Goal: Task Accomplishment & Management: Complete application form

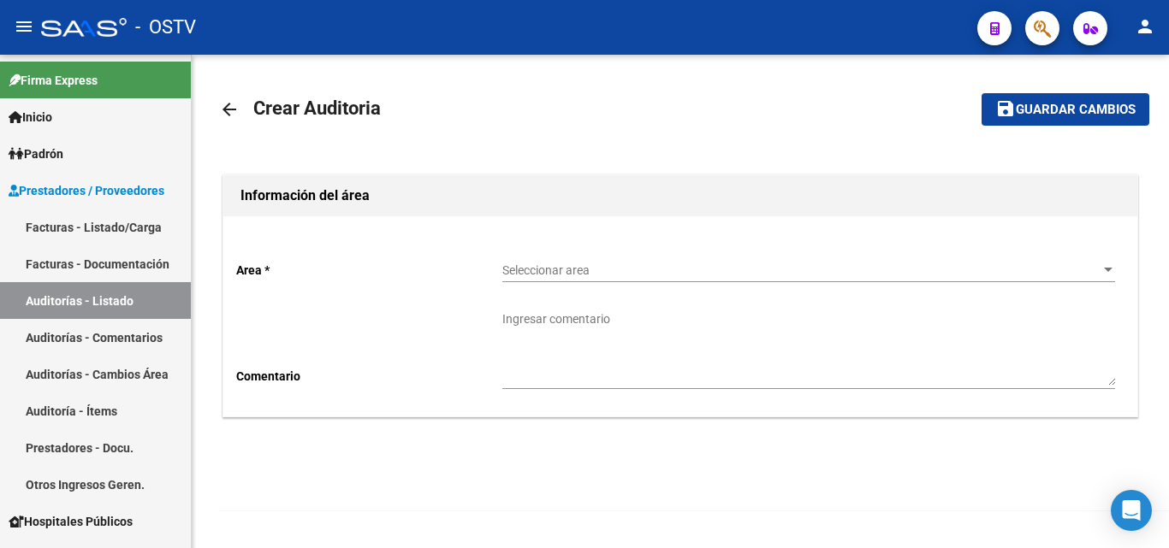
click at [583, 269] on span "Seleccionar area" at bounding box center [800, 270] width 597 height 15
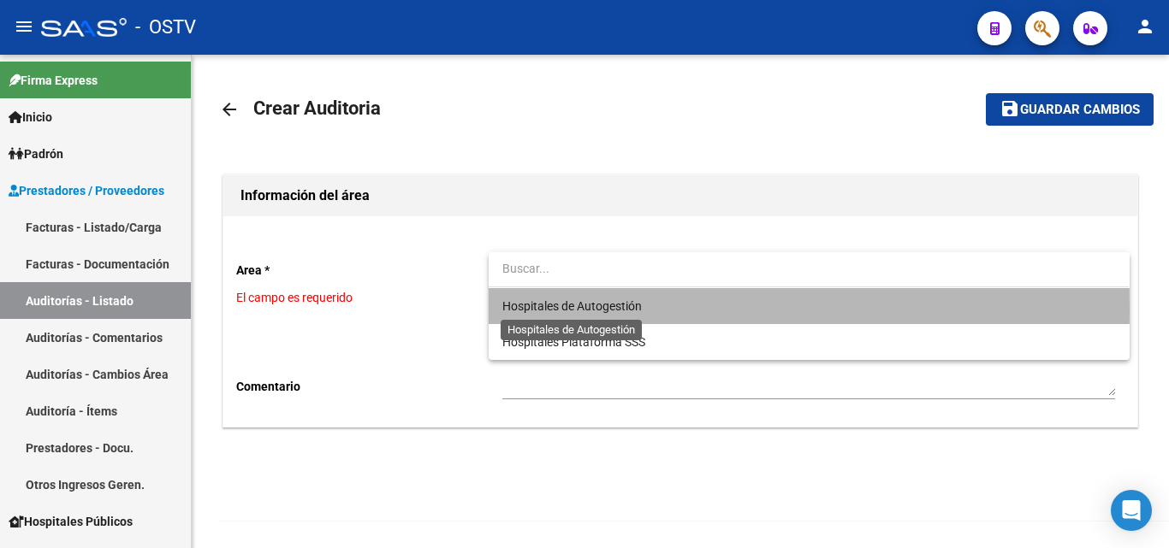
click at [607, 310] on span "Hospitales de Autogestión" at bounding box center [571, 306] width 139 height 14
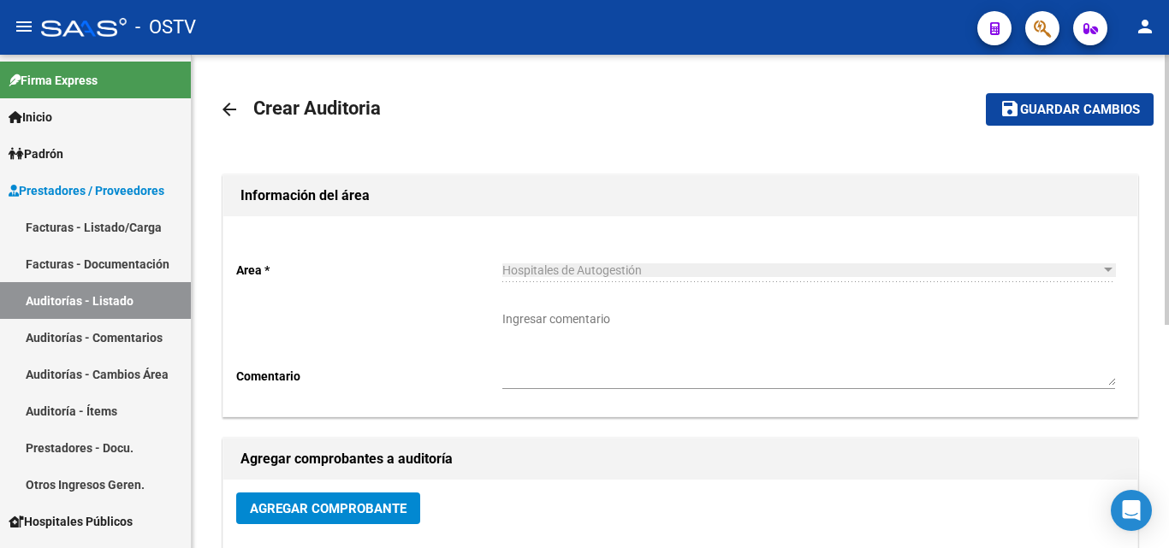
click at [335, 507] on span "Agregar Comprobante" at bounding box center [328, 508] width 157 height 15
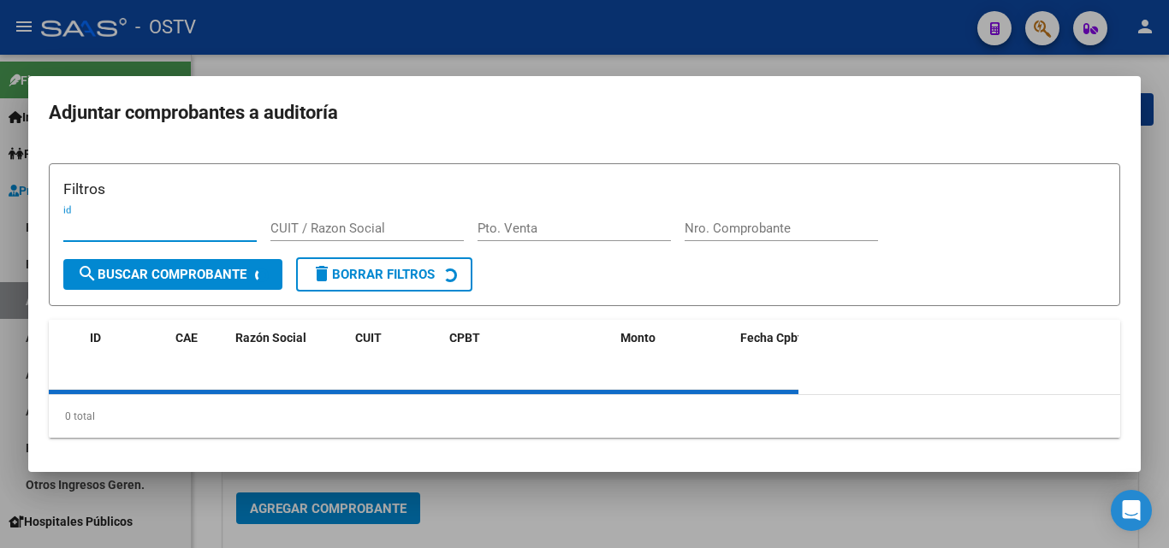
click at [721, 228] on input "Nro. Comprobante" at bounding box center [780, 228] width 193 height 15
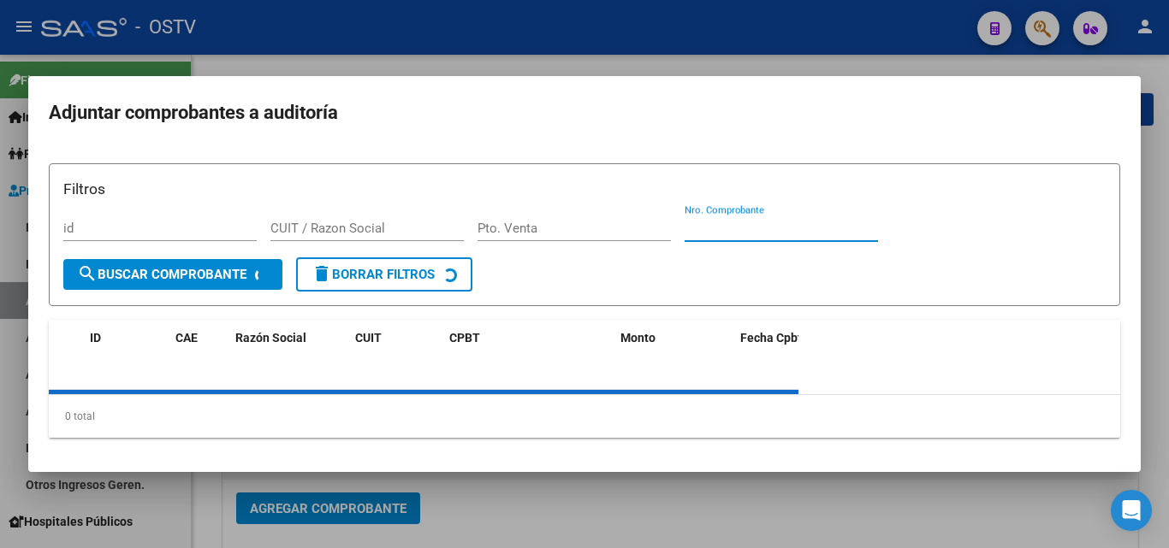
paste input "19399"
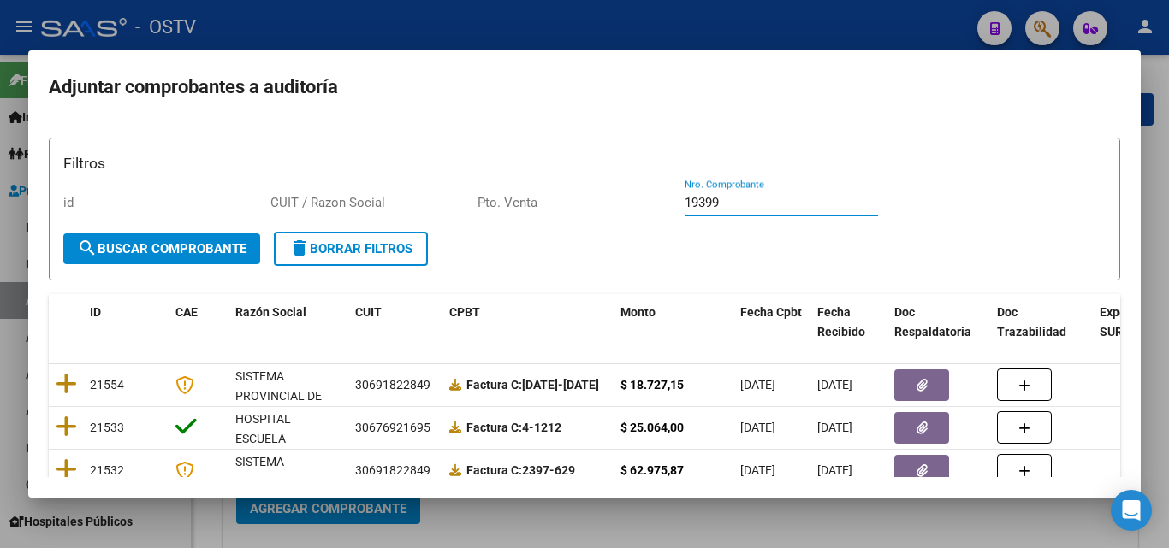
type input "19399"
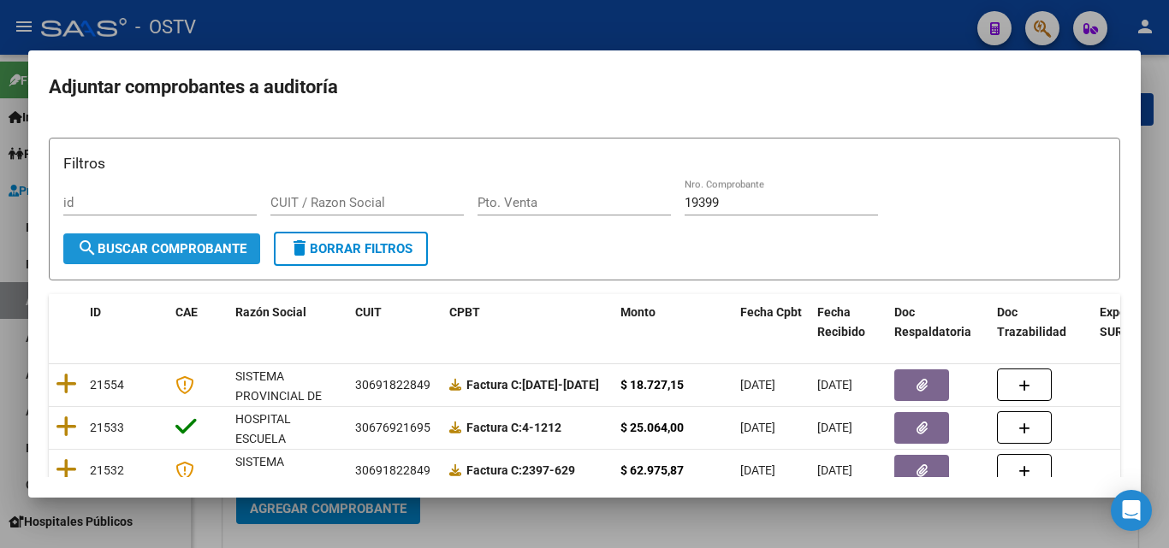
click at [178, 251] on span "search Buscar Comprobante" at bounding box center [161, 248] width 169 height 15
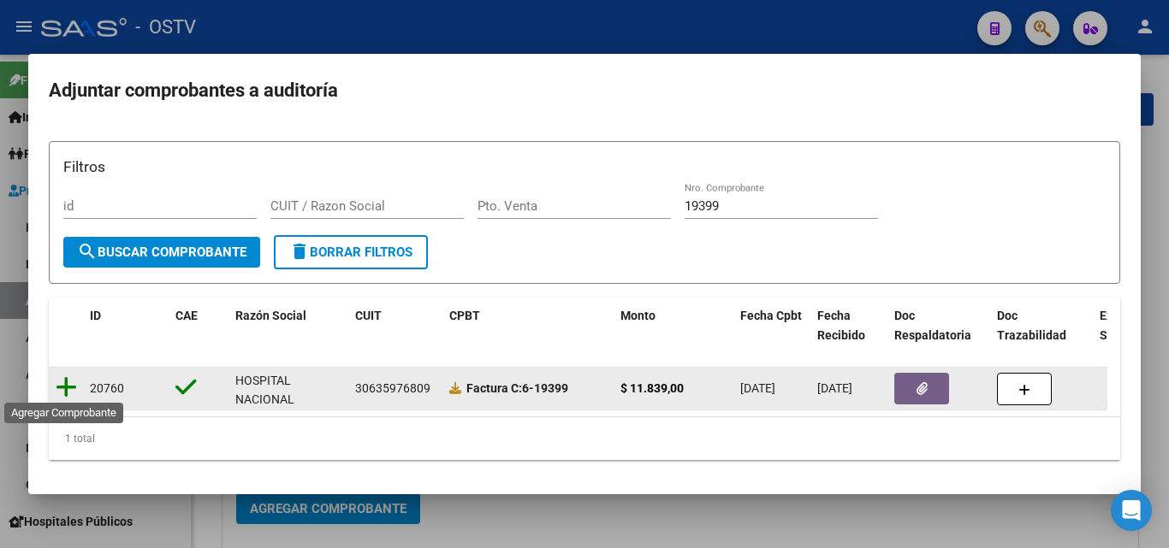
click at [69, 377] on icon at bounding box center [66, 388] width 21 height 24
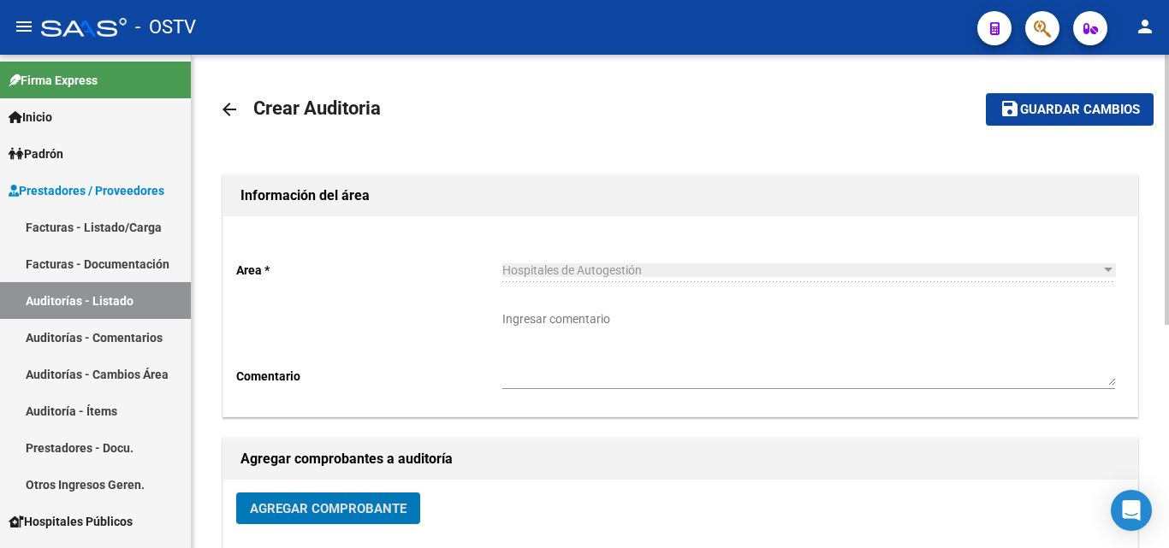
click at [1045, 106] on span "Guardar cambios" at bounding box center [1080, 110] width 120 height 15
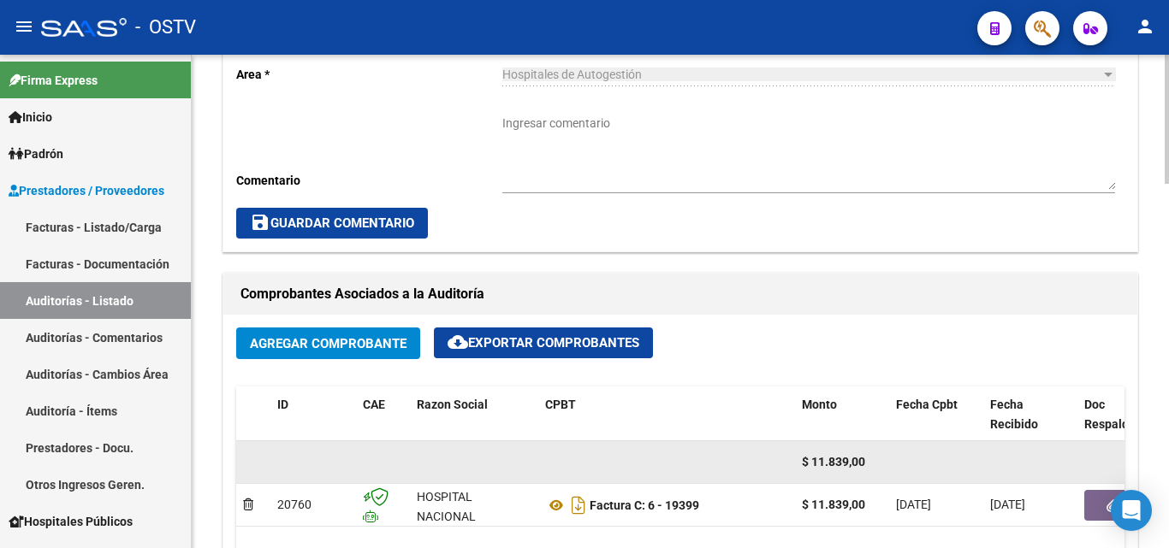
scroll to position [855, 0]
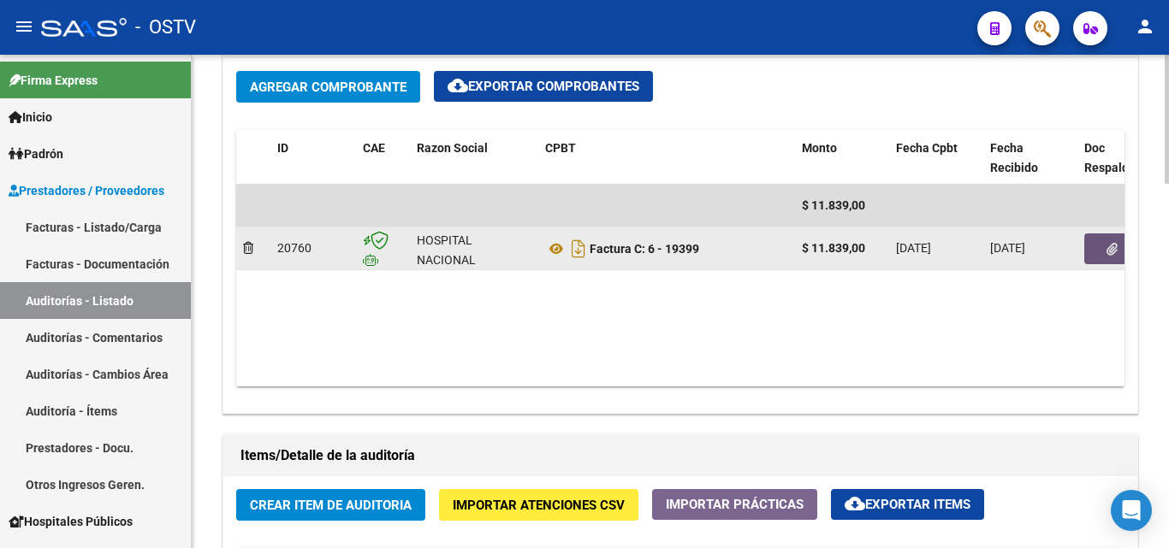
click at [1112, 253] on icon "button" at bounding box center [1111, 249] width 11 height 13
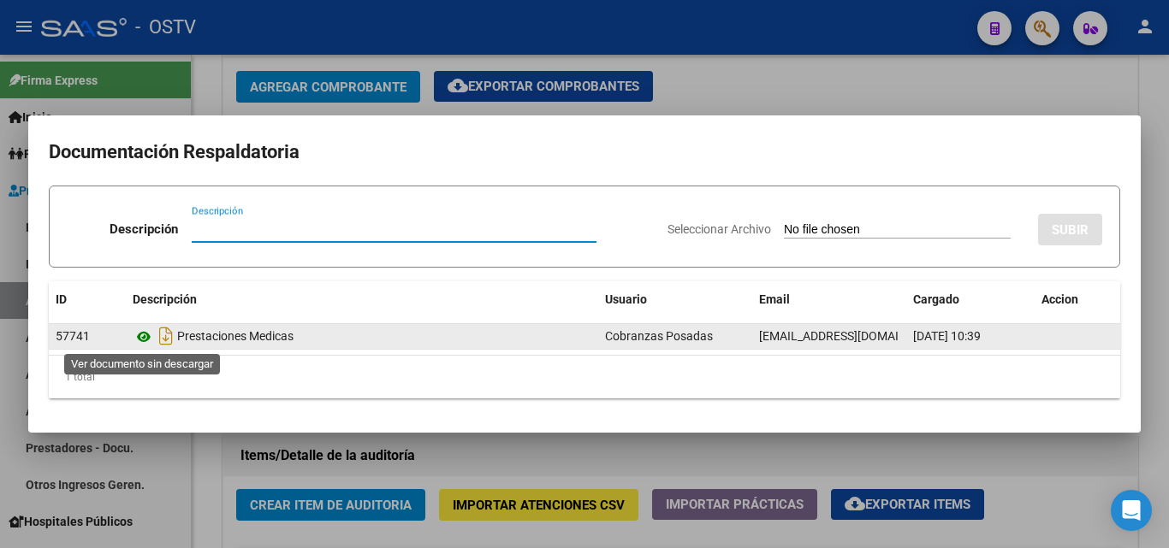
click at [141, 333] on icon at bounding box center [144, 337] width 22 height 21
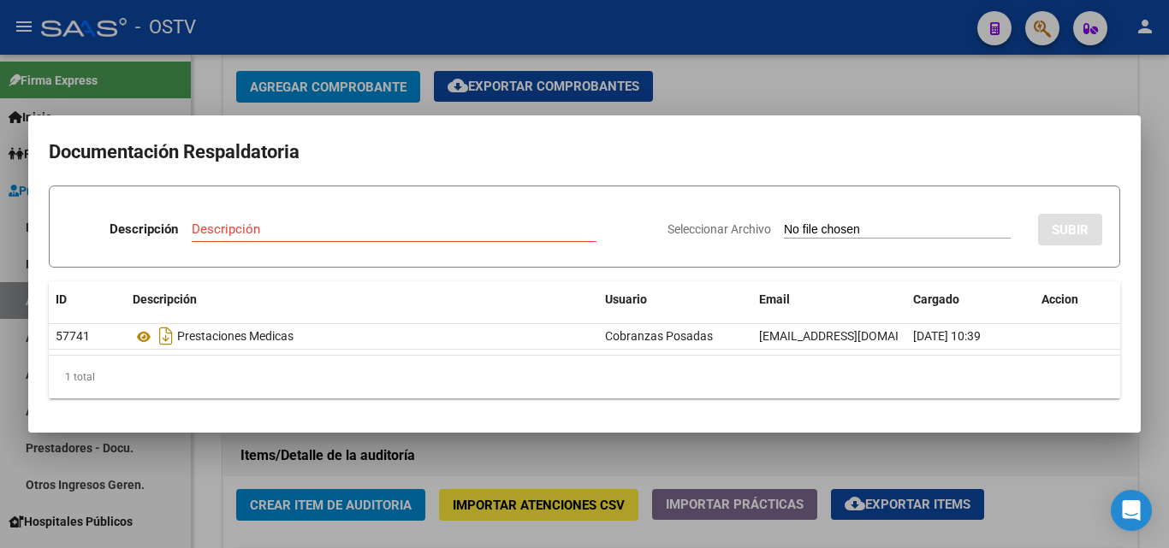
click at [731, 112] on div at bounding box center [584, 274] width 1169 height 548
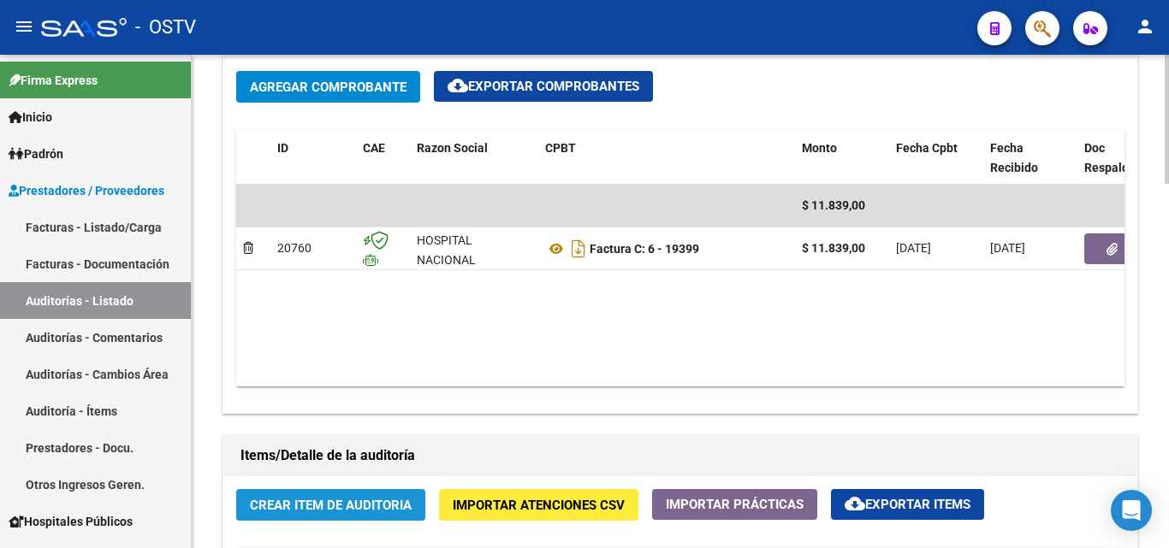
click at [328, 510] on span "Crear Item de Auditoria" at bounding box center [331, 505] width 162 height 15
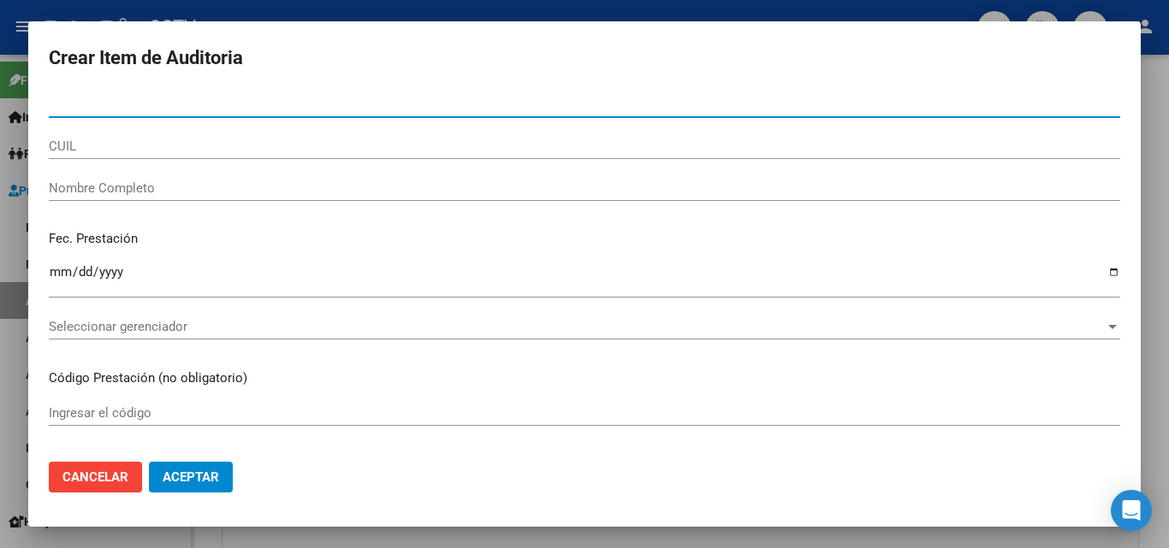
drag, startPoint x: 341, startPoint y: 21, endPoint x: 349, endPoint y: 10, distance: 12.8
click at [342, 20] on div at bounding box center [584, 274] width 1169 height 548
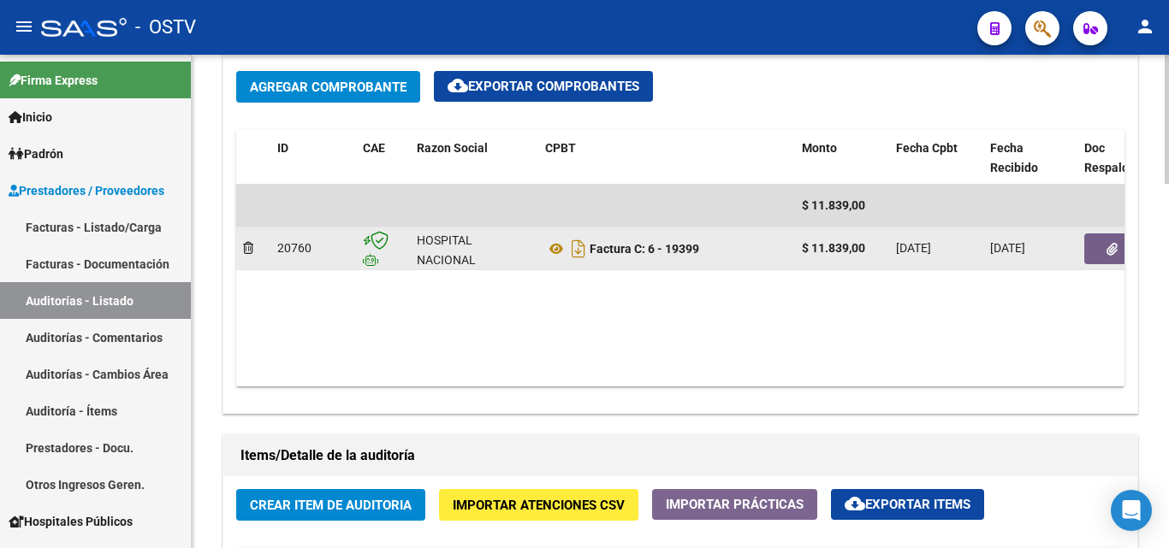
click at [1103, 249] on button "button" at bounding box center [1111, 249] width 55 height 31
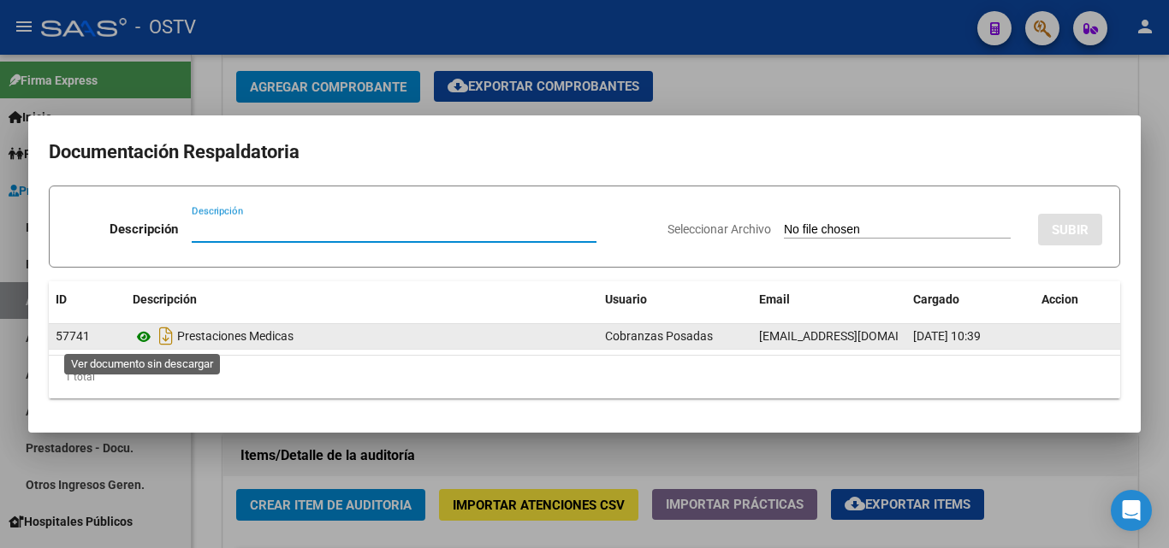
click at [150, 342] on icon at bounding box center [144, 337] width 22 height 21
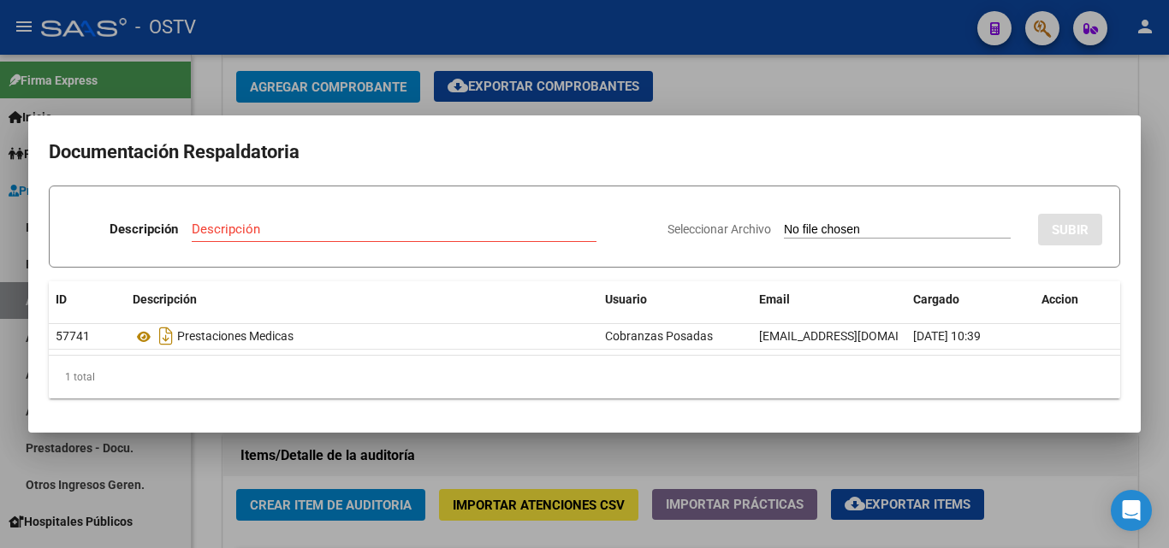
click at [350, 500] on div at bounding box center [584, 274] width 1169 height 548
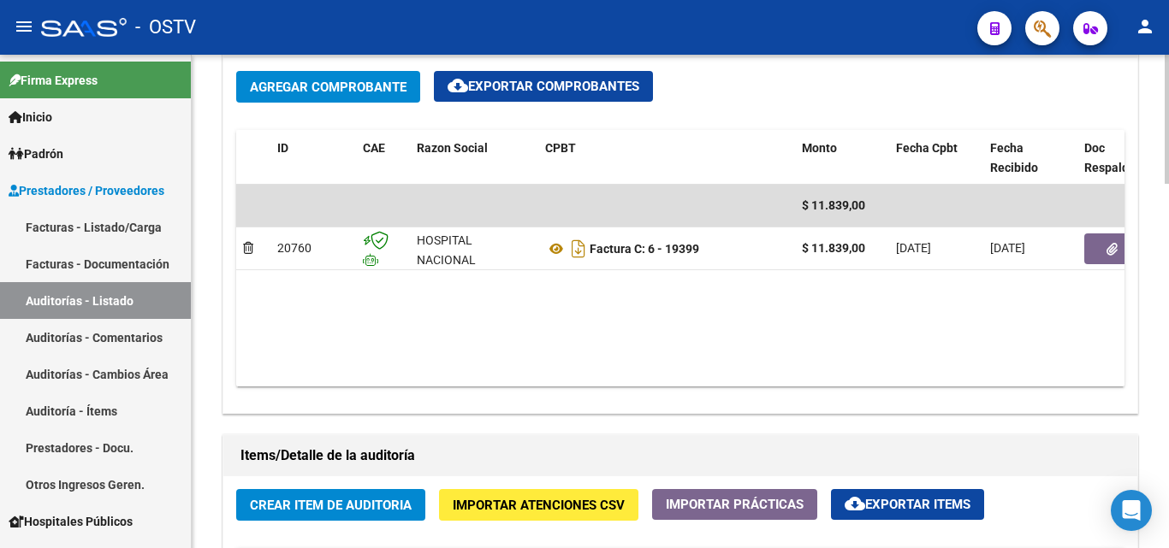
click at [349, 506] on span "Crear Item de Auditoria" at bounding box center [331, 505] width 162 height 15
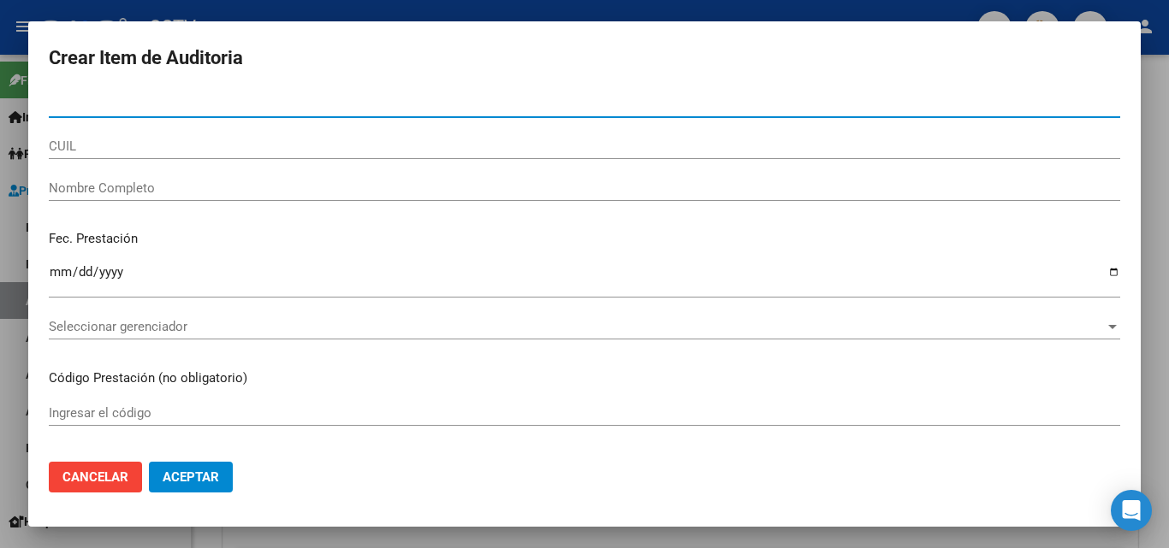
paste input "36476932"
type input "36476932"
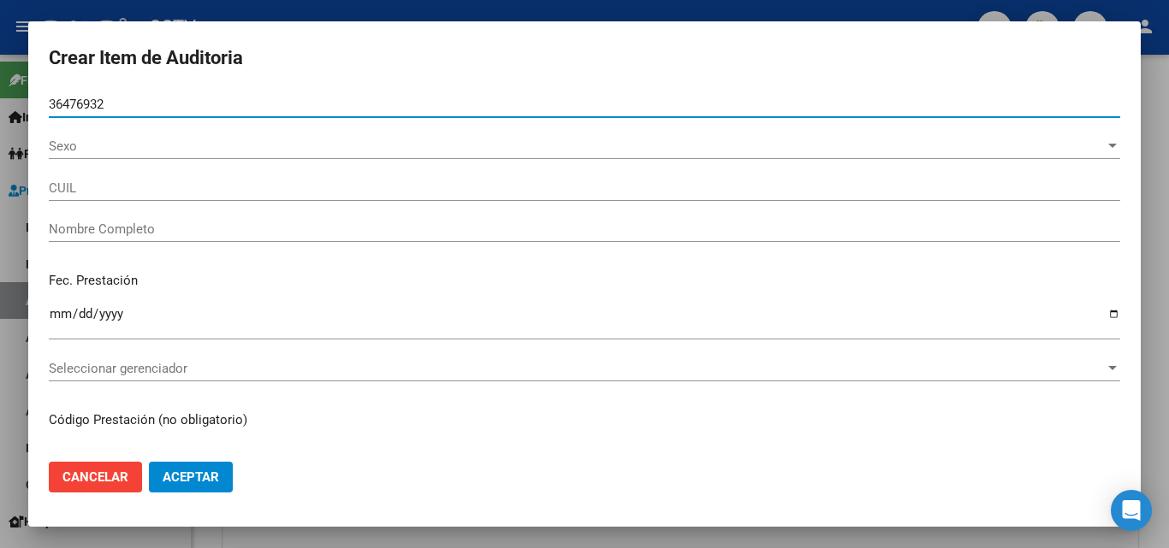
type input "20364769327"
type input "[PERSON_NAME]"
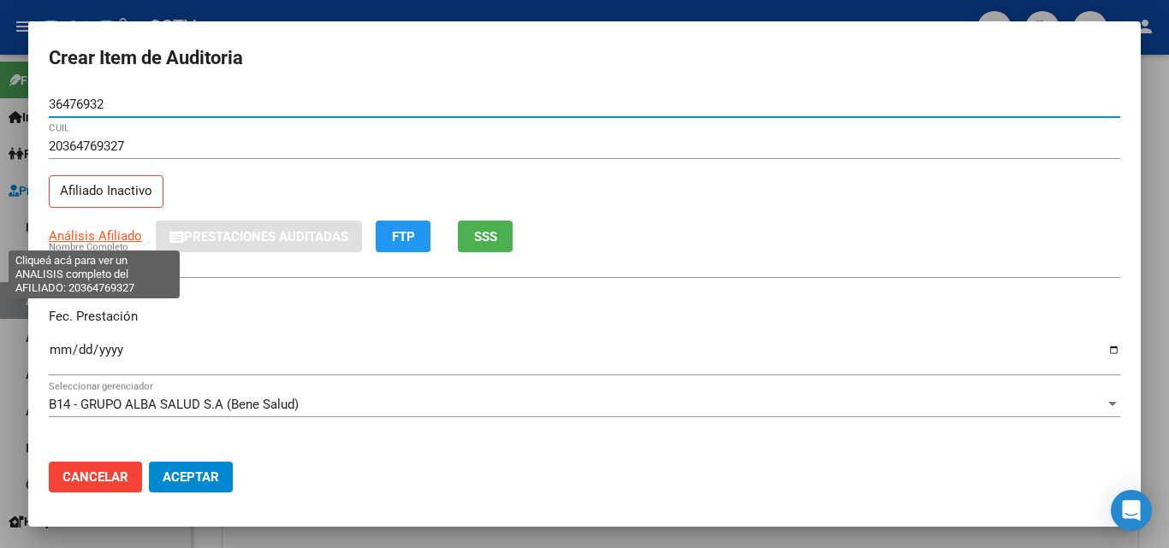
type input "36476932"
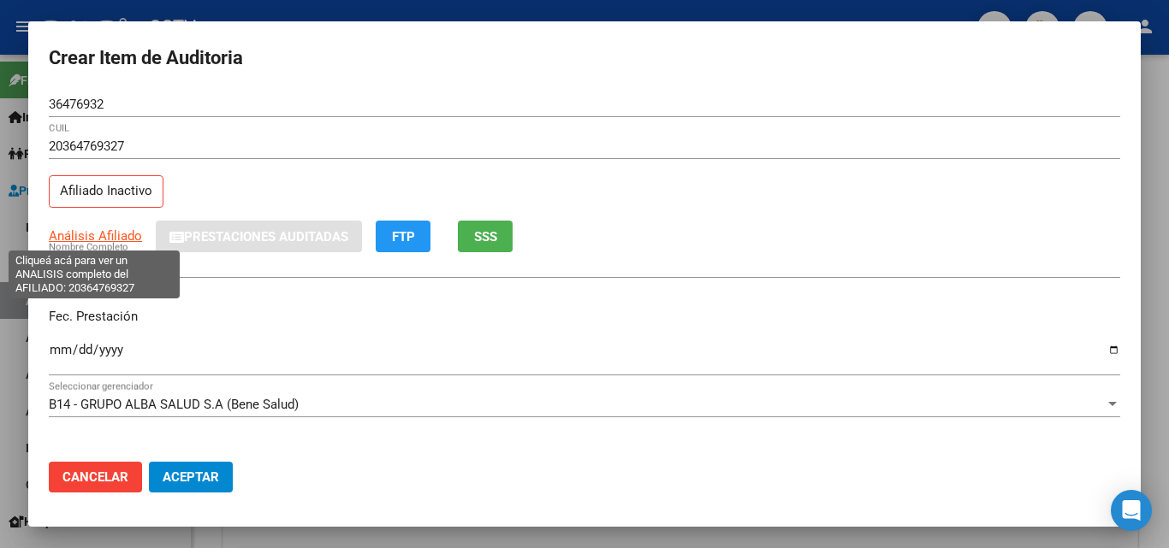
click at [101, 237] on span "Análisis Afiliado" at bounding box center [95, 235] width 93 height 15
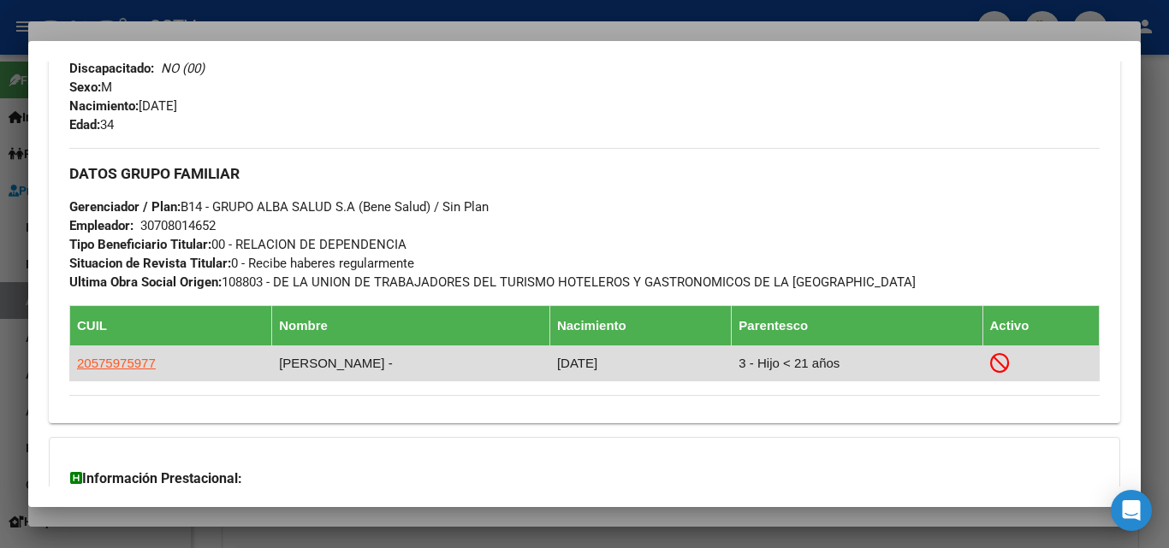
scroll to position [932, 0]
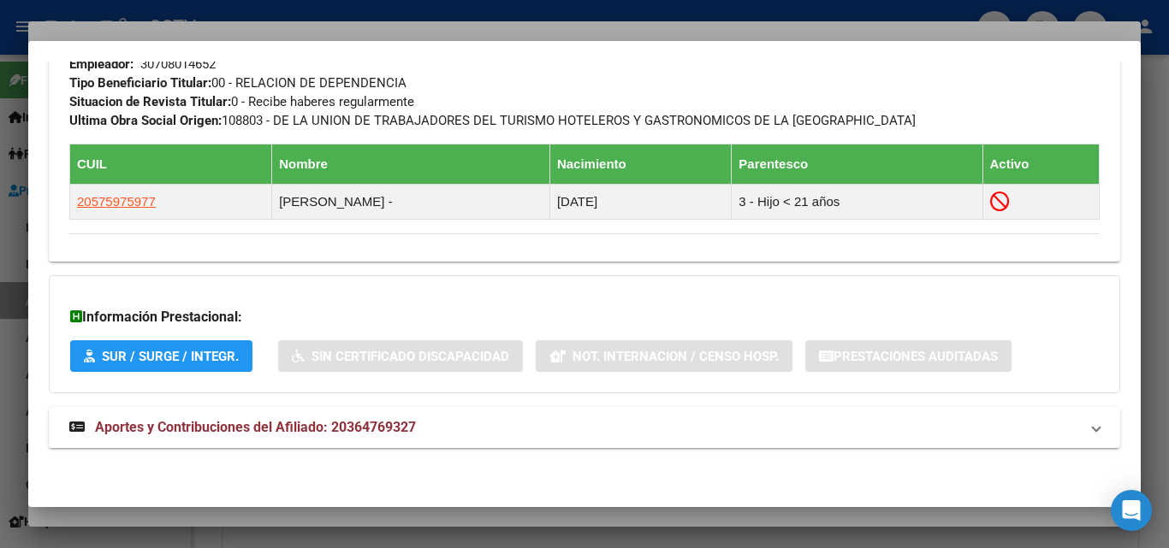
click at [275, 411] on mat-expansion-panel-header "Aportes y Contribuciones del Afiliado: 20364769327" at bounding box center [584, 427] width 1071 height 41
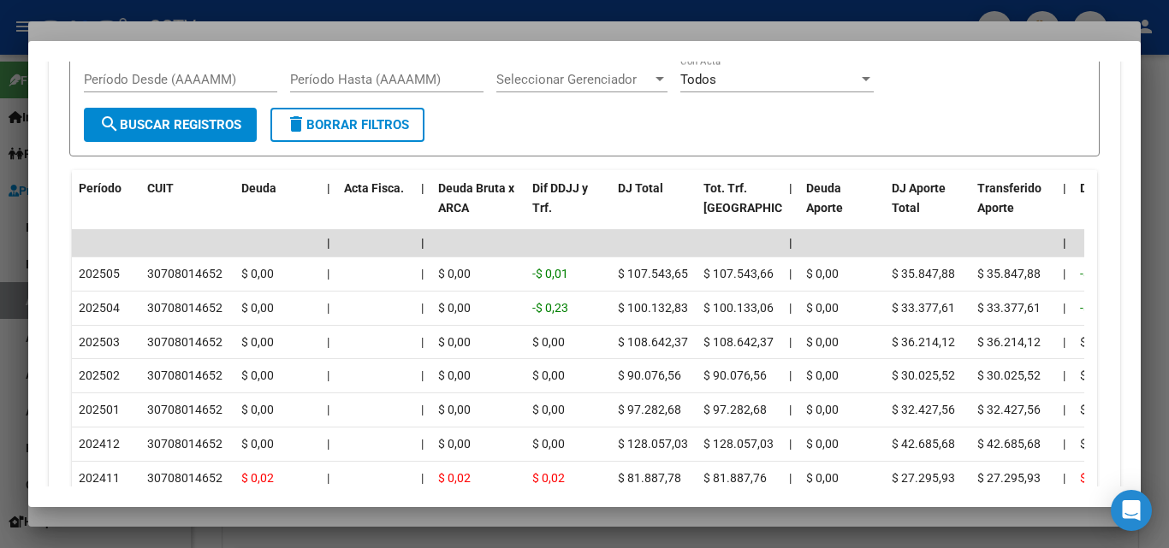
scroll to position [1545, 0]
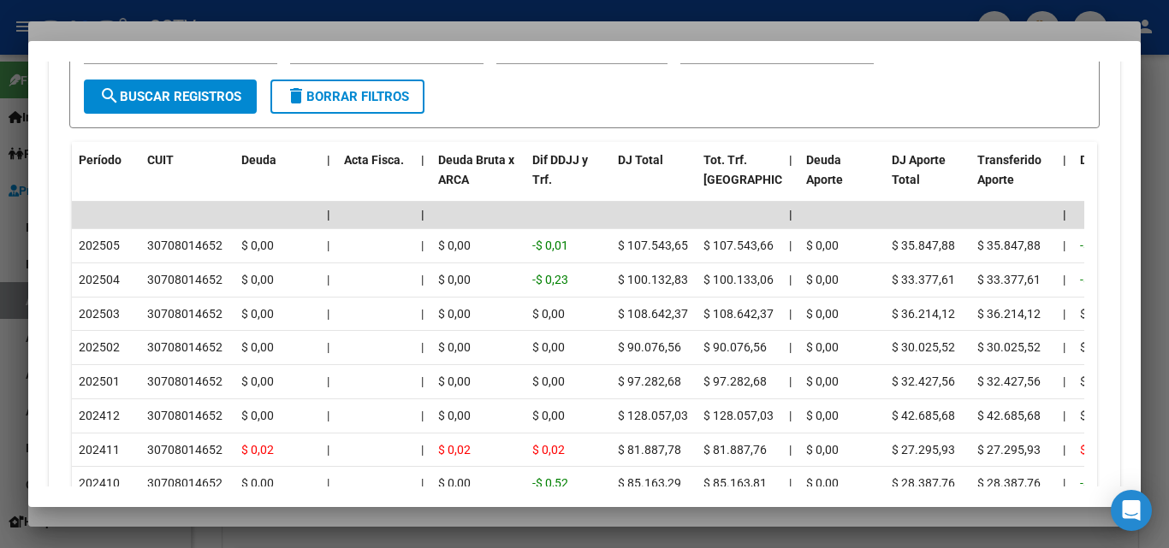
click at [218, 518] on div at bounding box center [584, 274] width 1169 height 548
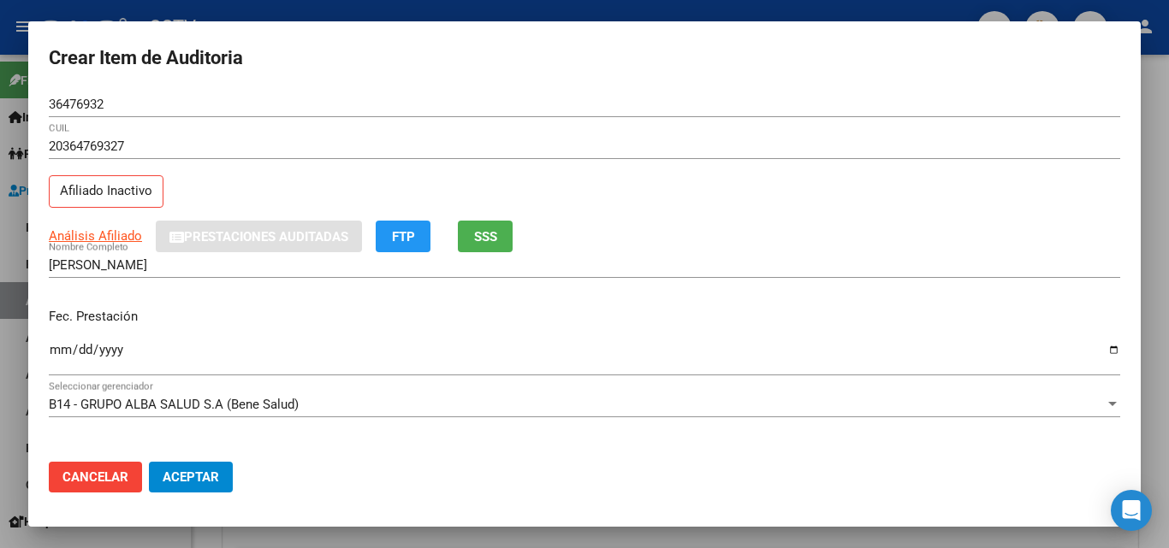
click at [55, 349] on input "Ingresar la fecha" at bounding box center [584, 356] width 1071 height 27
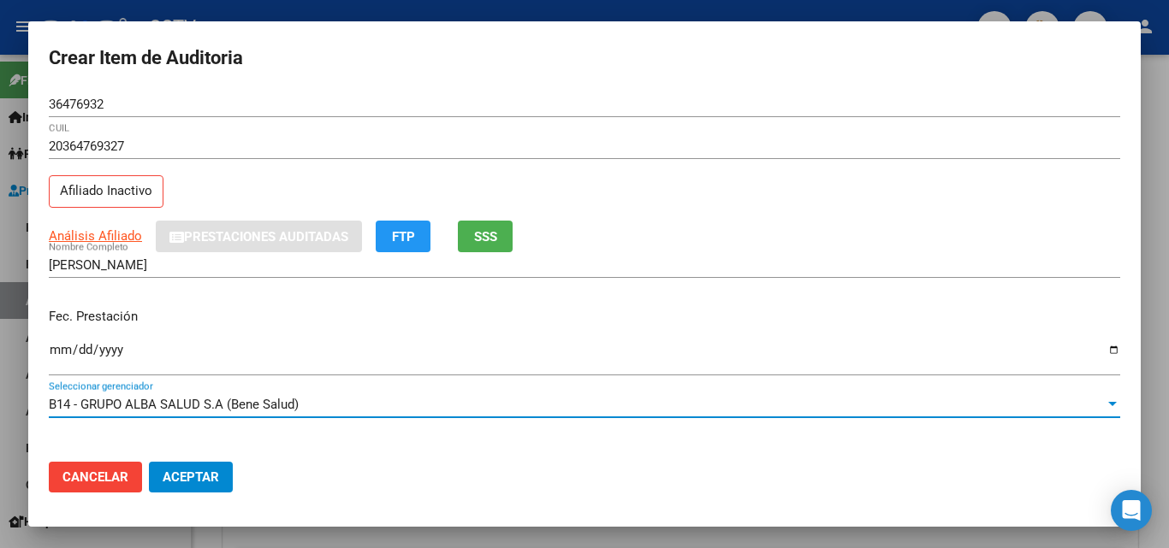
scroll to position [221, 0]
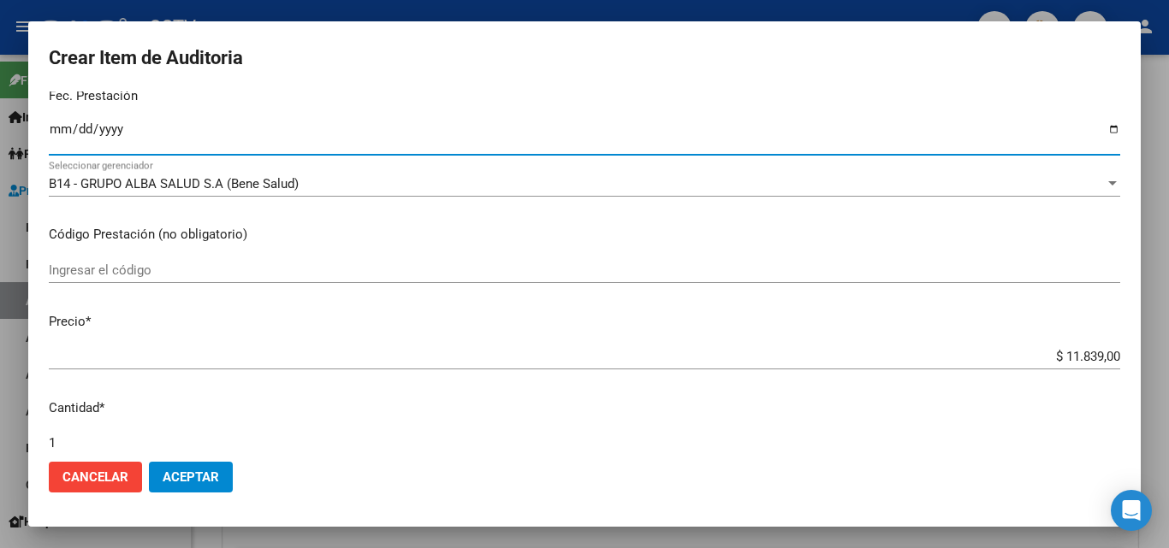
click at [78, 130] on input "Ingresar la fecha" at bounding box center [584, 135] width 1071 height 27
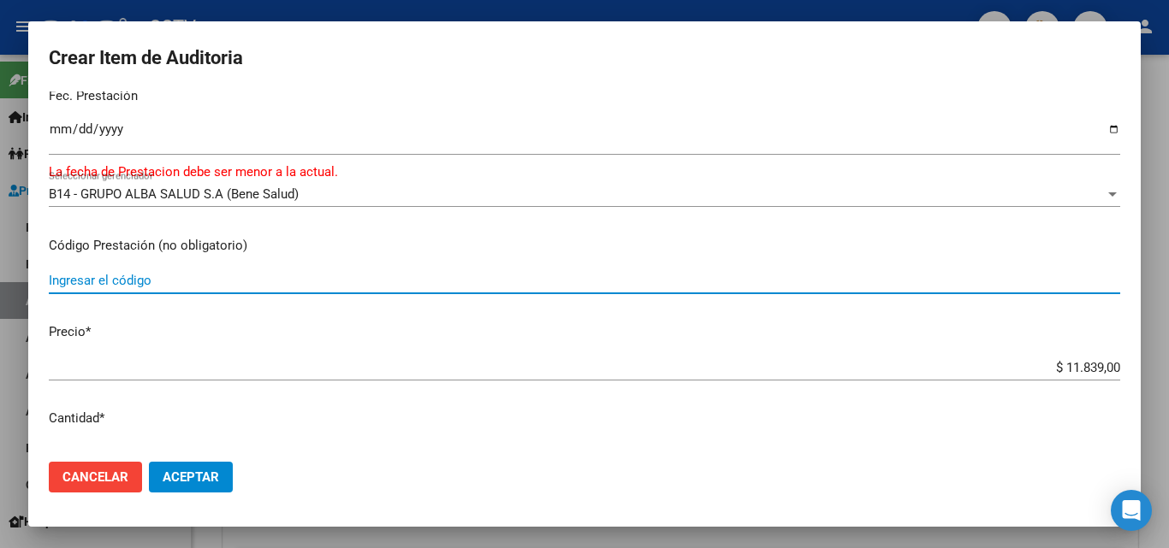
click at [121, 129] on input "[DATE]" at bounding box center [584, 135] width 1071 height 27
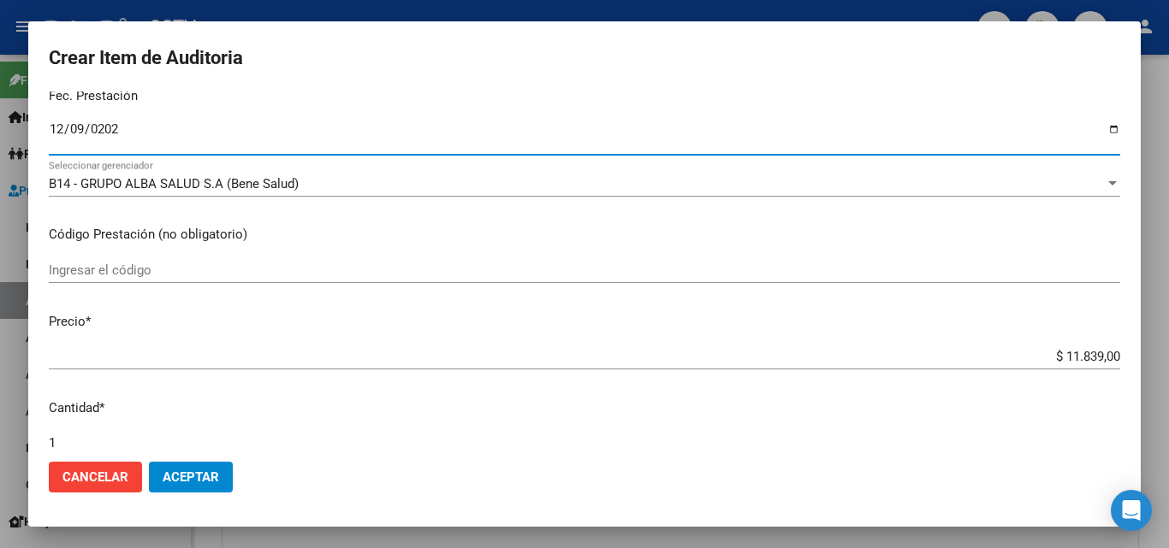
type input "[DATE]"
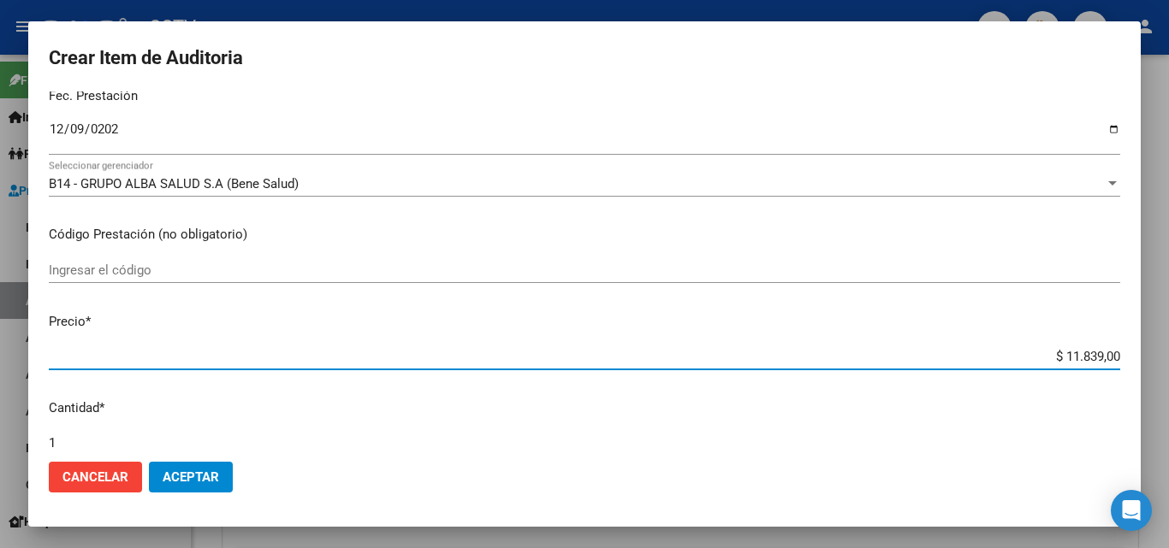
type input "$ 0,07"
type input "$ 0,78"
type input "$ 7,88"
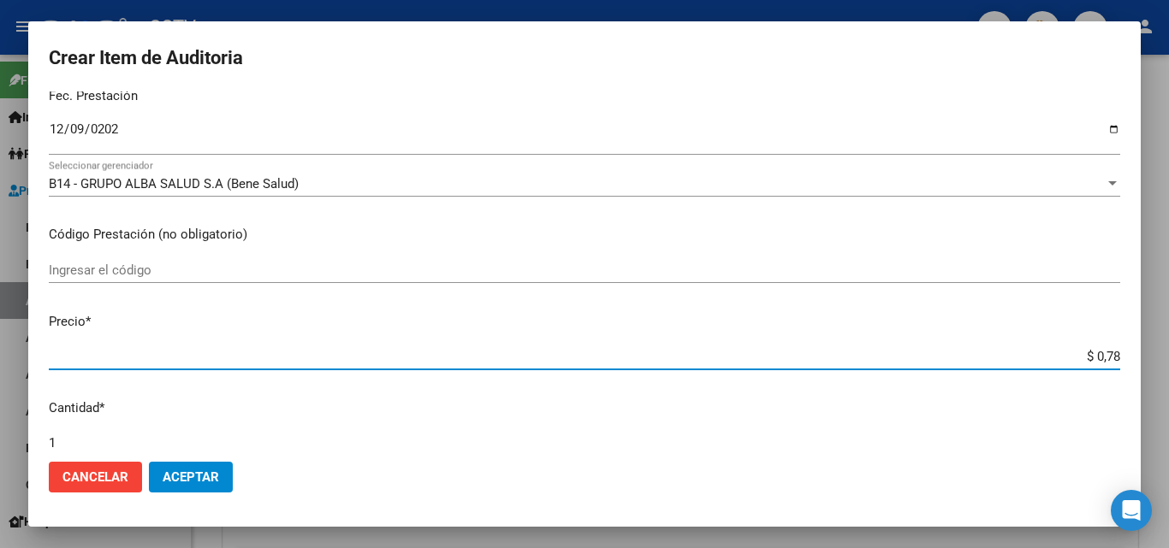
type input "$ 7,88"
type input "$ 78,80"
type input "$ 788,00"
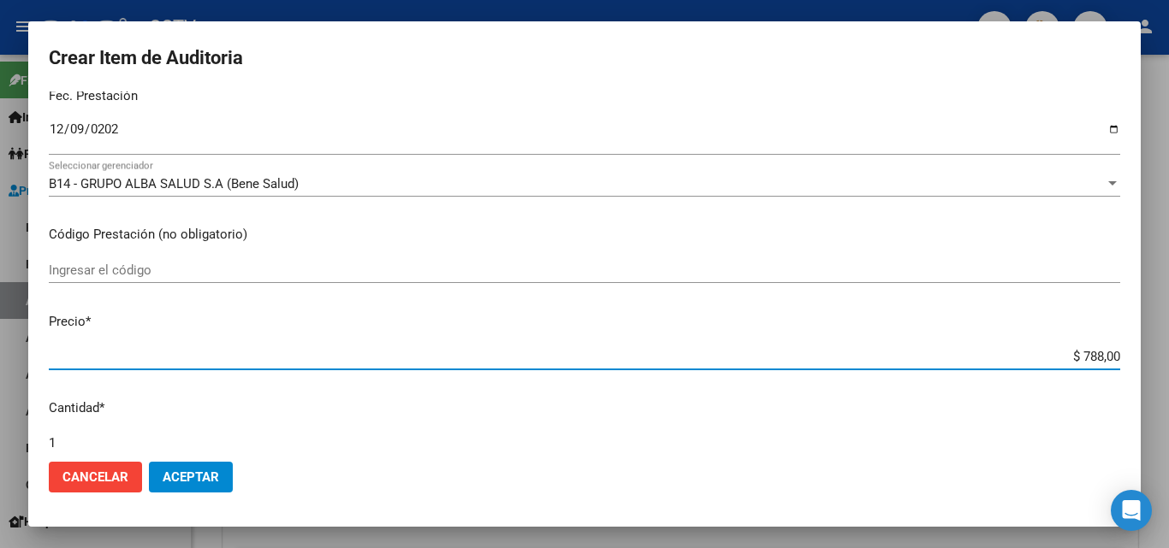
type input "$ 7.880,00"
type input "$ 788,00"
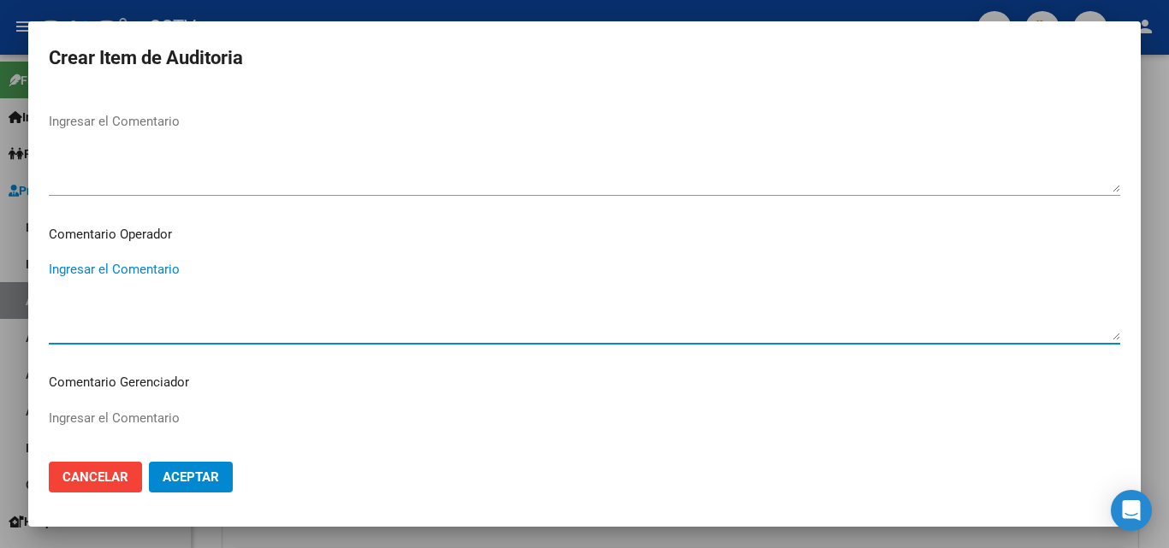
scroll to position [1098, 0]
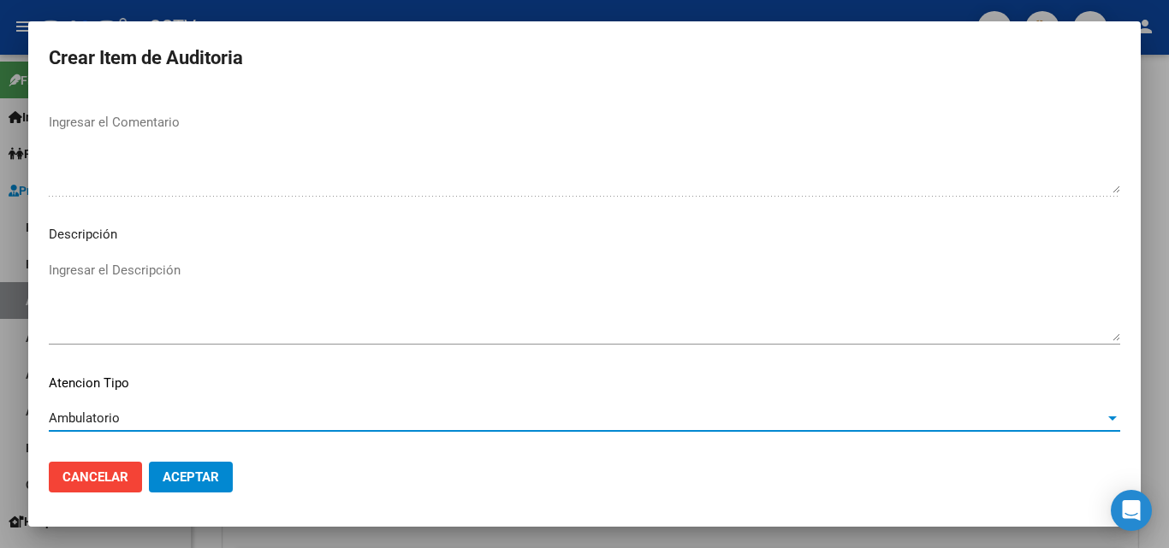
click at [215, 478] on span "Aceptar" at bounding box center [191, 477] width 56 height 15
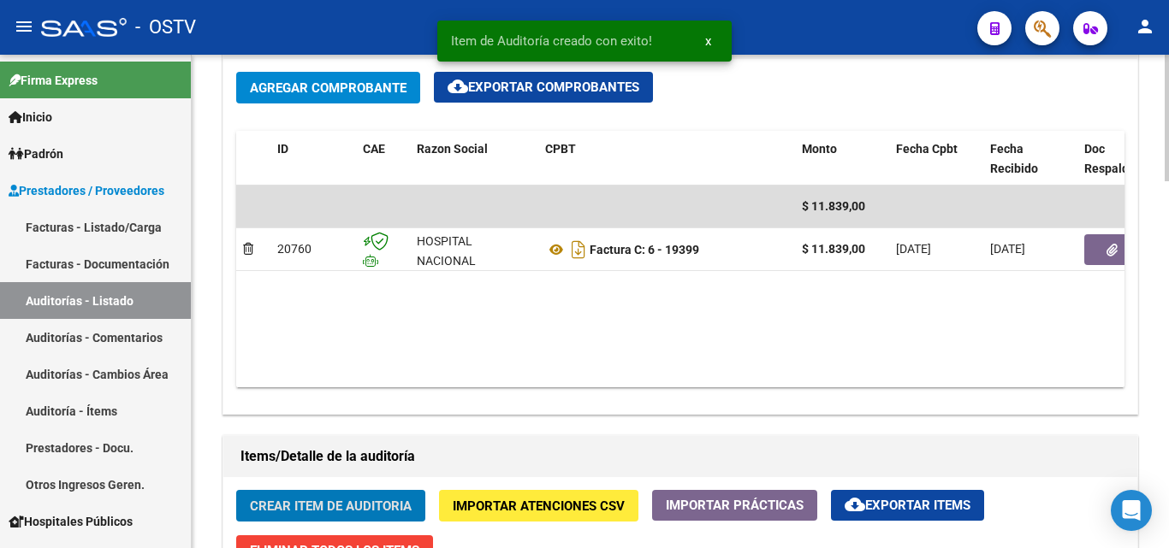
scroll to position [856, 0]
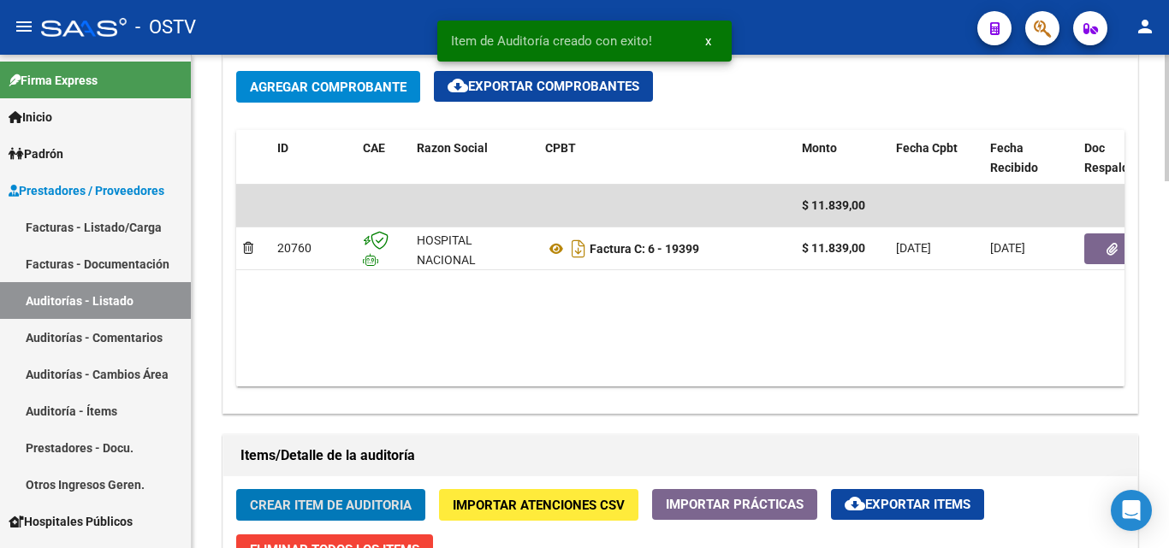
click at [358, 508] on span "Crear Item de Auditoria" at bounding box center [331, 505] width 162 height 15
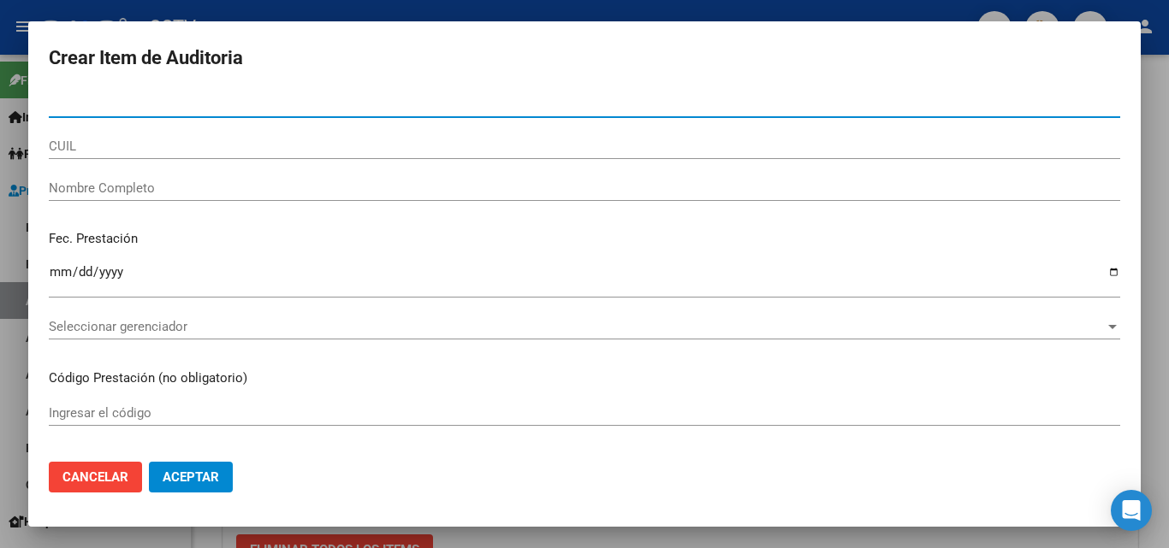
paste input "36476932"
type input "36476932"
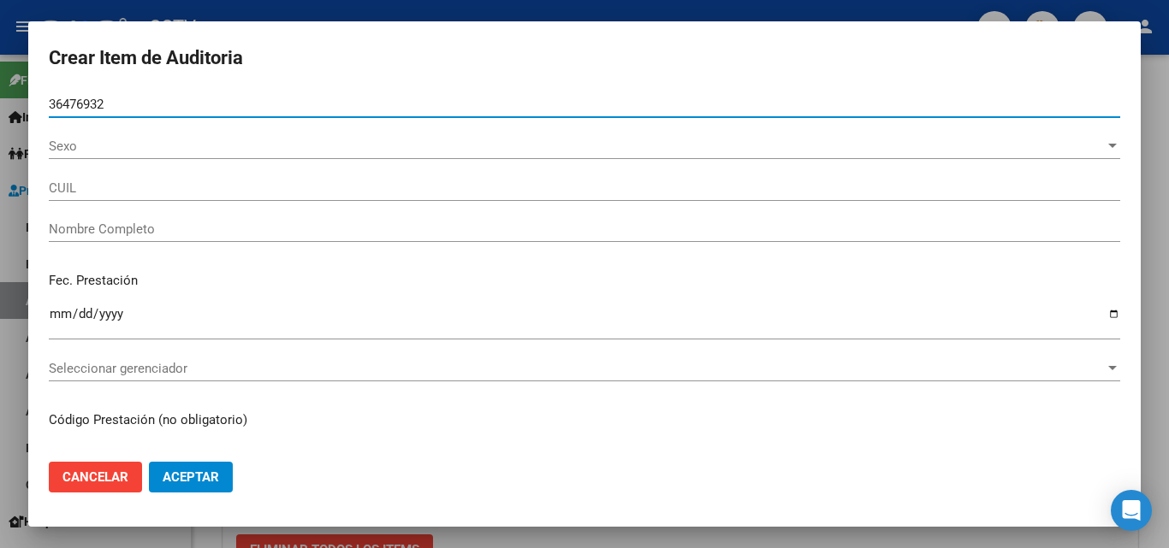
type input "20364769327"
type input "[PERSON_NAME]"
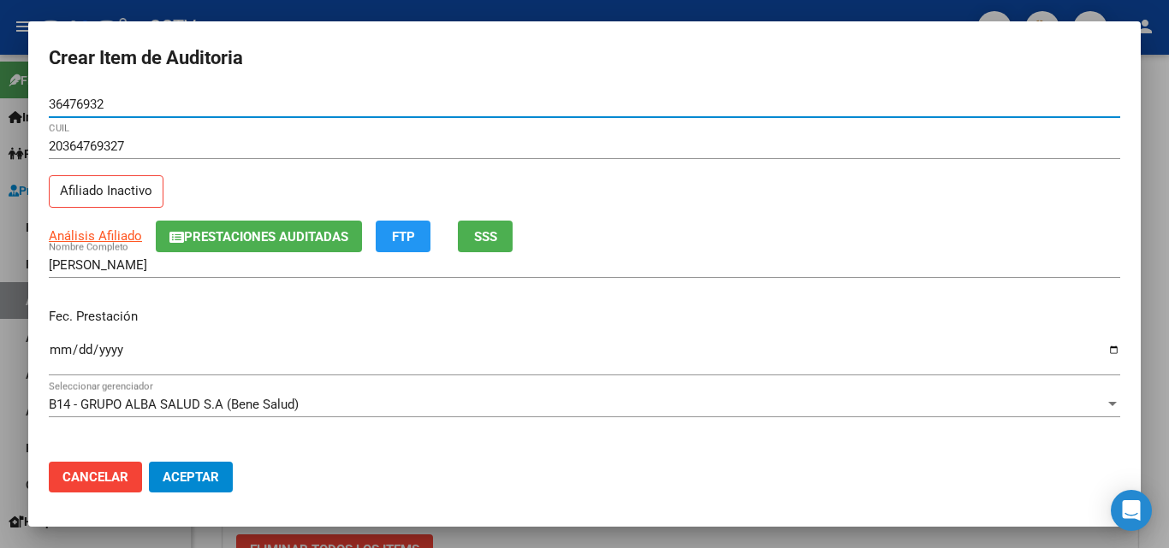
type input "36476932"
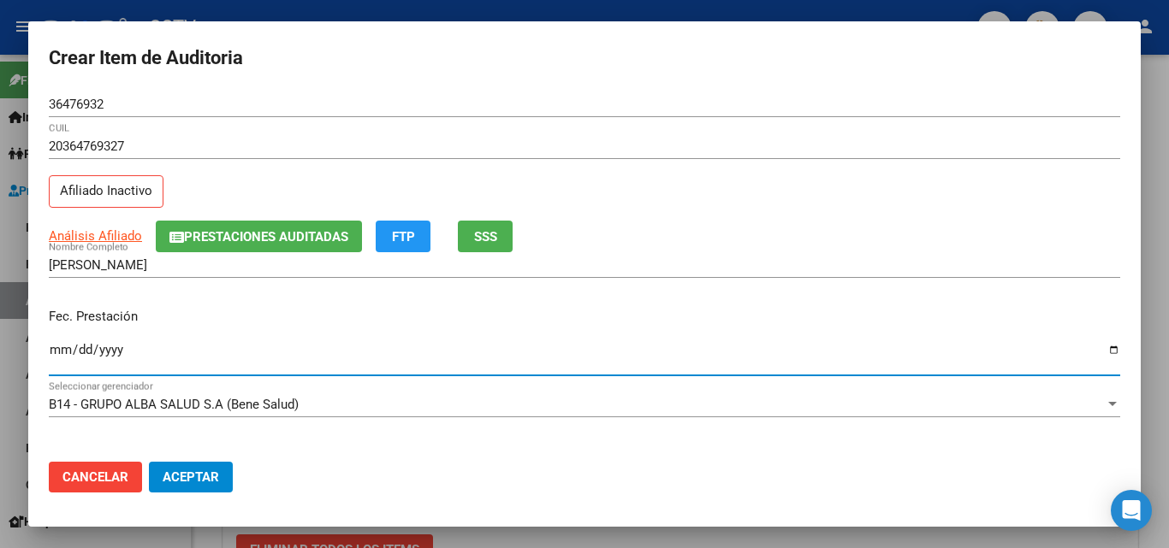
click at [58, 350] on input "Ingresar la fecha" at bounding box center [584, 356] width 1071 height 27
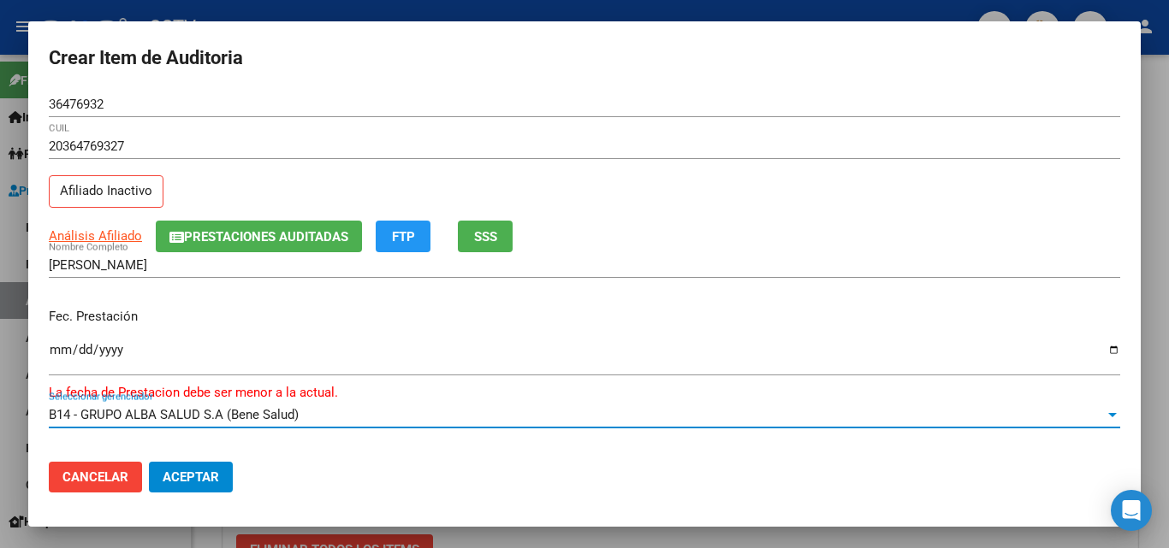
click at [114, 348] on input "[DATE]" at bounding box center [584, 356] width 1071 height 27
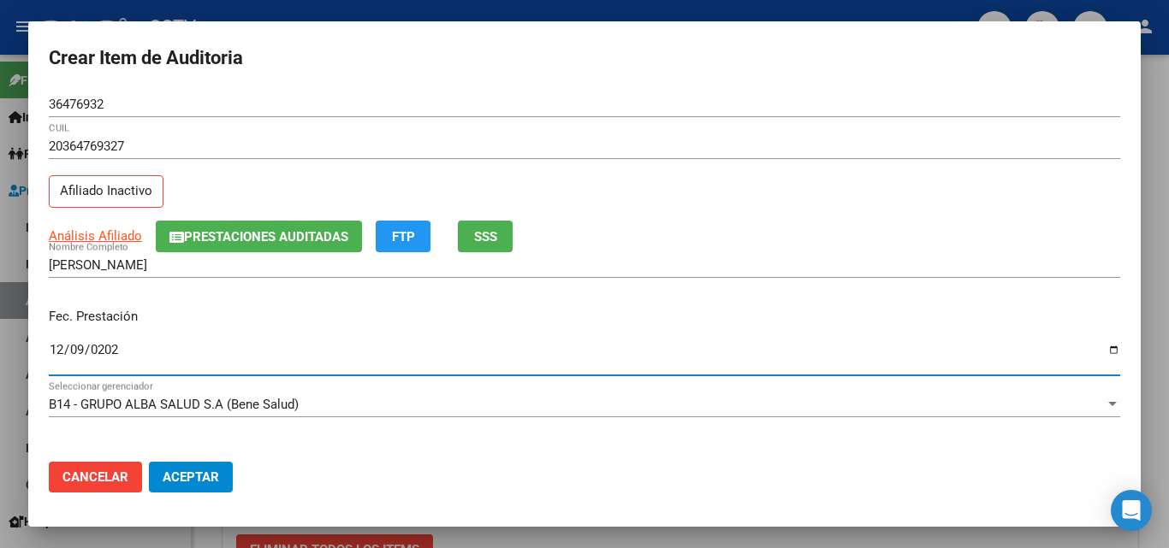
type input "[DATE]"
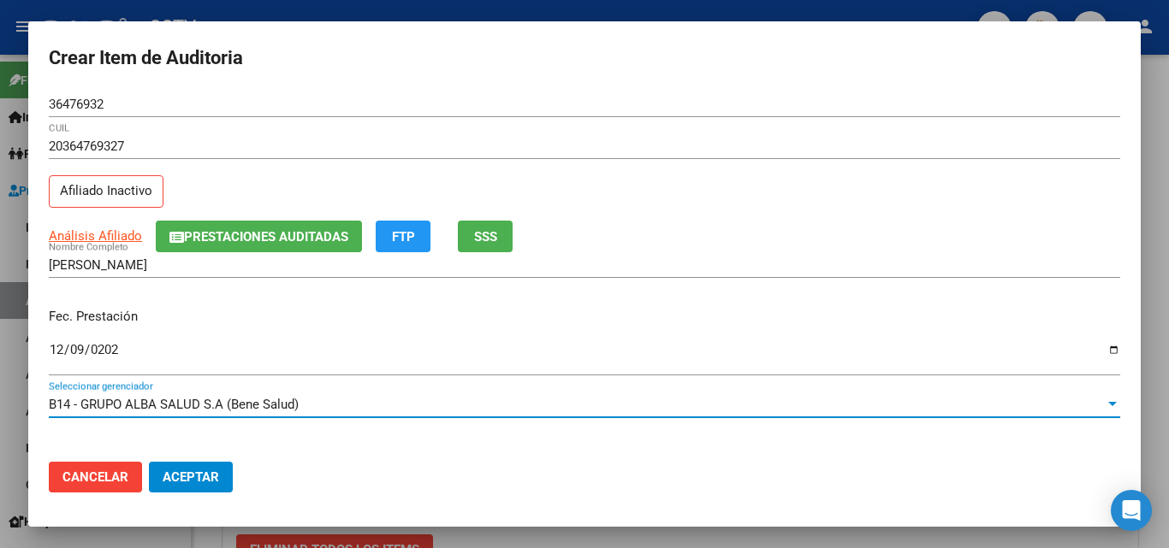
scroll to position [221, 0]
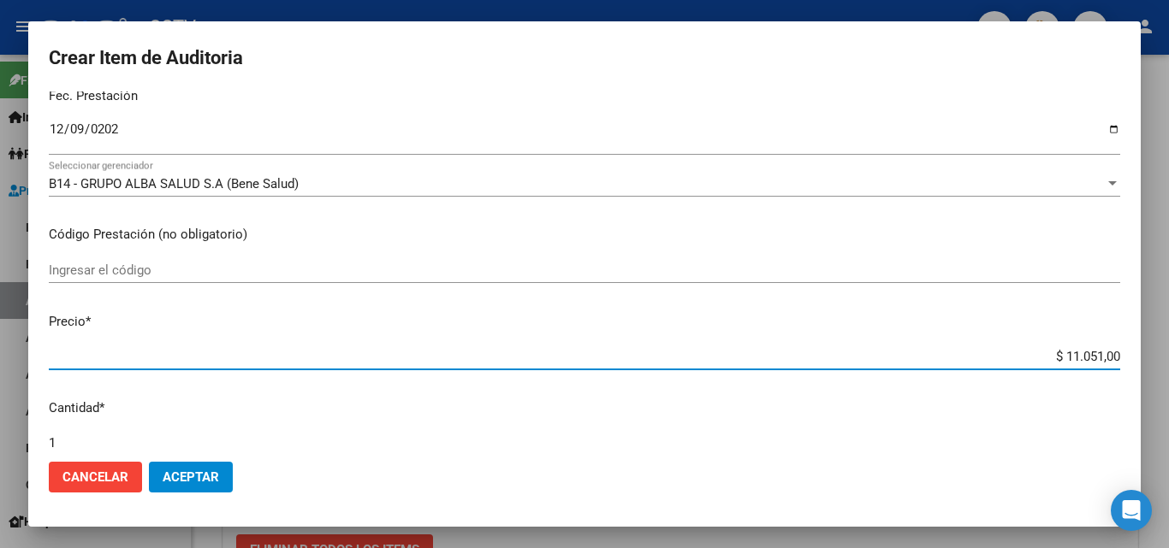
type input "$ 0,07"
type input "$ 0,78"
type input "$ 7,88"
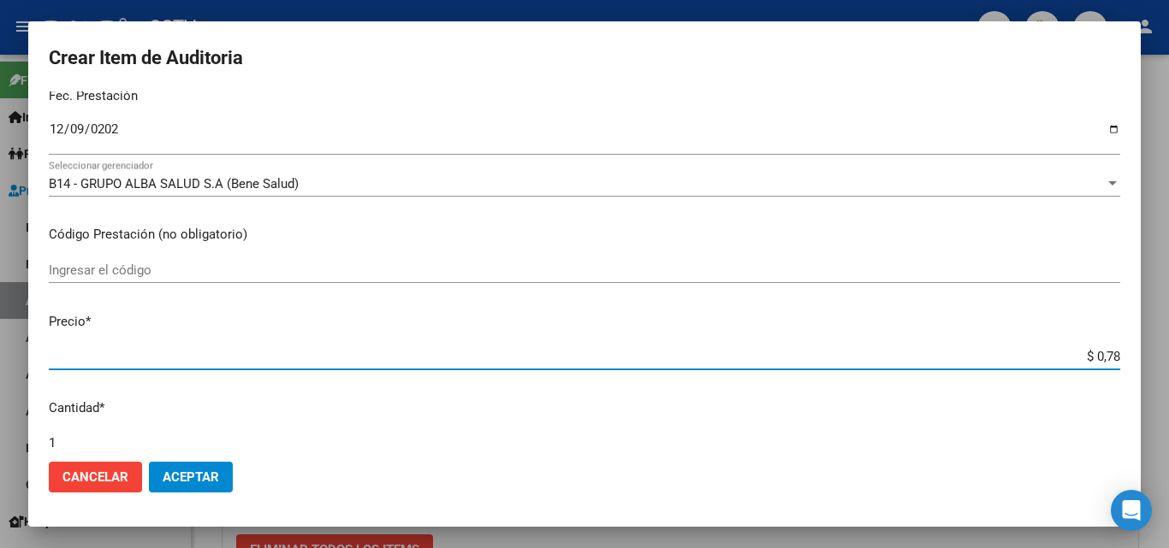
type input "$ 7,88"
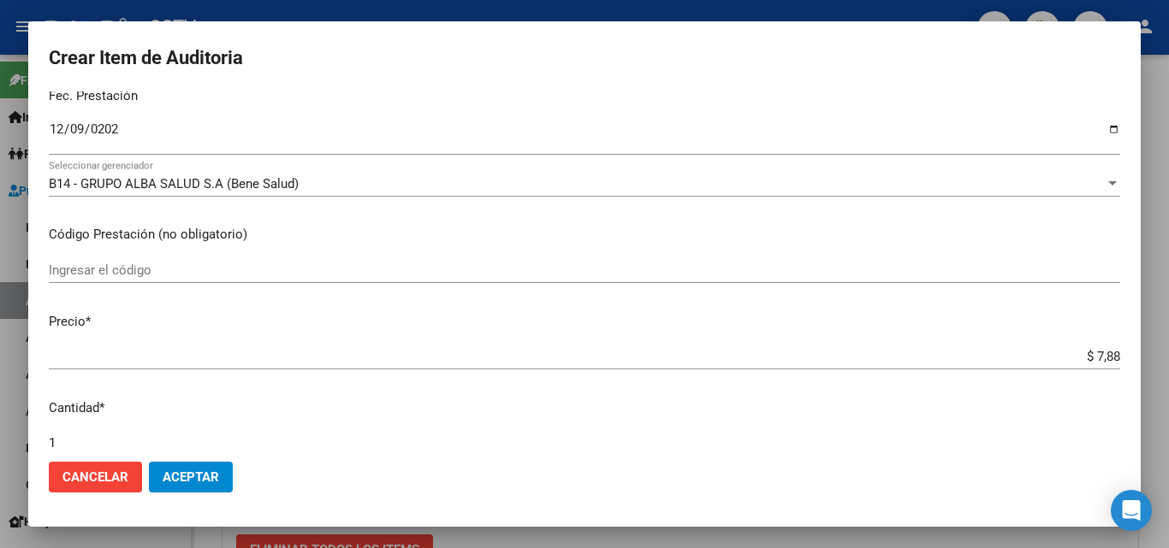
scroll to position [224, 0]
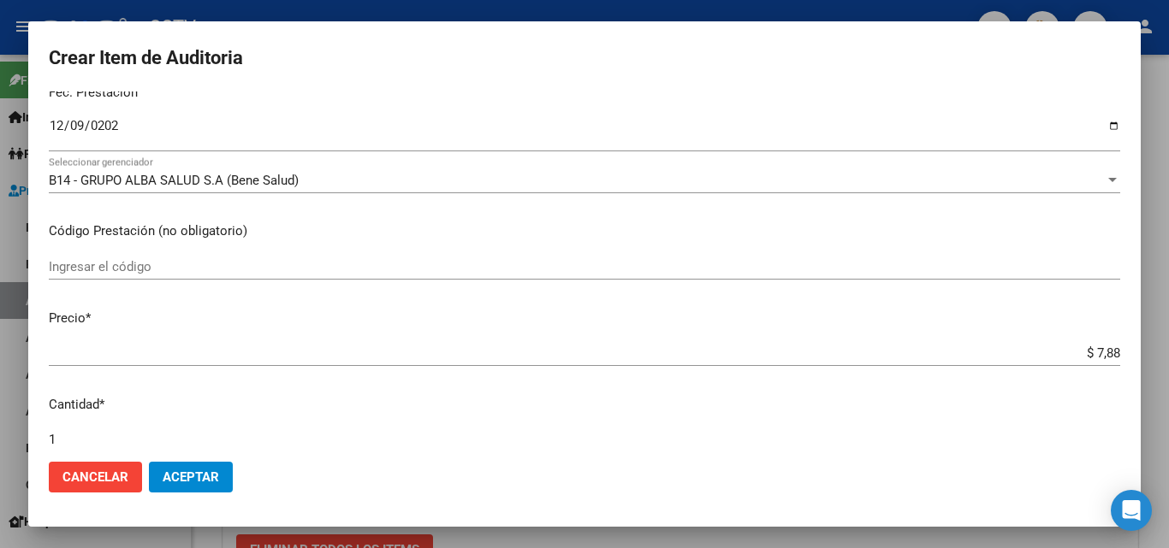
click at [1097, 358] on input "$ 7,88" at bounding box center [584, 353] width 1071 height 15
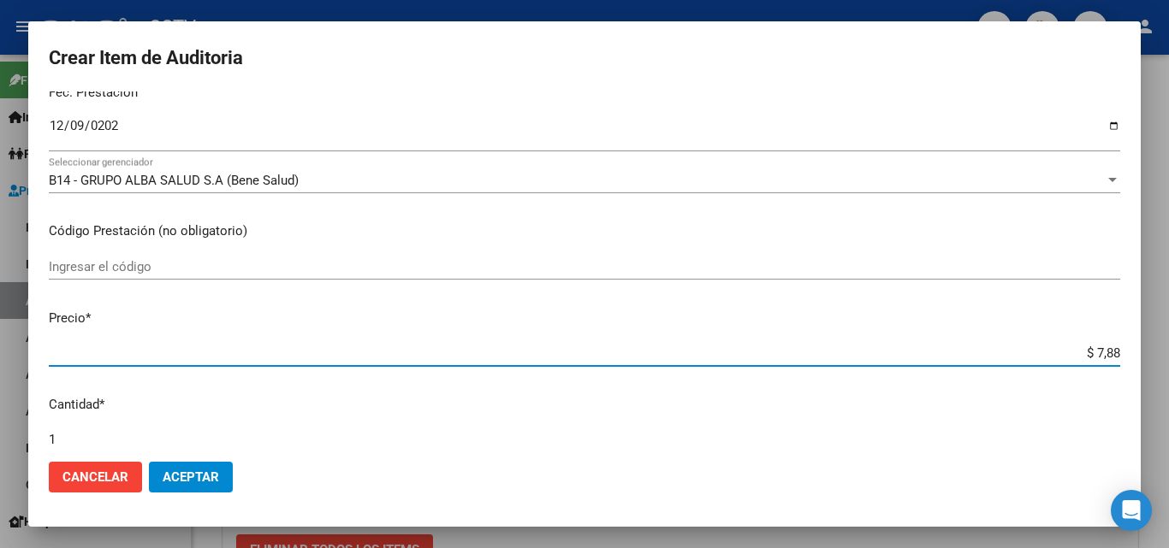
type input "$ 78,80"
type input "$ 788,00"
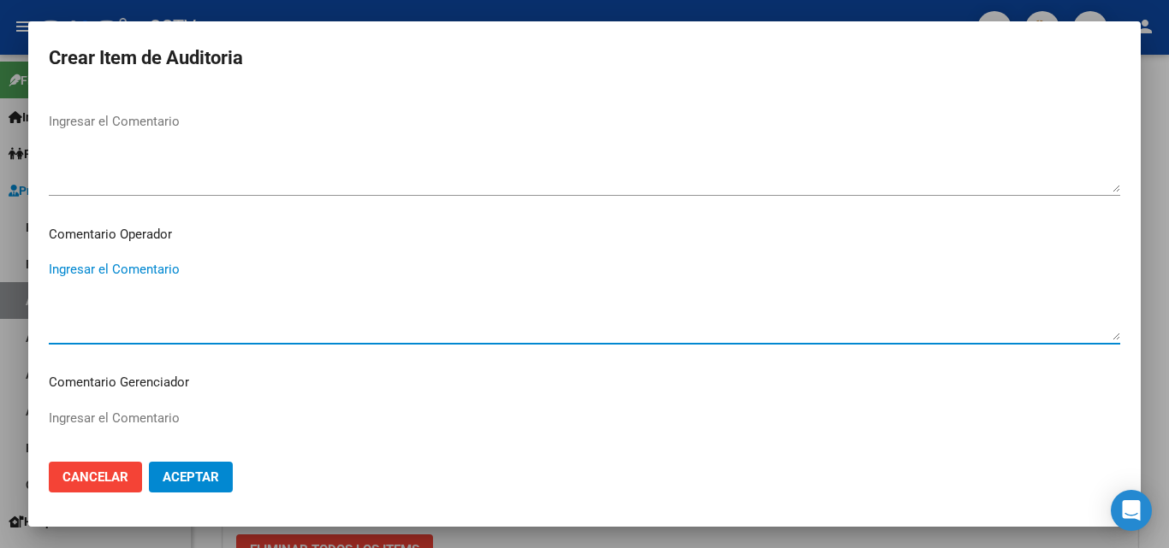
scroll to position [1098, 0]
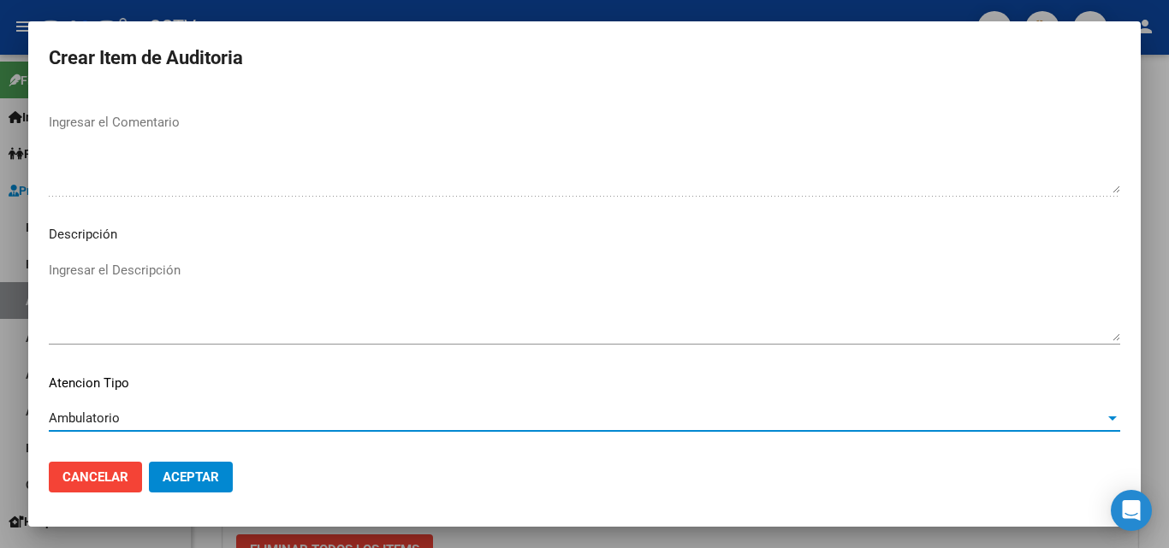
drag, startPoint x: 177, startPoint y: 472, endPoint x: 297, endPoint y: 486, distance: 120.5
click at [178, 472] on span "Aceptar" at bounding box center [191, 477] width 56 height 15
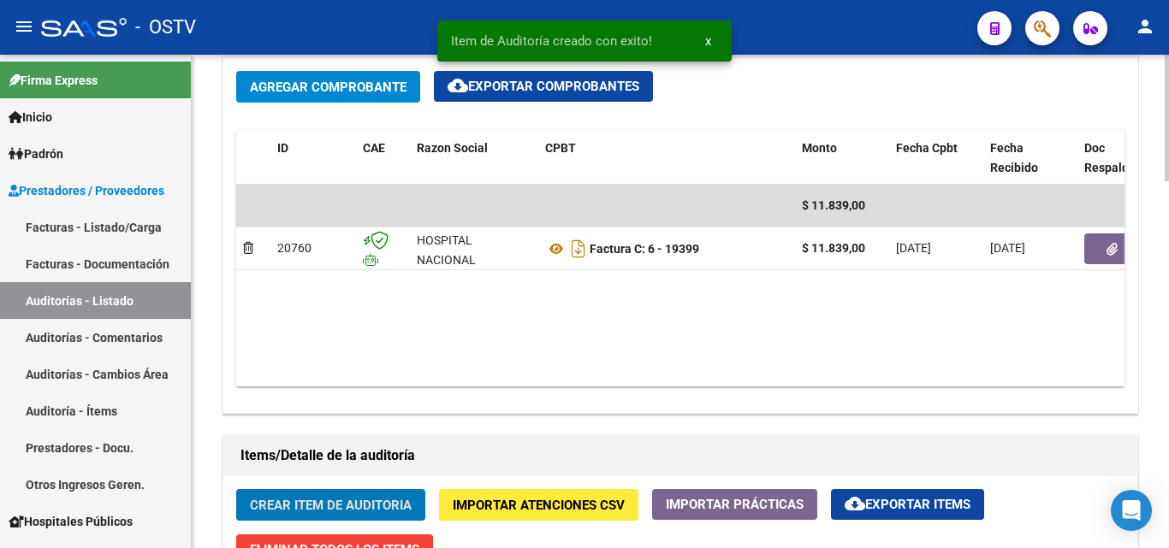
click at [310, 74] on button "Agregar Comprobante" at bounding box center [328, 87] width 184 height 32
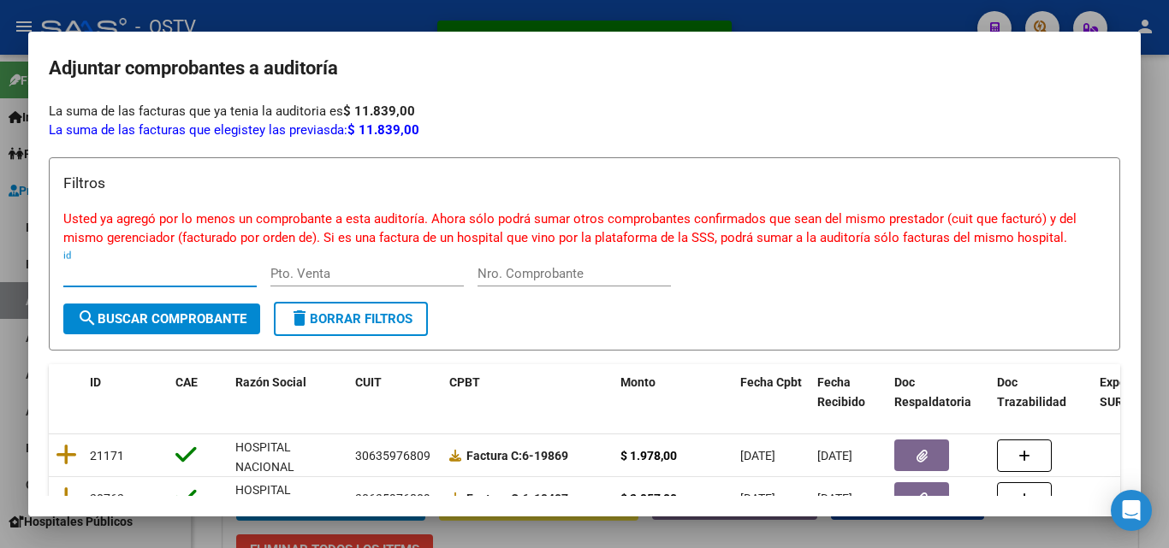
click at [385, 21] on div at bounding box center [584, 274] width 1169 height 548
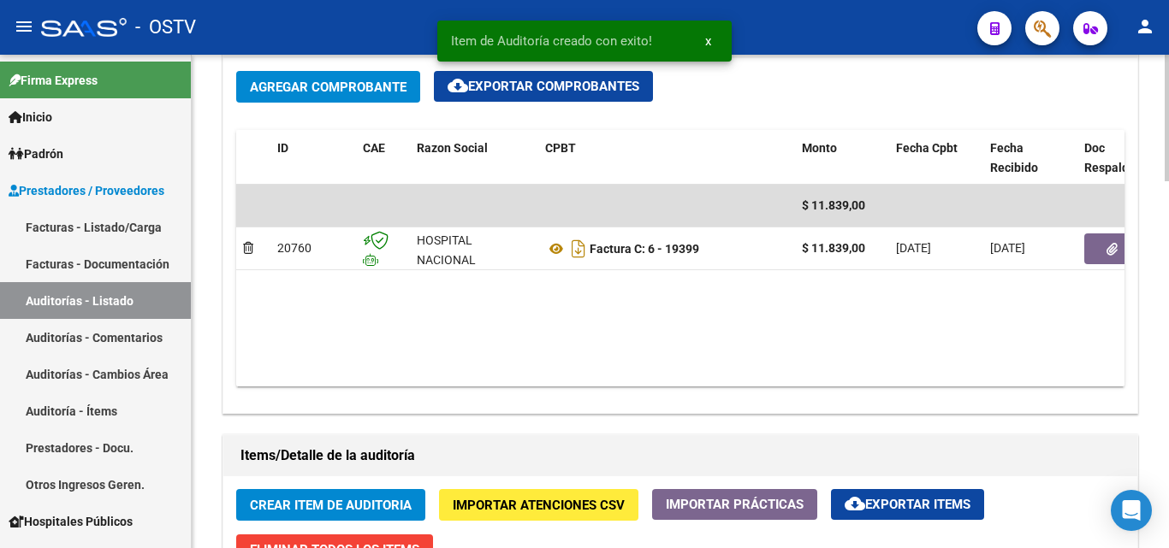
click at [322, 501] on span "Crear Item de Auditoria" at bounding box center [331, 505] width 162 height 15
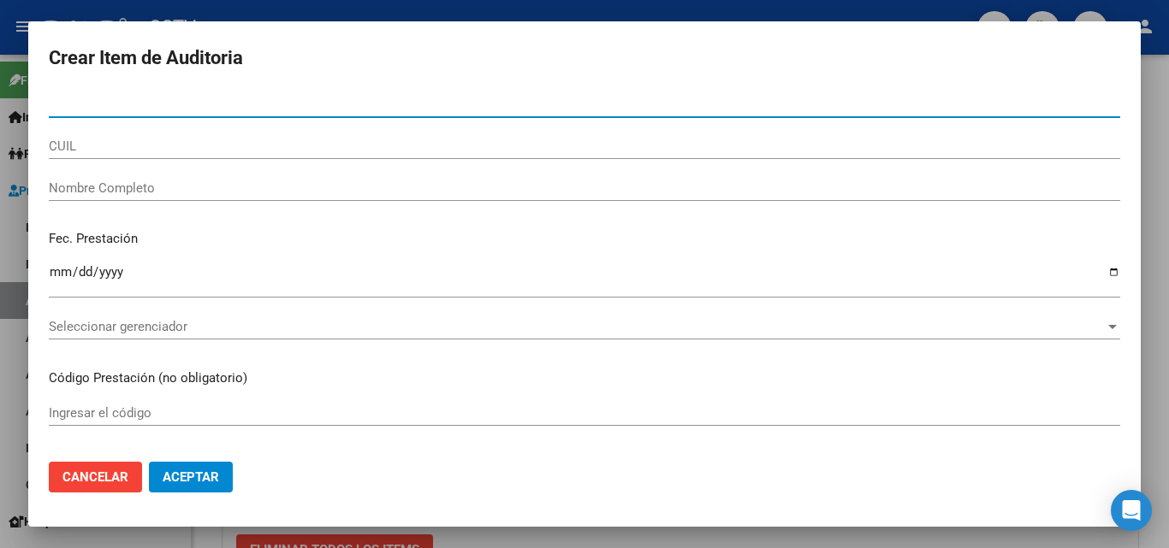
paste input "36476932"
type input "36476932"
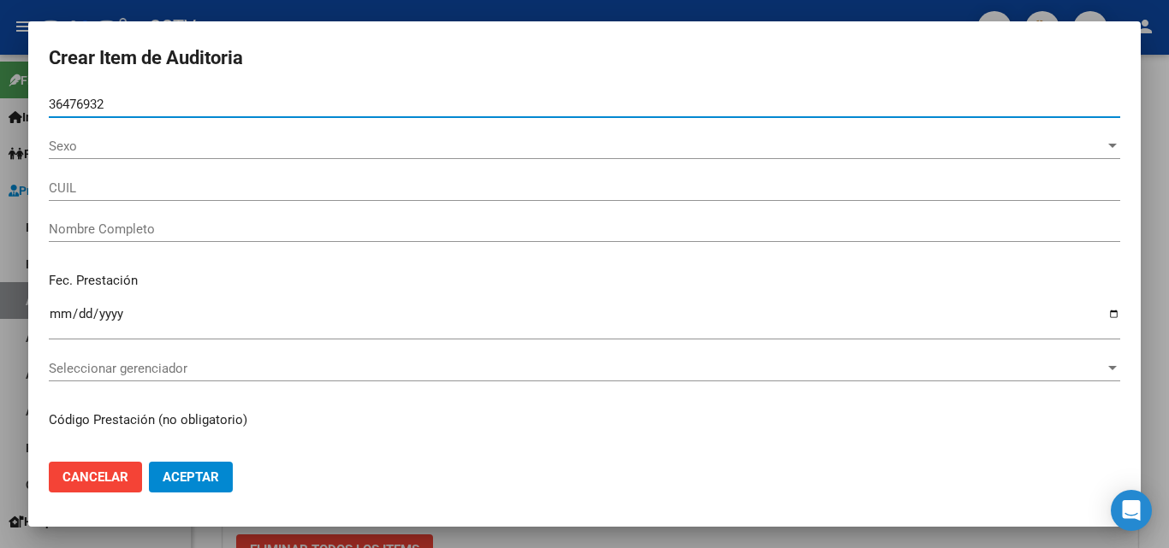
type input "20364769327"
type input "[PERSON_NAME]"
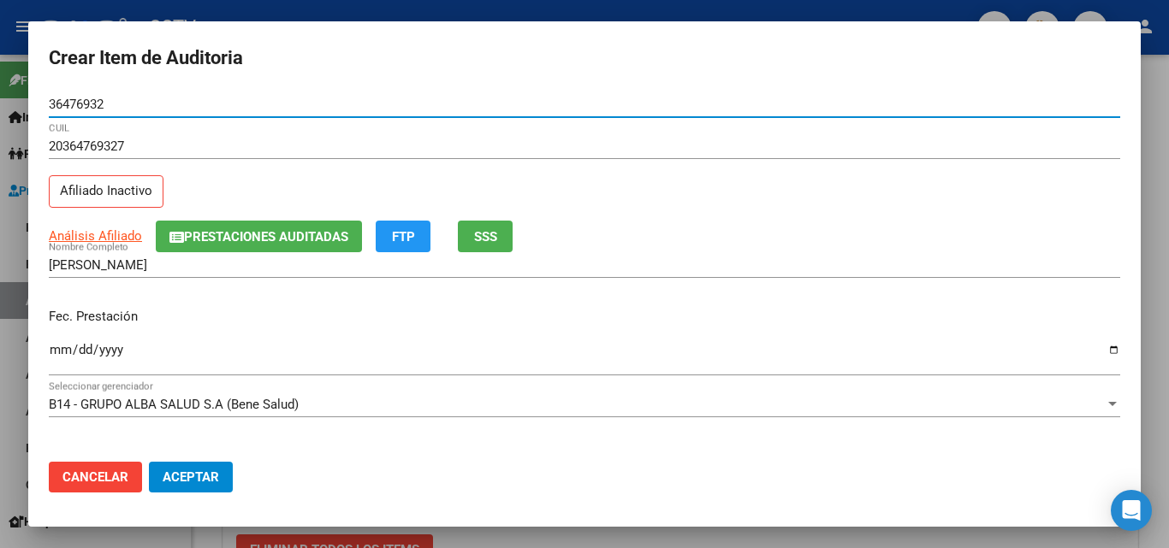
type input "36476932"
click at [59, 350] on input "Ingresar la fecha" at bounding box center [584, 356] width 1071 height 27
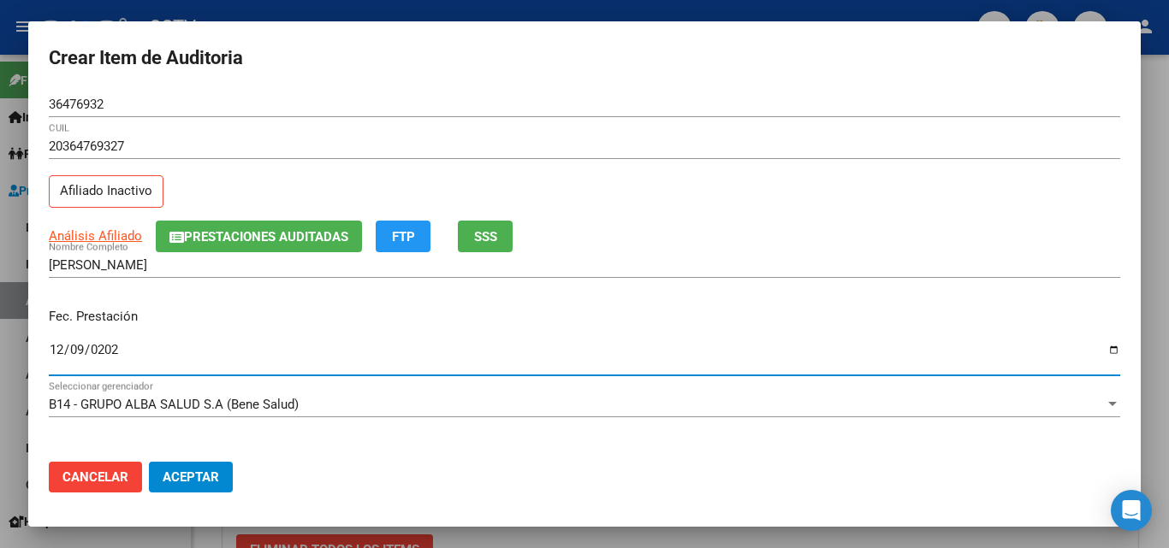
type input "[DATE]"
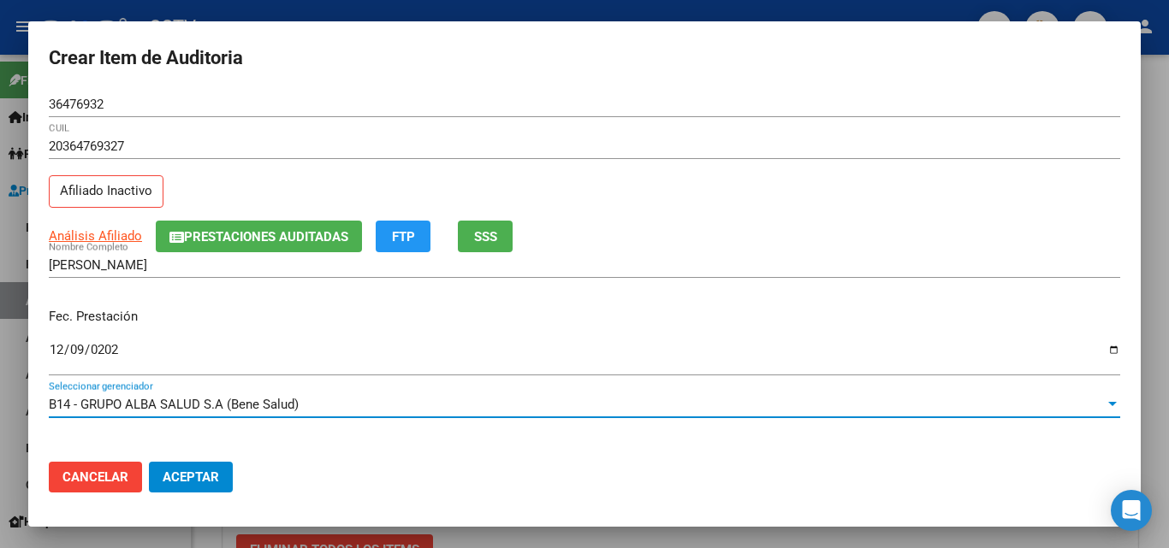
scroll to position [221, 0]
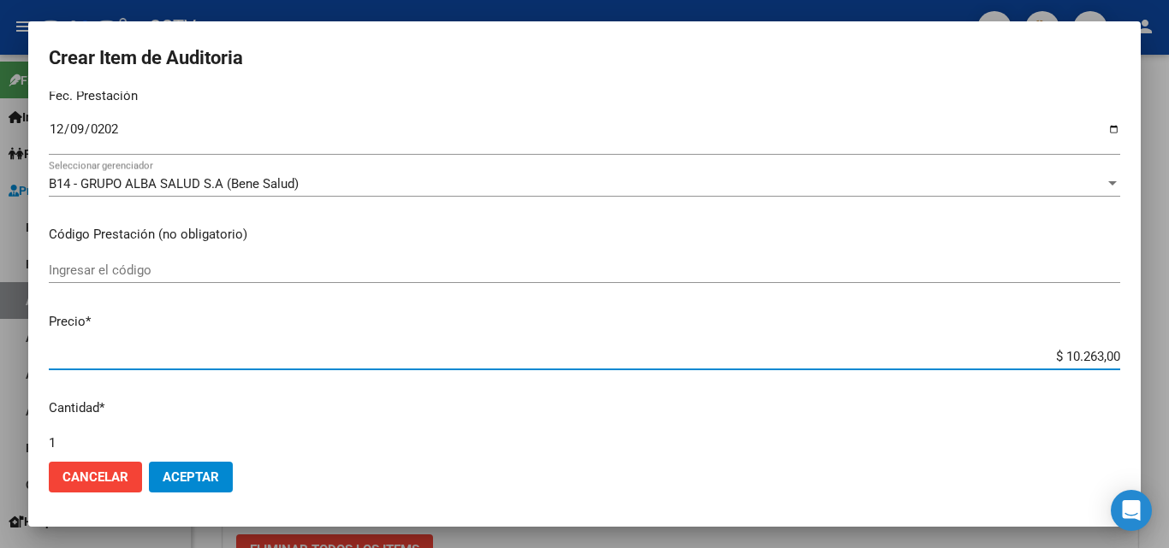
type input "$ 0,01"
type input "$ 0,11"
type input "$ 1,18"
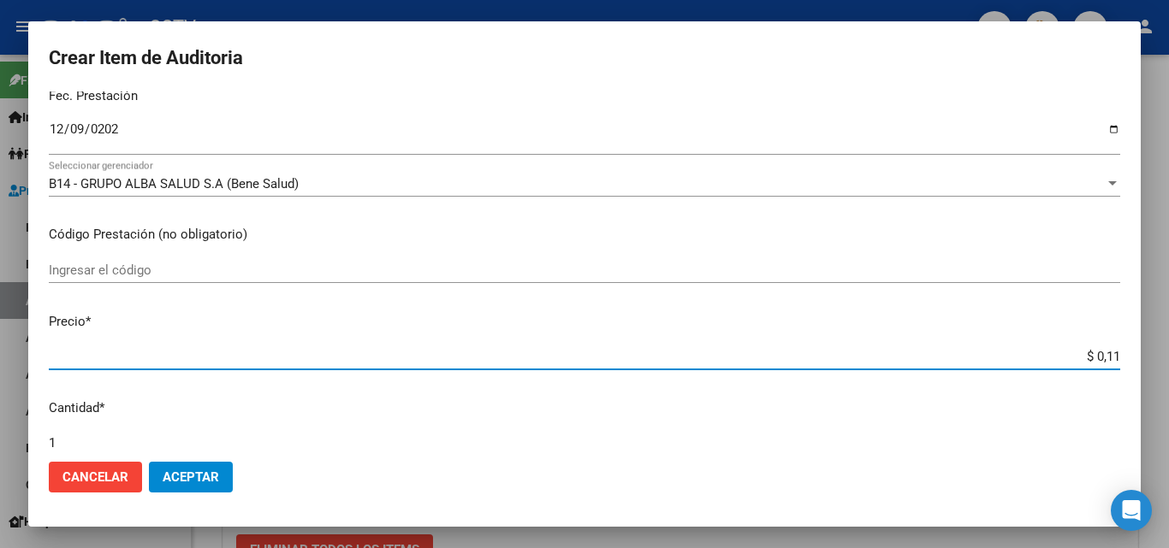
type input "$ 1,18"
type input "$ 11,83"
type input "$ 118,39"
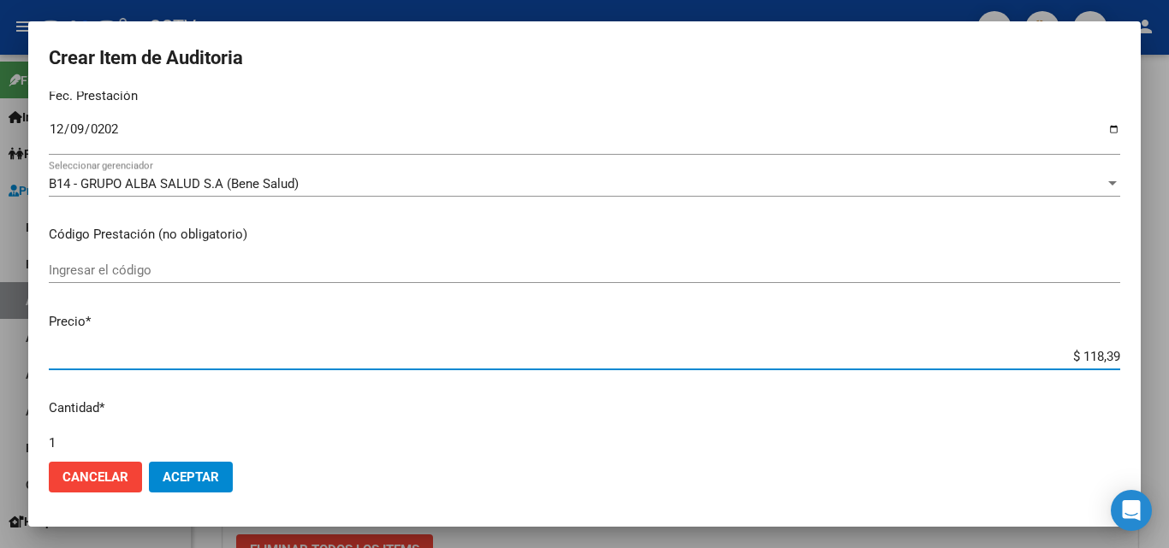
type input "$ 1.183,90"
type input "$ 11.839,00"
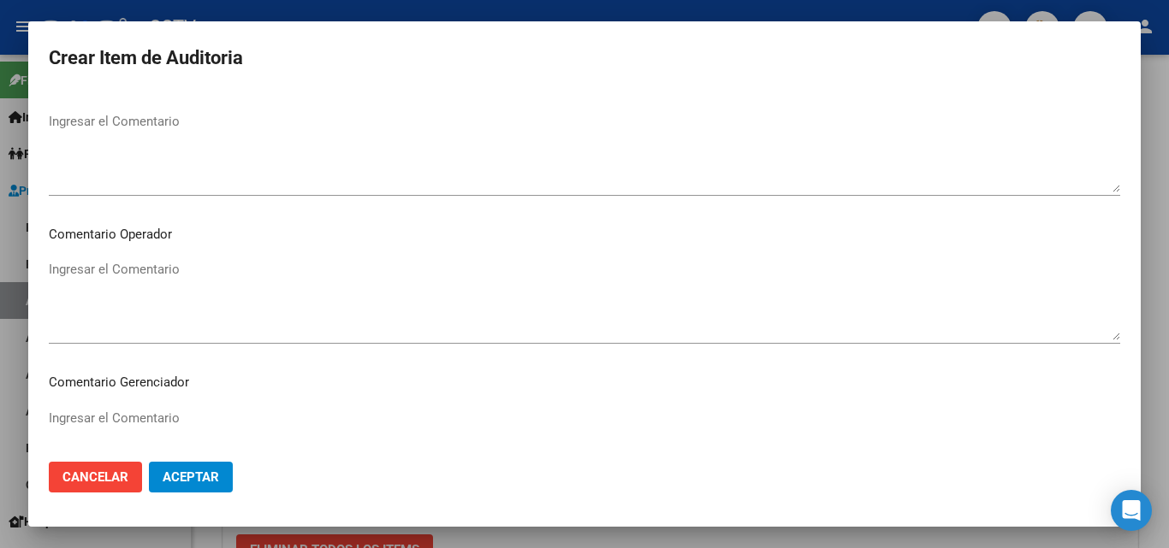
scroll to position [1098, 0]
click at [191, 471] on span "Aceptar" at bounding box center [191, 477] width 56 height 15
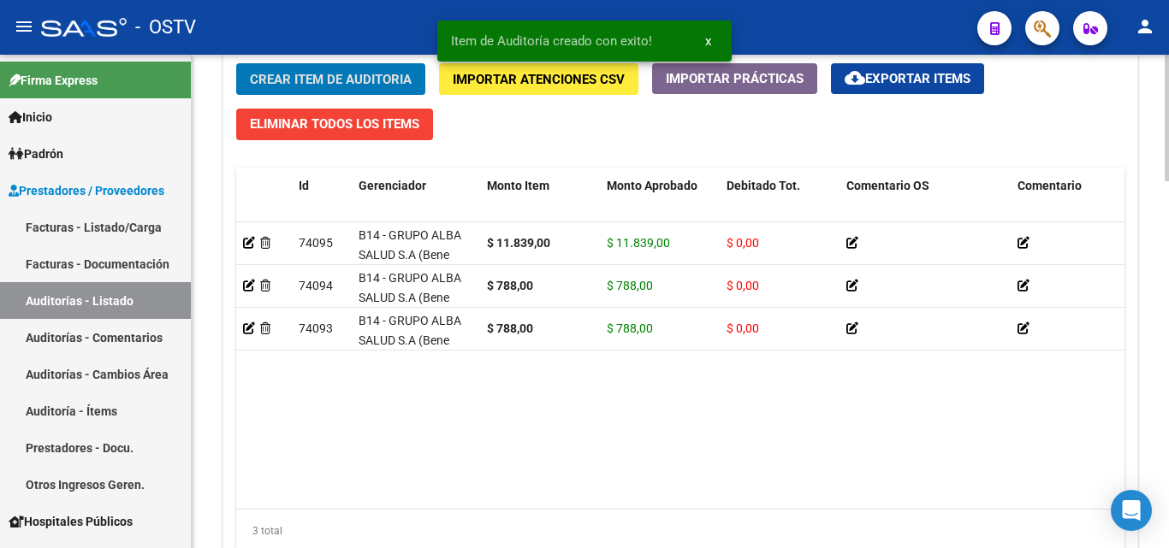
scroll to position [1284, 0]
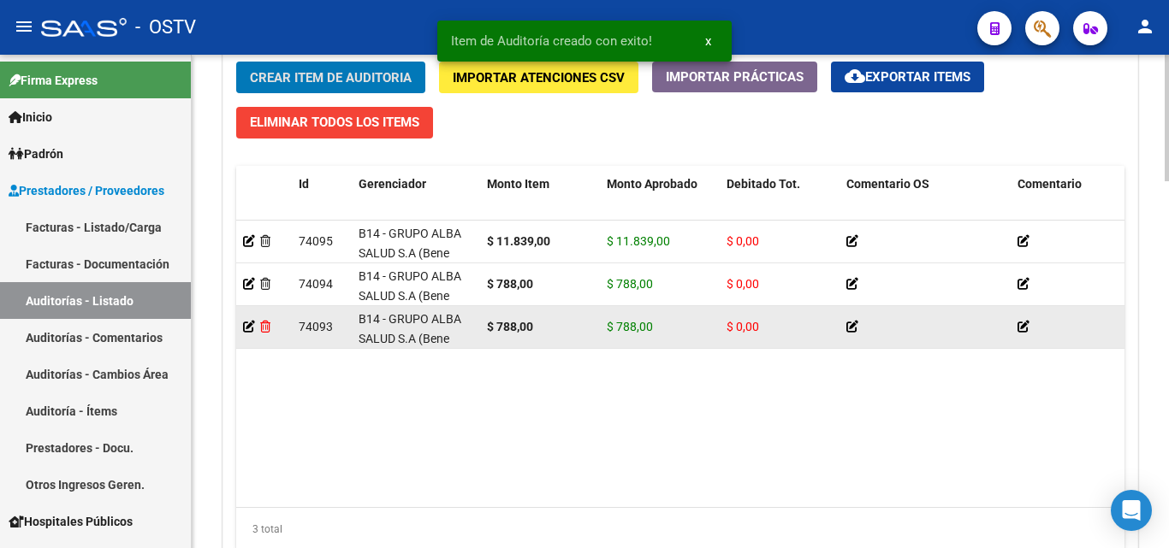
click at [266, 329] on icon at bounding box center [265, 327] width 10 height 12
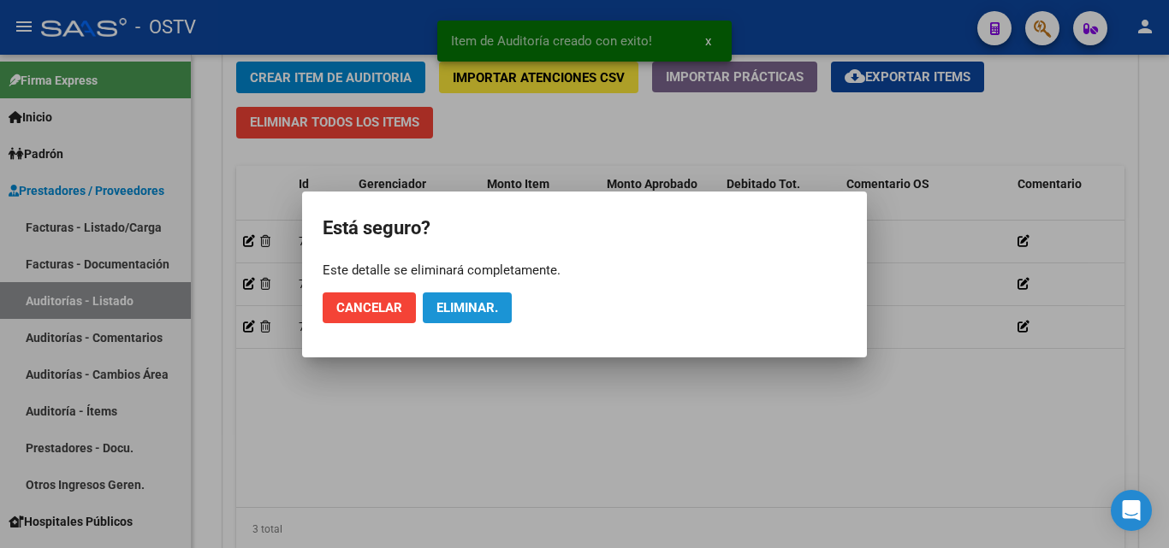
click at [450, 316] on button "Eliminar." at bounding box center [467, 308] width 89 height 31
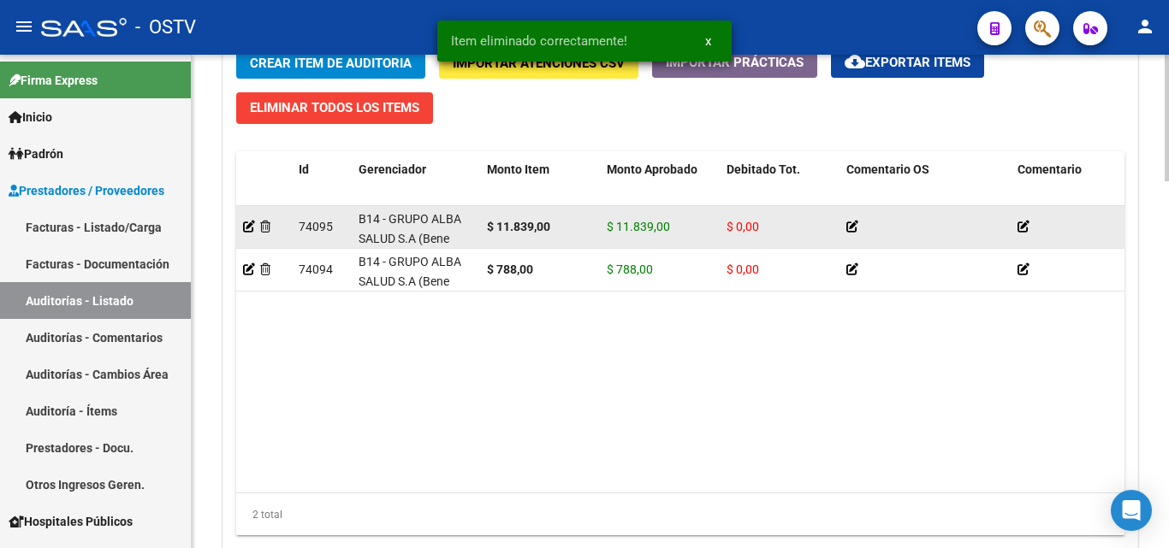
scroll to position [1270, 0]
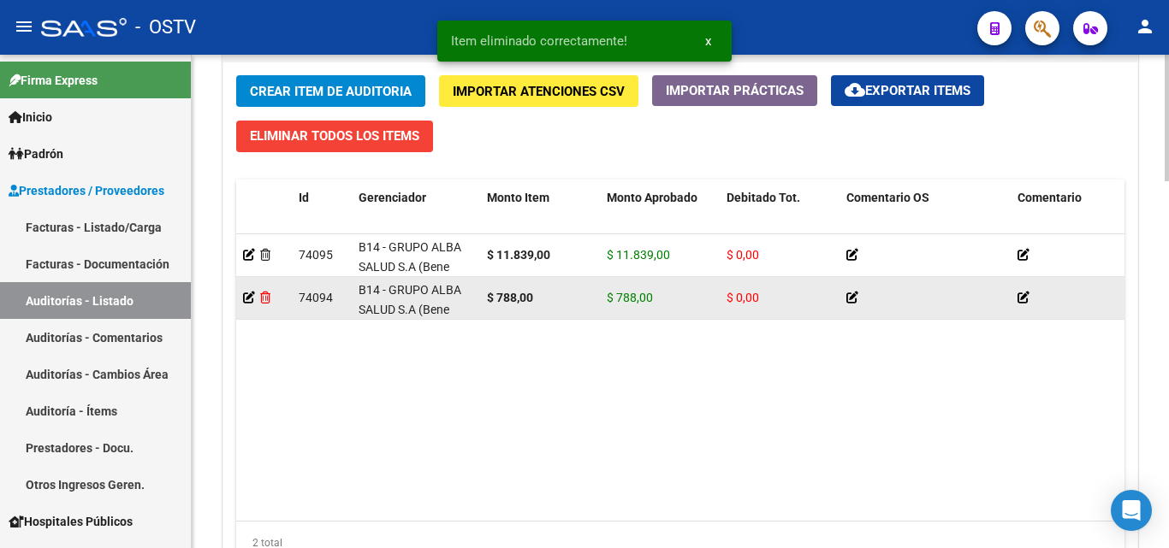
click at [270, 298] on icon at bounding box center [265, 298] width 10 height 12
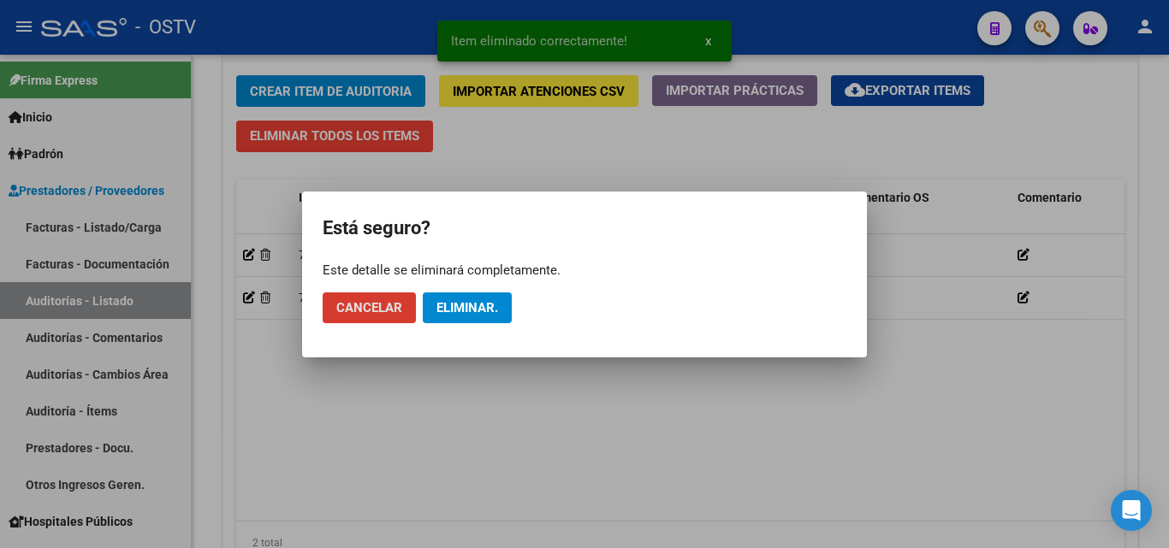
click at [450, 305] on span "Eliminar." at bounding box center [467, 307] width 62 height 15
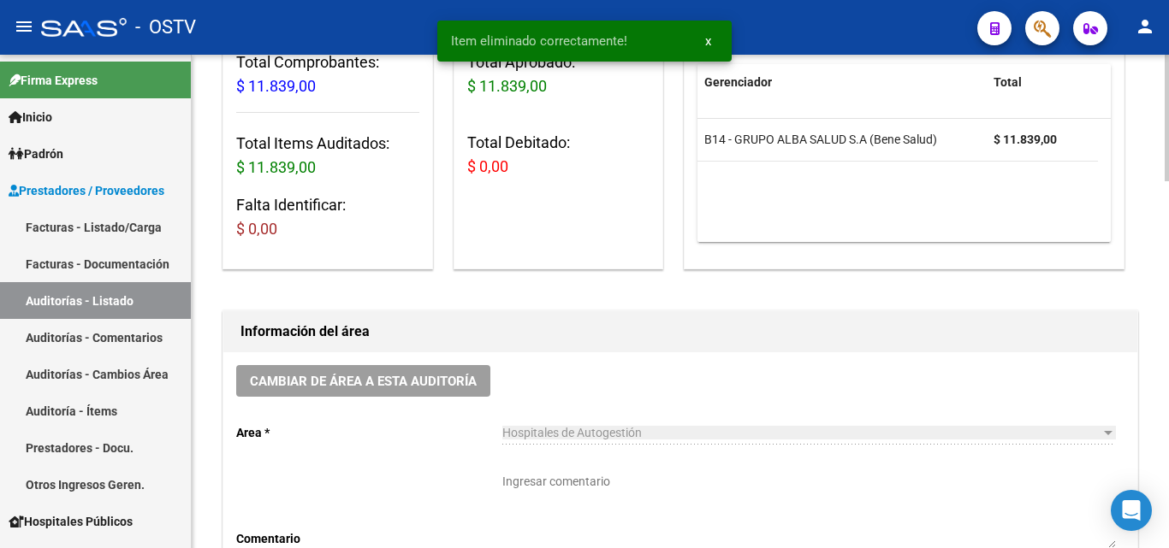
scroll to position [244, 0]
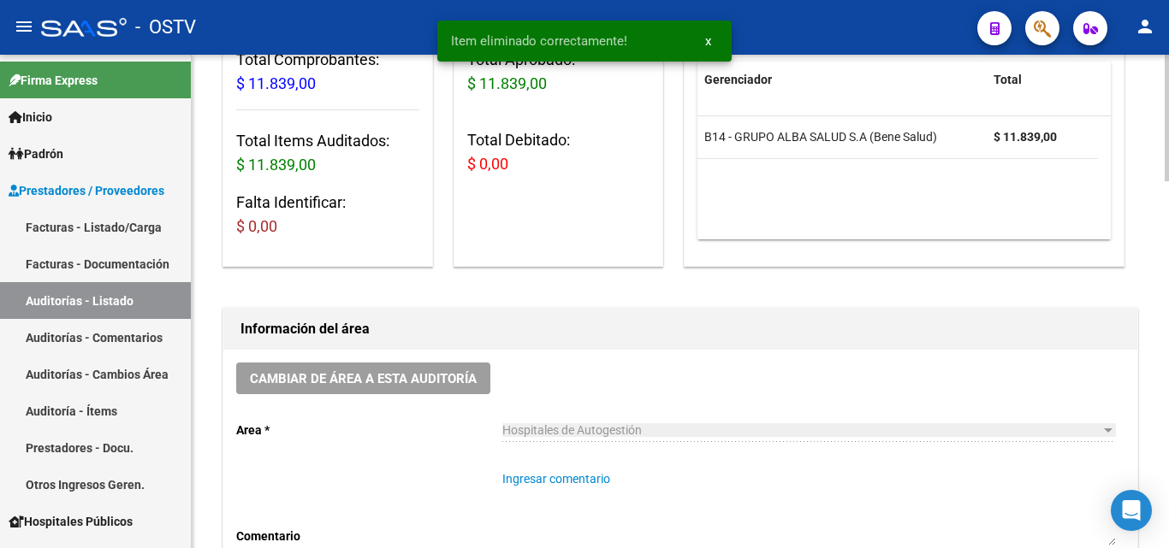
click at [589, 478] on textarea "Ingresar comentario" at bounding box center [808, 507] width 612 height 75
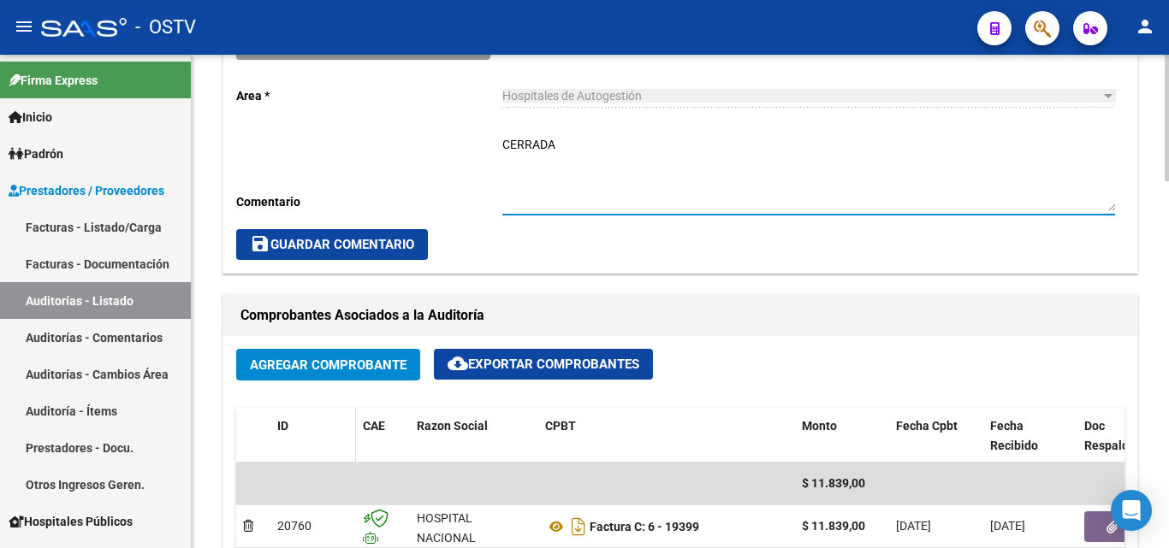
scroll to position [586, 0]
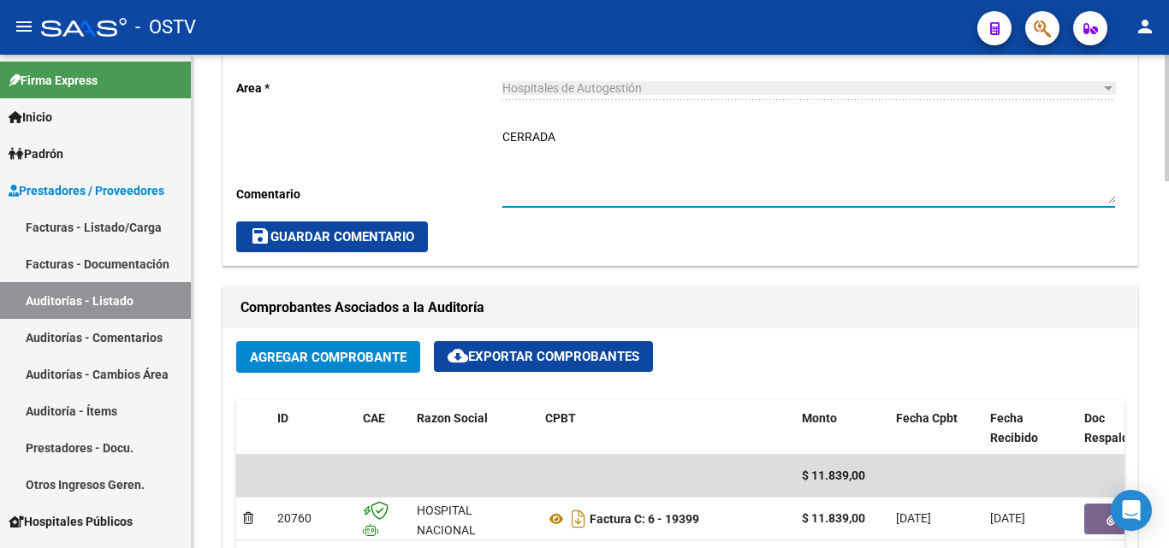
type textarea "CERRADA"
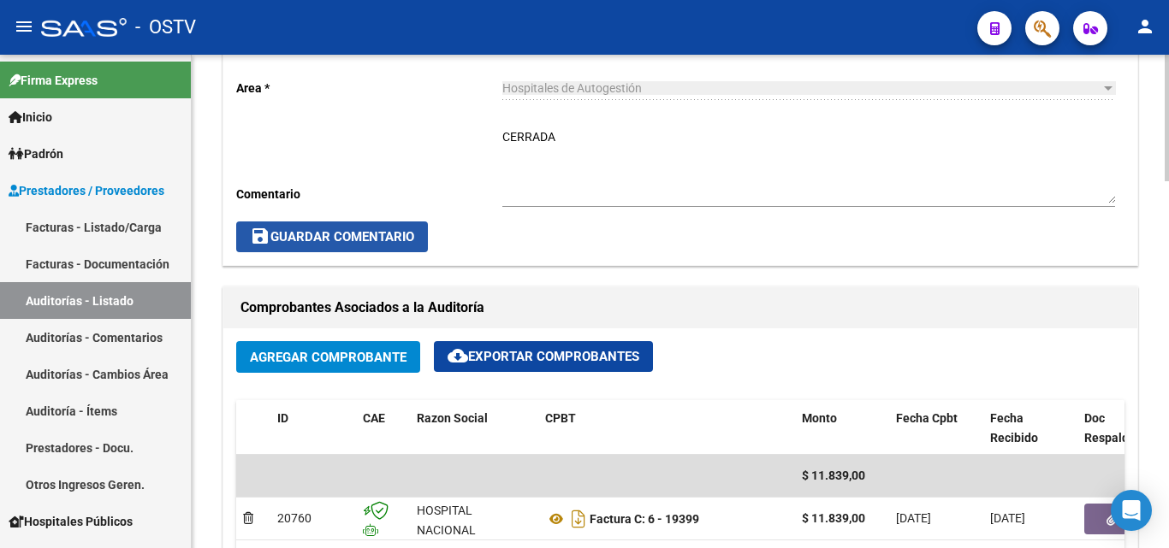
click at [356, 245] on span "save Guardar Comentario" at bounding box center [332, 236] width 164 height 15
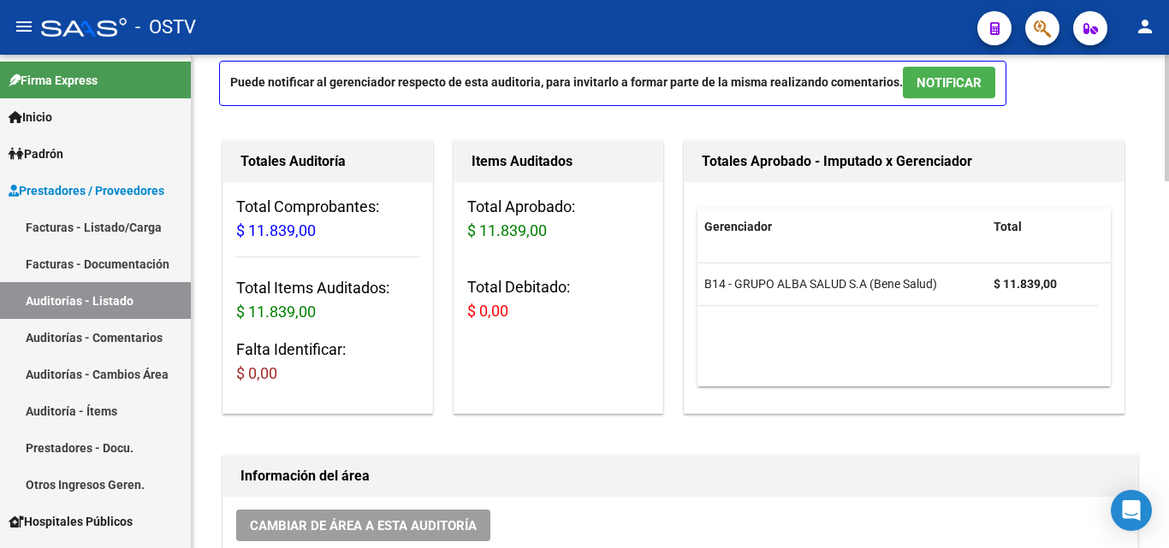
scroll to position [0, 0]
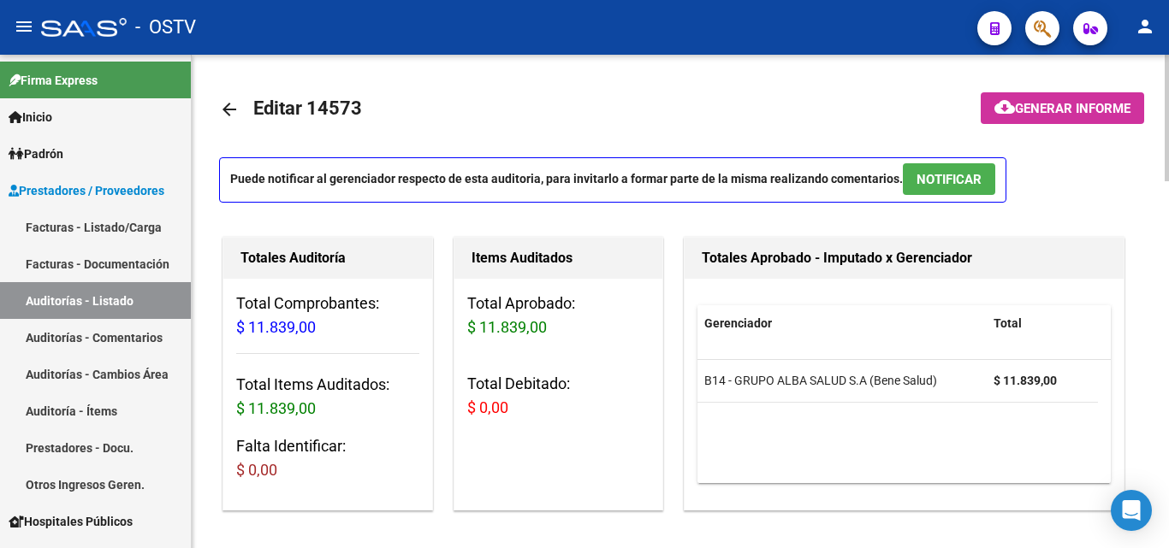
click at [240, 113] on link "arrow_back" at bounding box center [236, 109] width 34 height 40
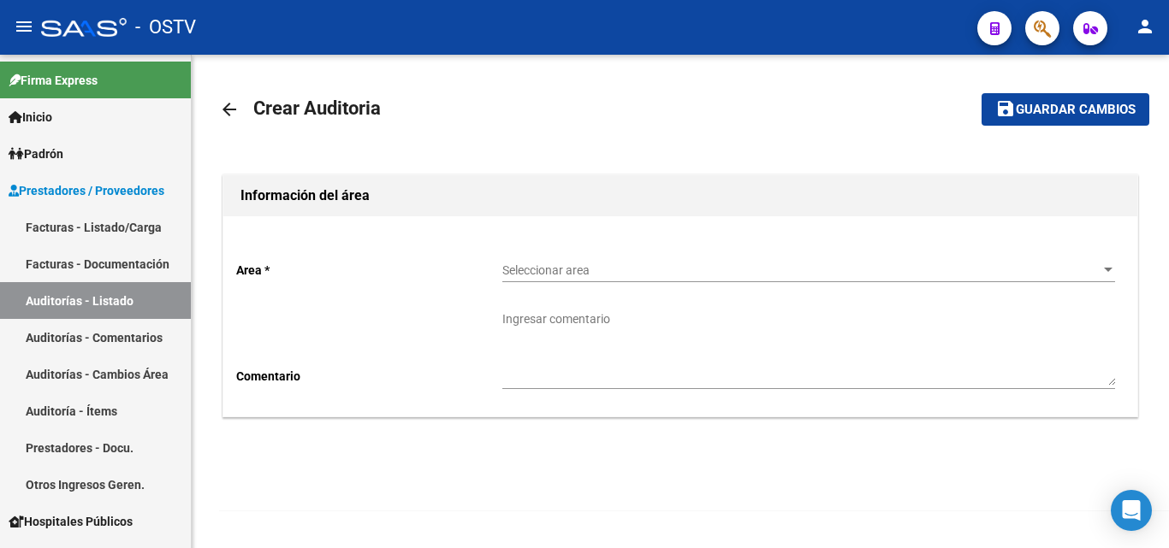
click at [567, 274] on span "Seleccionar area" at bounding box center [800, 270] width 597 height 15
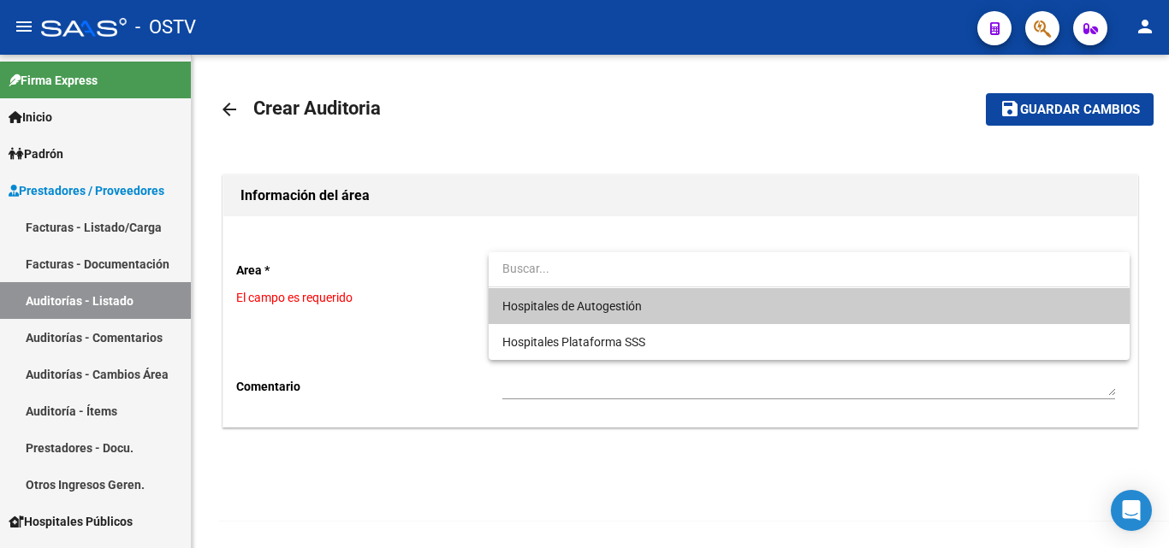
click at [559, 317] on span "Hospitales de Autogestión" at bounding box center [808, 306] width 612 height 36
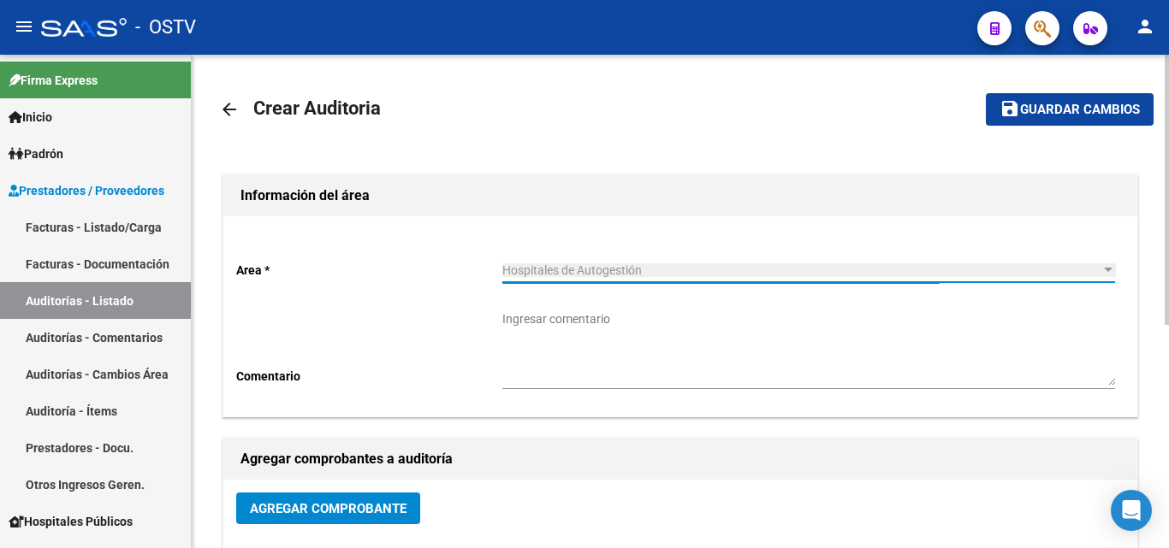
click at [371, 500] on button "Agregar Comprobante" at bounding box center [328, 509] width 184 height 32
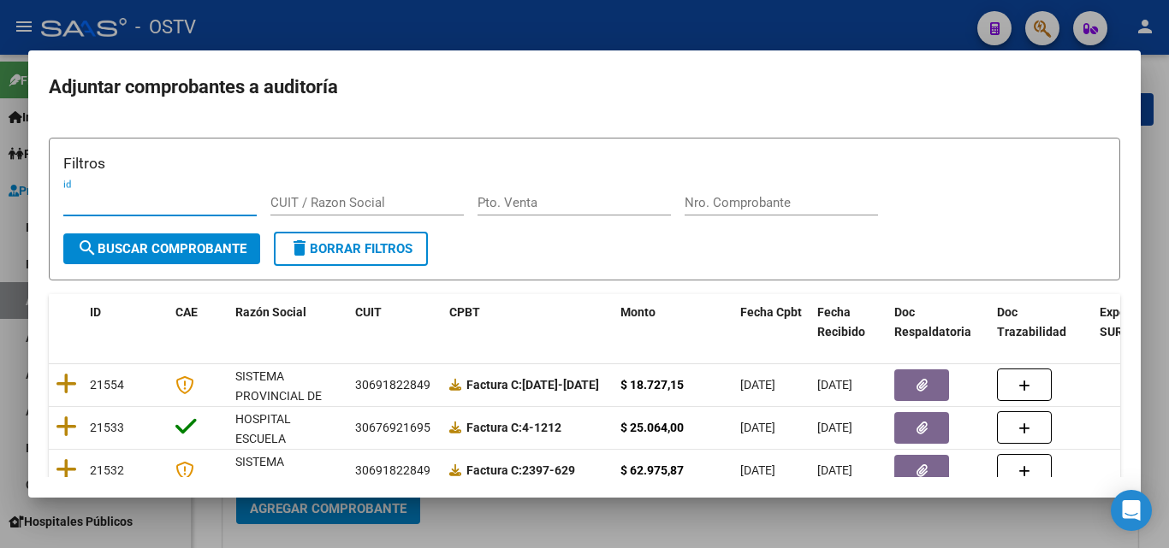
click at [707, 197] on input "Nro. Comprobante" at bounding box center [780, 202] width 193 height 15
paste input "19404"
type input "19404"
click at [124, 236] on button "search Buscar Comprobante" at bounding box center [161, 249] width 197 height 31
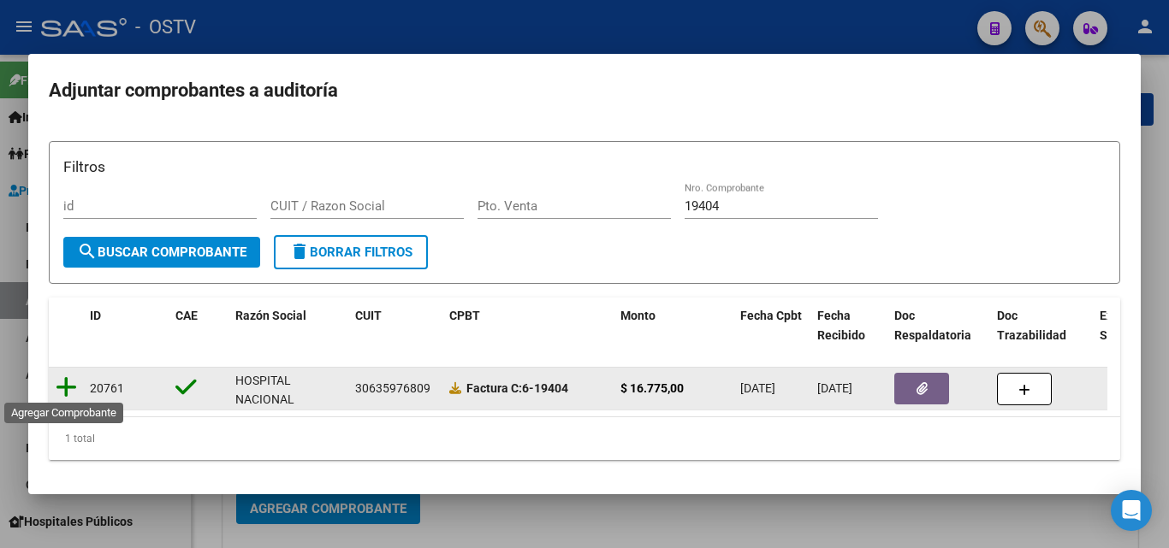
click at [74, 376] on icon at bounding box center [66, 388] width 21 height 24
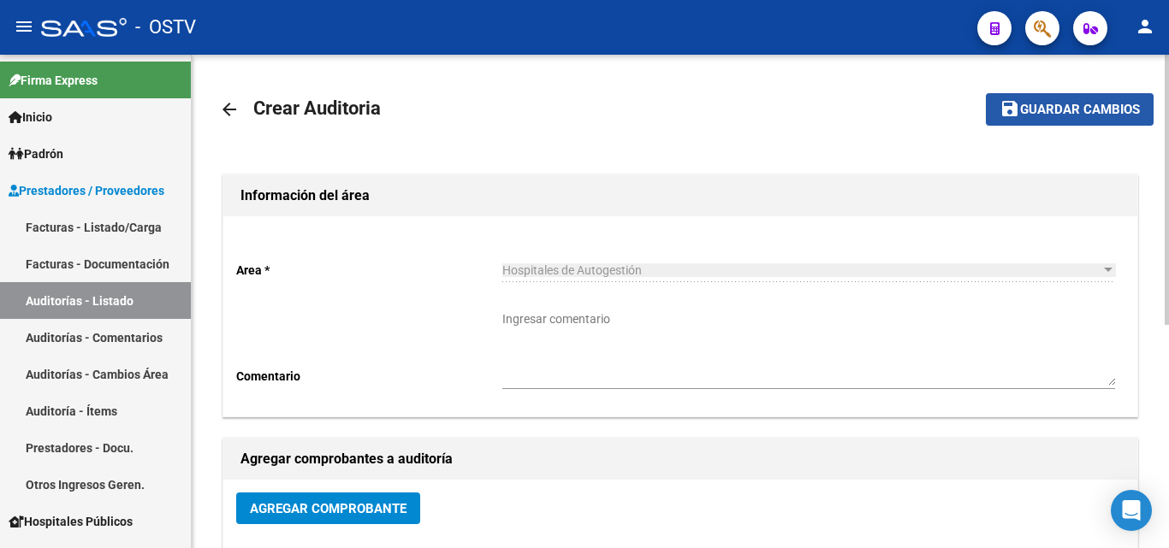
click at [1031, 116] on span "Guardar cambios" at bounding box center [1080, 110] width 120 height 15
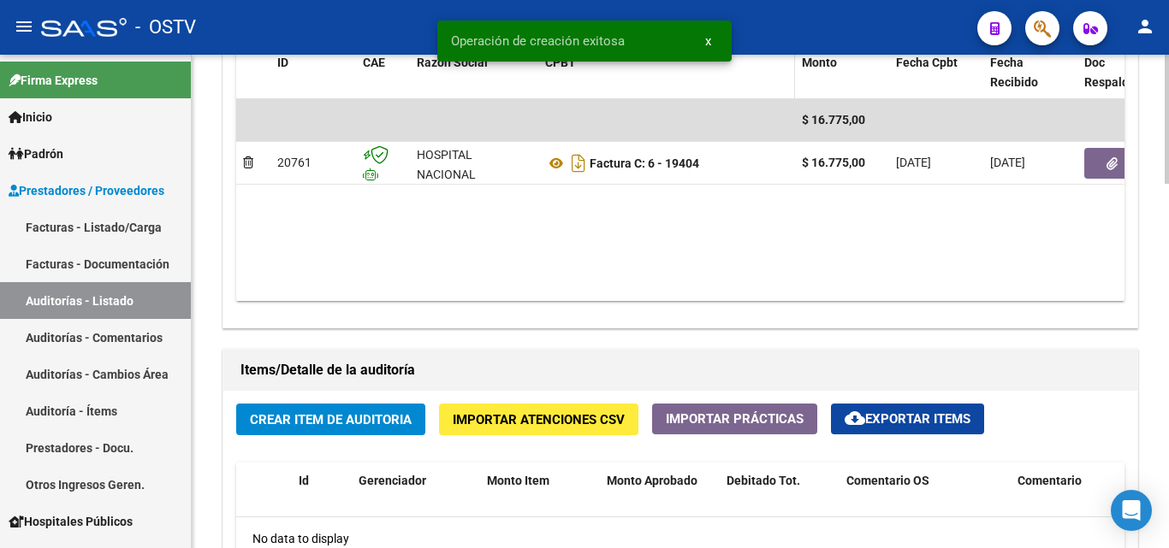
scroll to position [1027, 0]
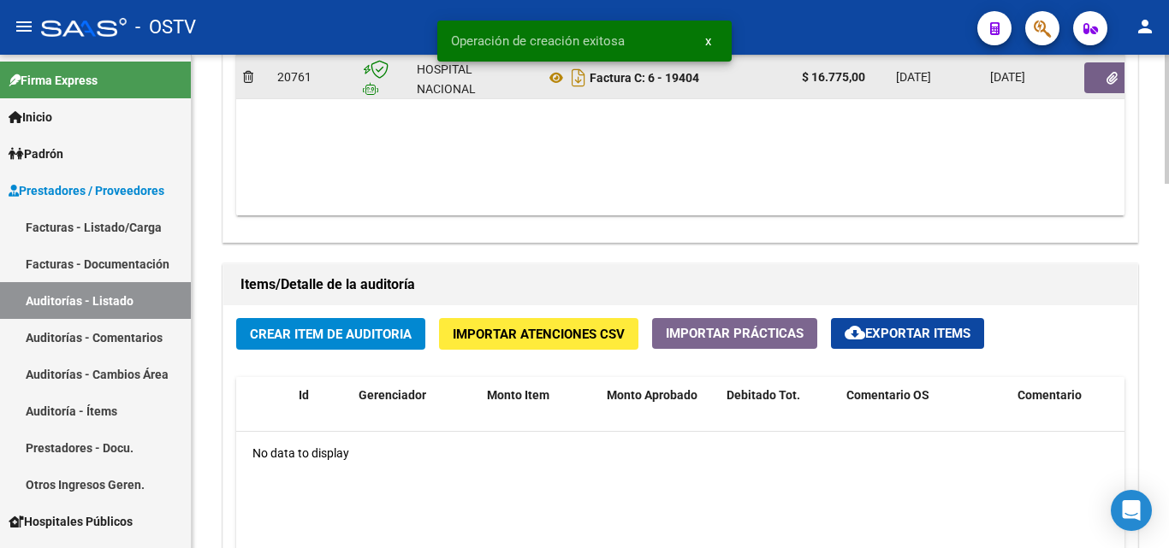
click at [1096, 72] on button "button" at bounding box center [1111, 77] width 55 height 31
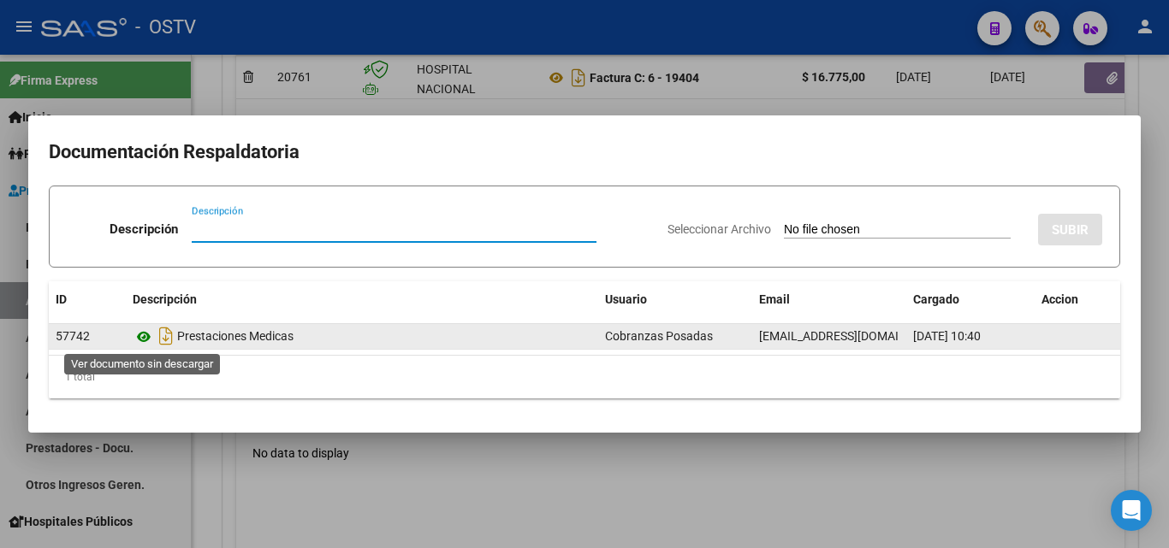
click at [142, 340] on icon at bounding box center [144, 337] width 22 height 21
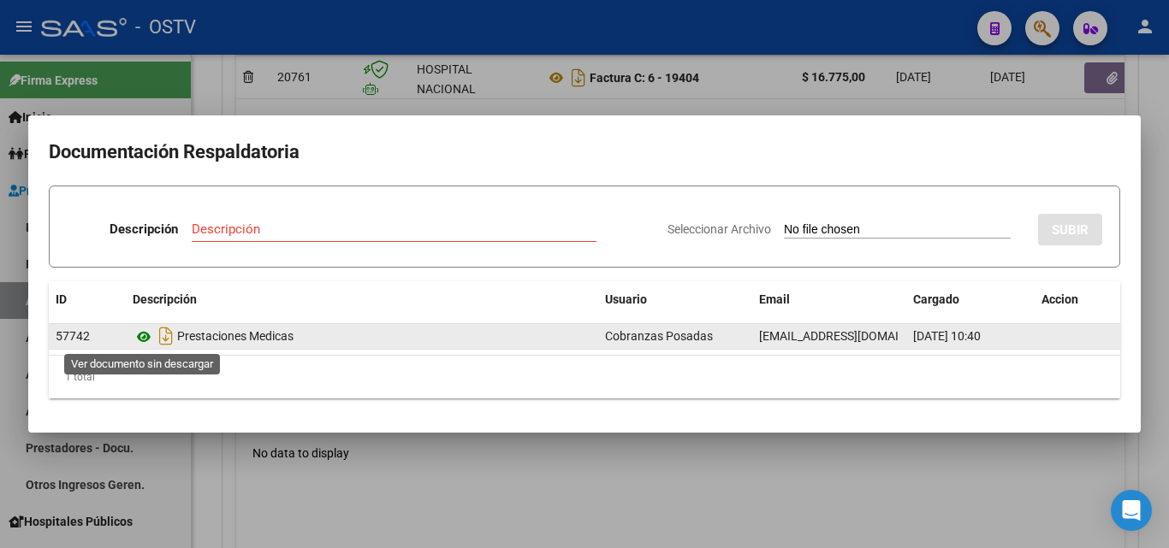
click at [144, 339] on icon at bounding box center [144, 337] width 22 height 21
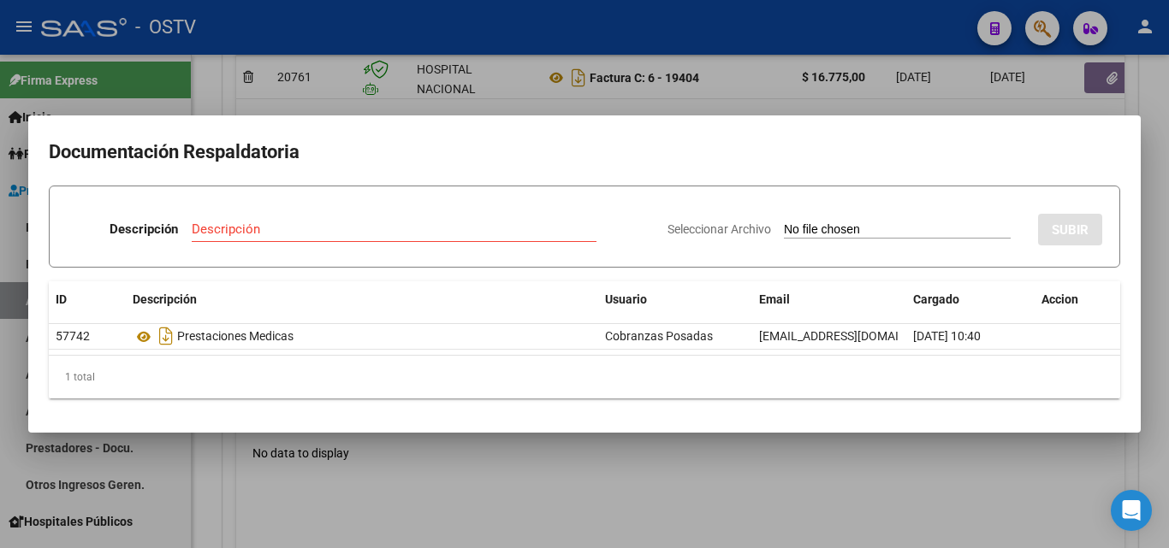
click at [340, 482] on div at bounding box center [584, 274] width 1169 height 548
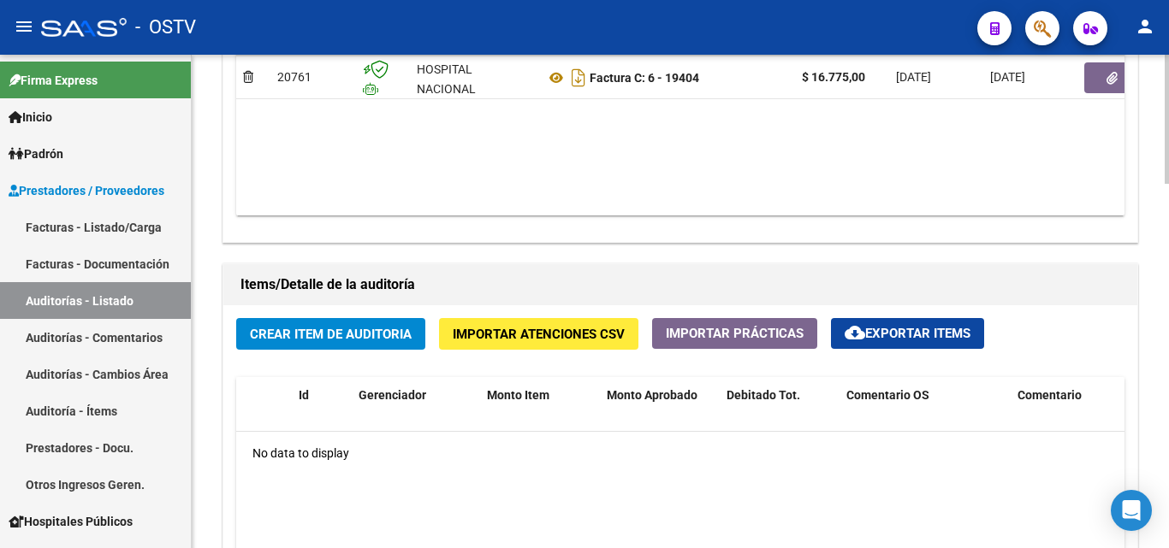
click at [332, 333] on span "Crear Item de Auditoria" at bounding box center [331, 334] width 162 height 15
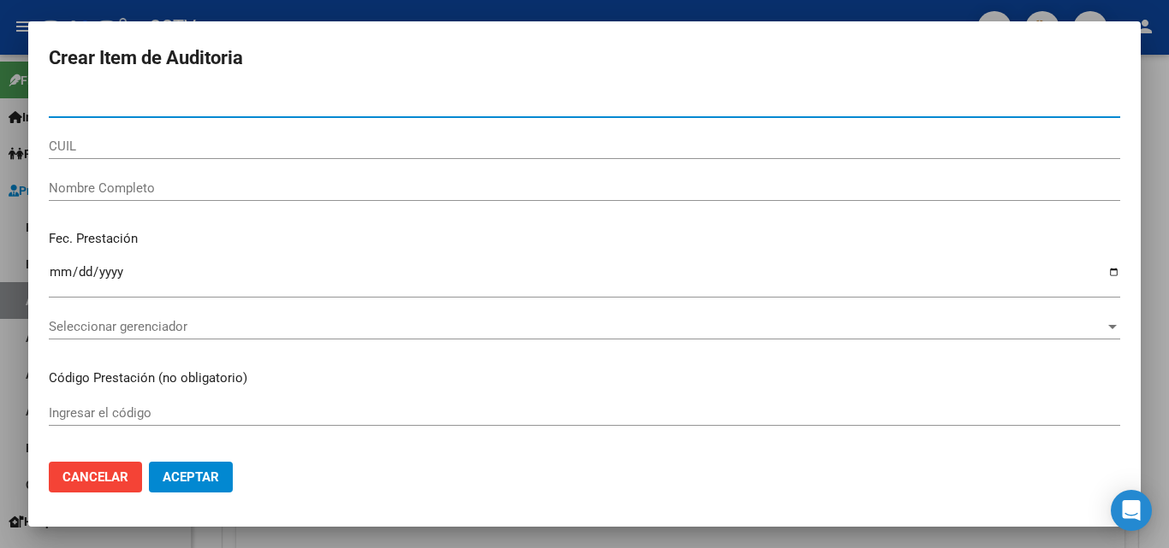
paste input "44834754"
type input "44834754"
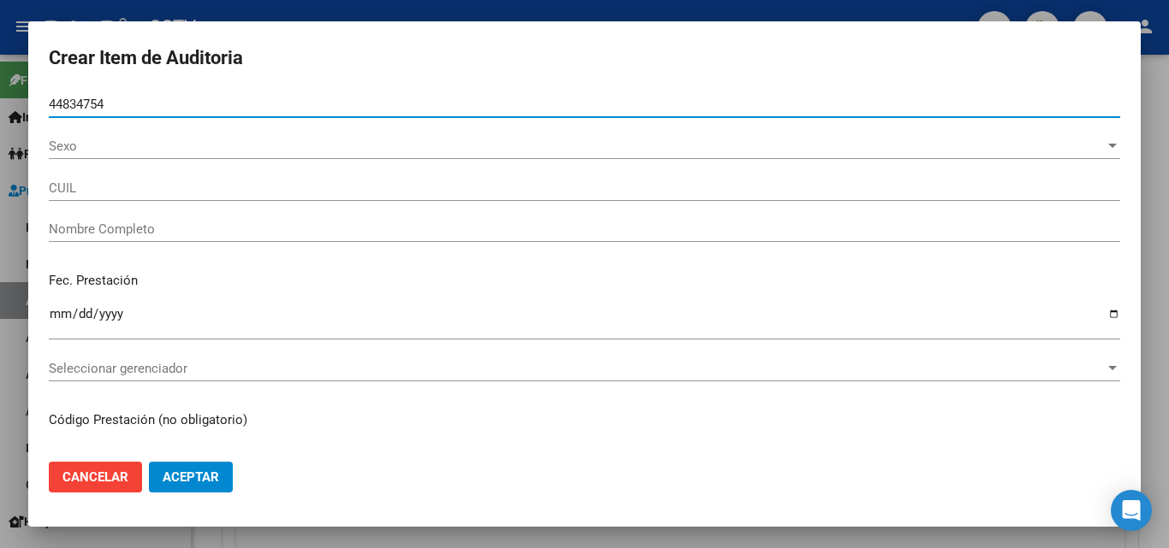
type input "27448347546"
type input "[PERSON_NAME]"
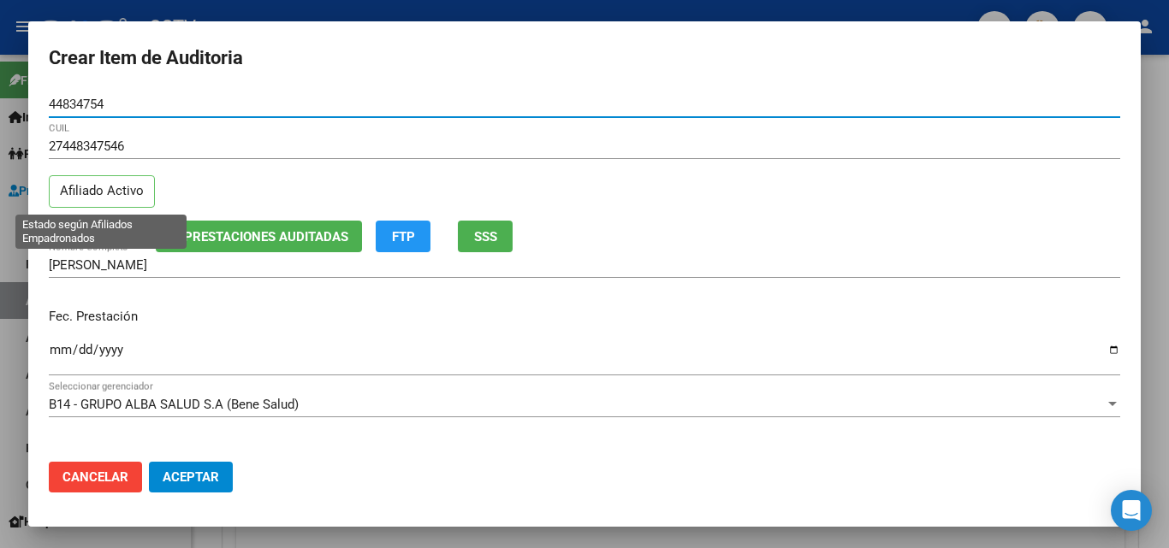
type input "44834754"
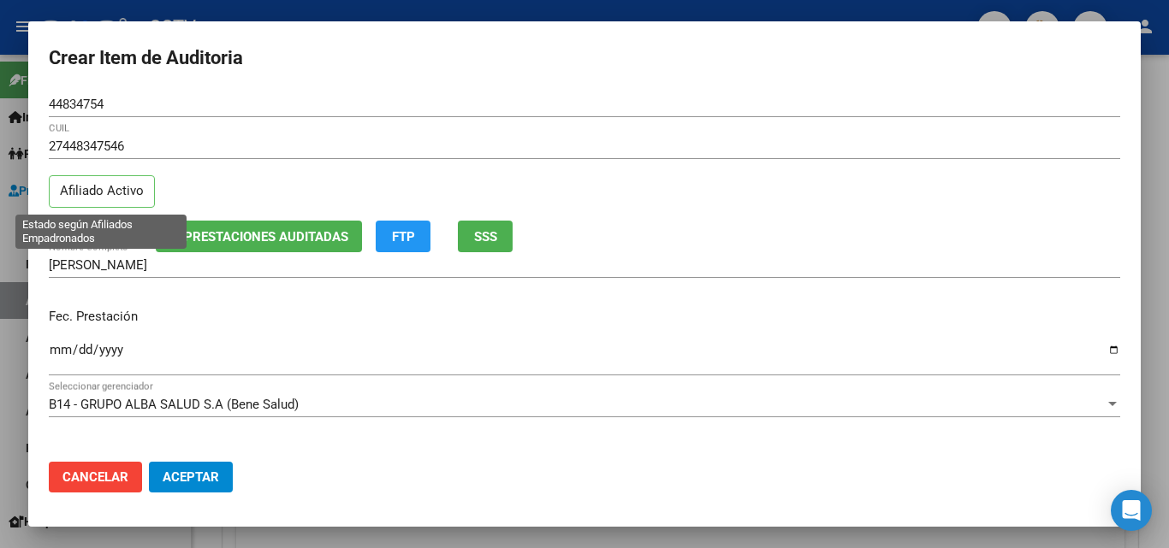
click at [80, 186] on p "Afiliado Activo" at bounding box center [102, 191] width 106 height 33
click at [91, 247] on div "Análisis Afiliado Prestaciones Auditadas FTP SSS" at bounding box center [584, 237] width 1071 height 32
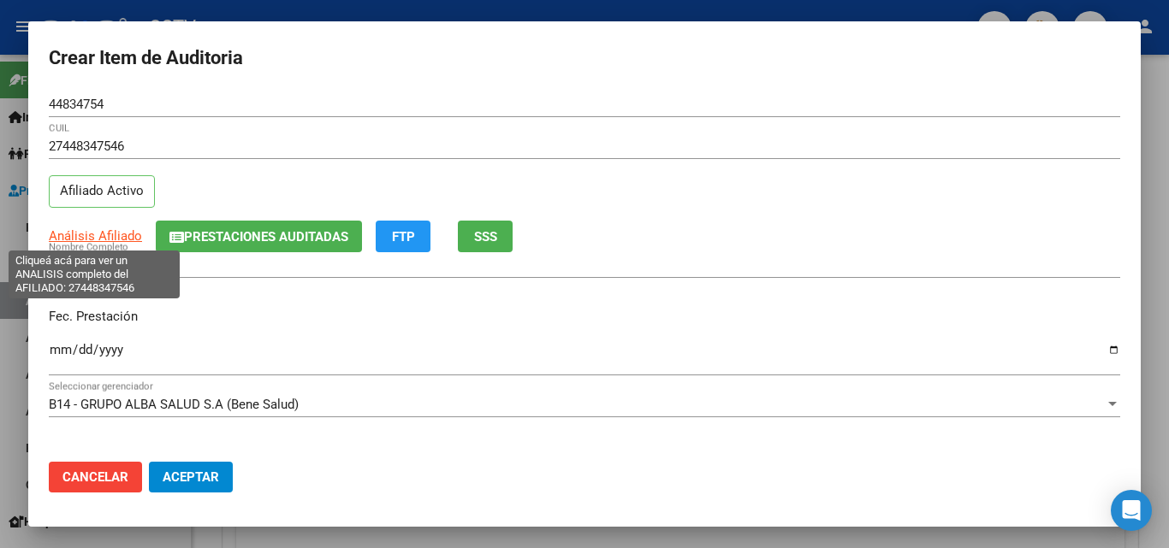
click at [100, 238] on span "Análisis Afiliado" at bounding box center [95, 235] width 93 height 15
type textarea "27448347546"
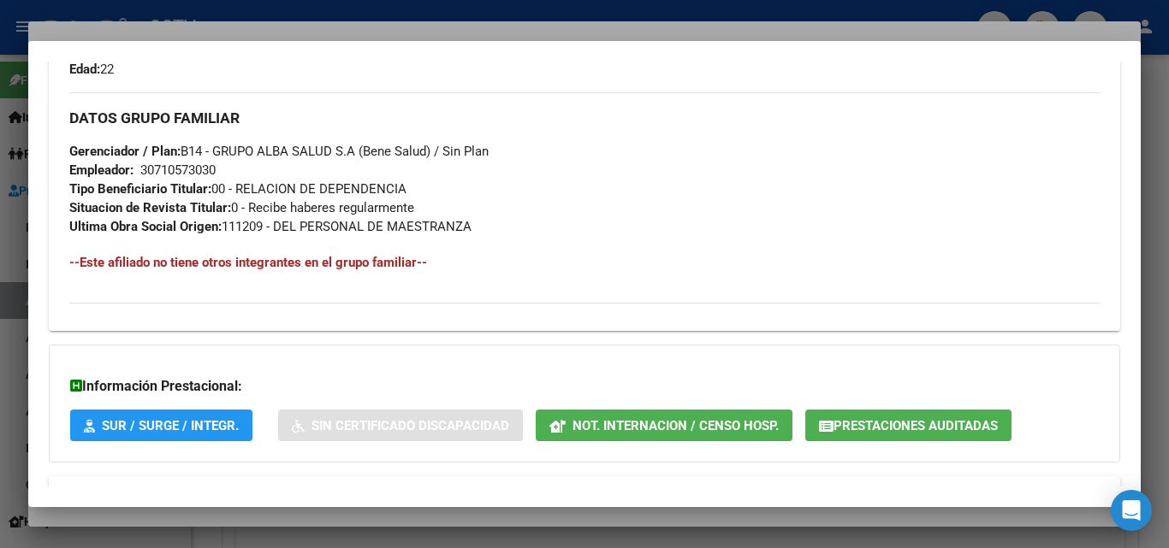
scroll to position [857, 0]
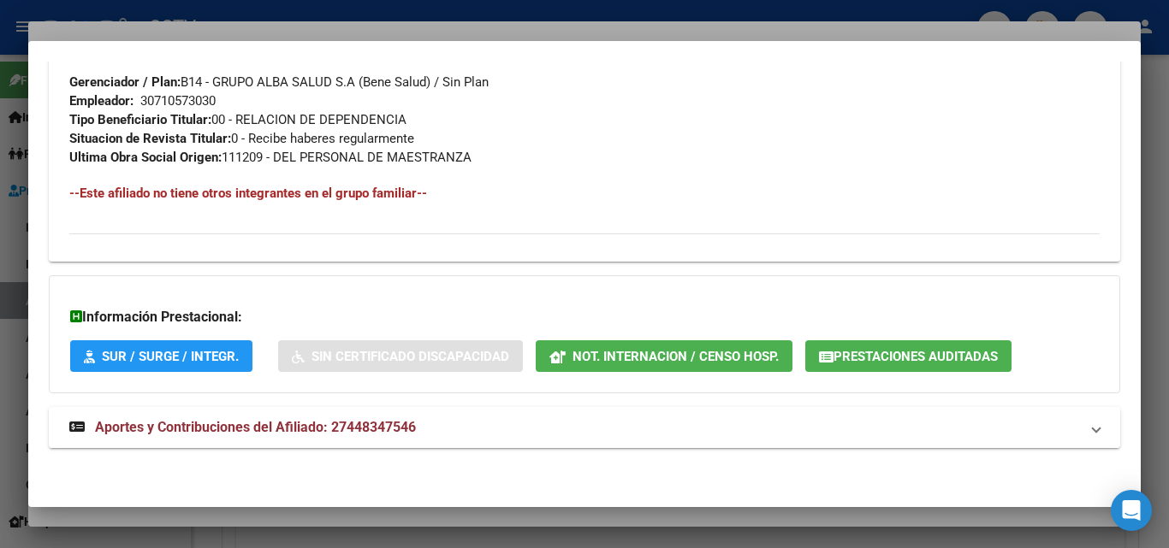
click at [344, 419] on span "Aportes y Contribuciones del Afiliado: 27448347546" at bounding box center [255, 427] width 321 height 16
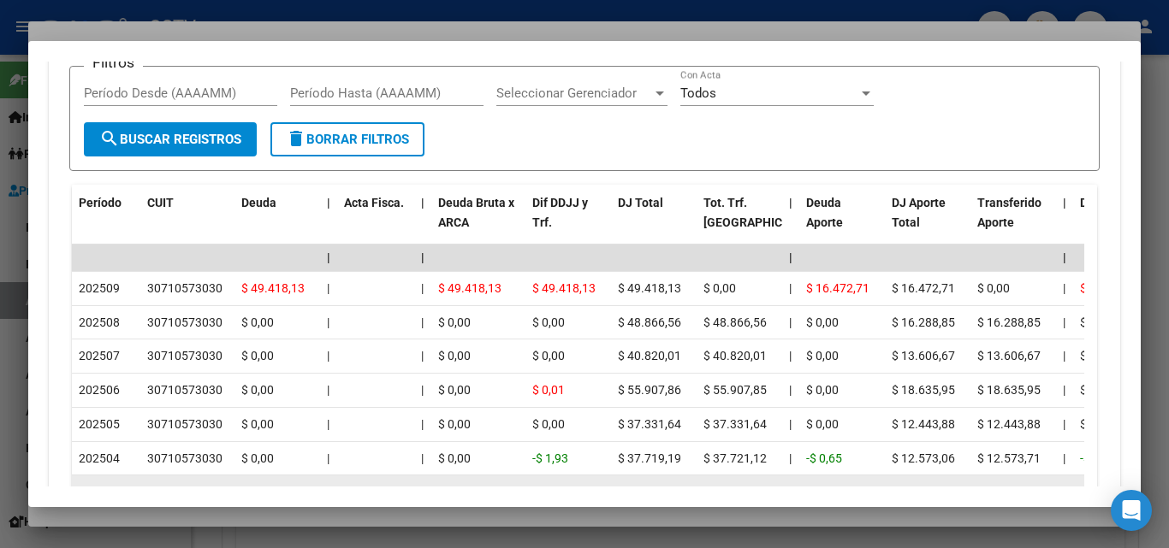
scroll to position [1470, 0]
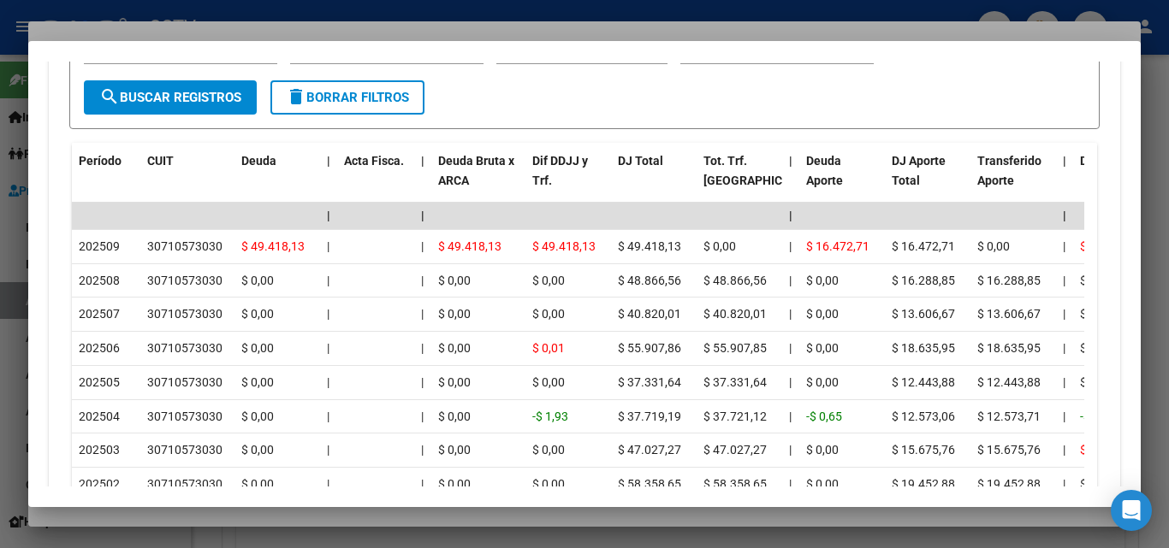
click at [242, 518] on div at bounding box center [584, 274] width 1169 height 548
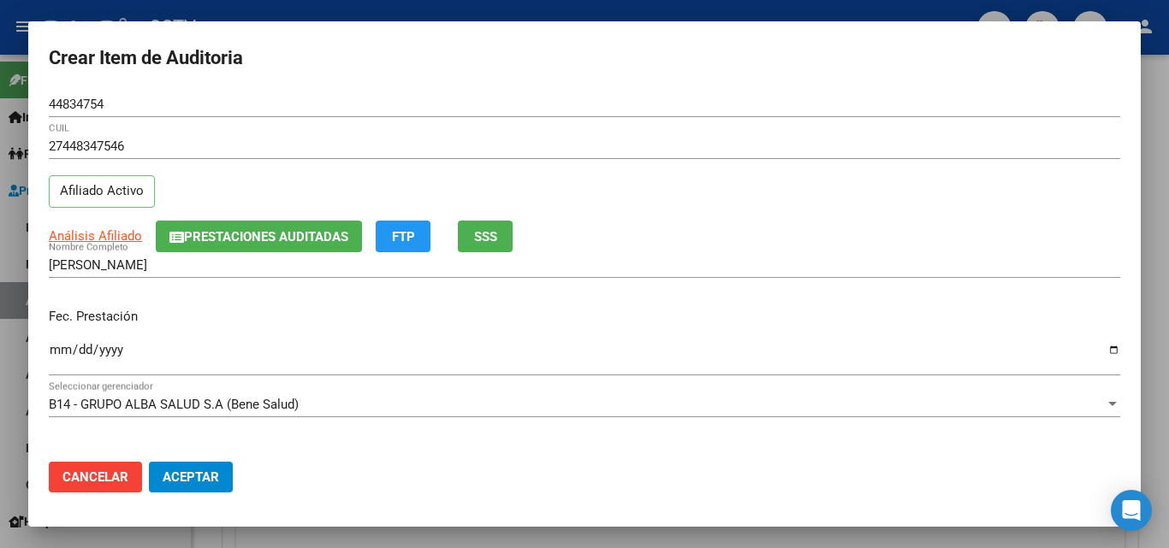
click at [56, 349] on input "Ingresar la fecha" at bounding box center [584, 356] width 1071 height 27
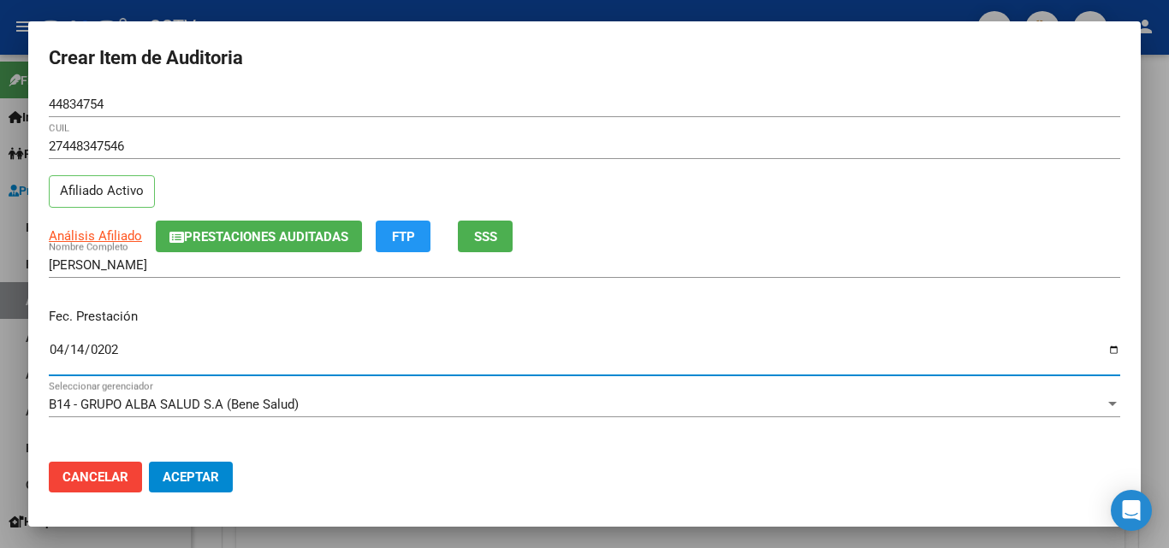
type input "[DATE]"
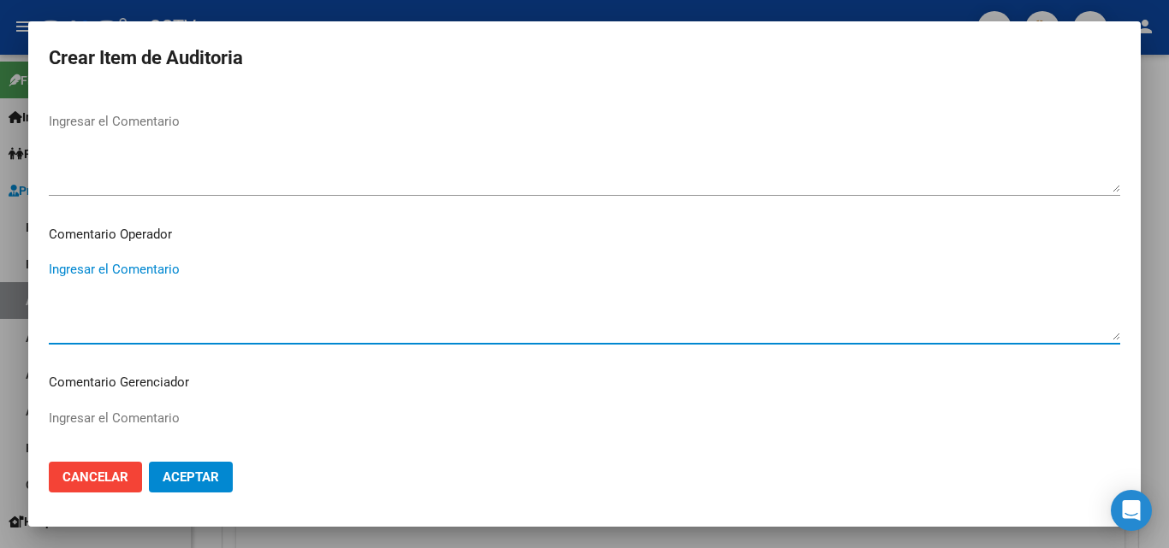
scroll to position [1098, 0]
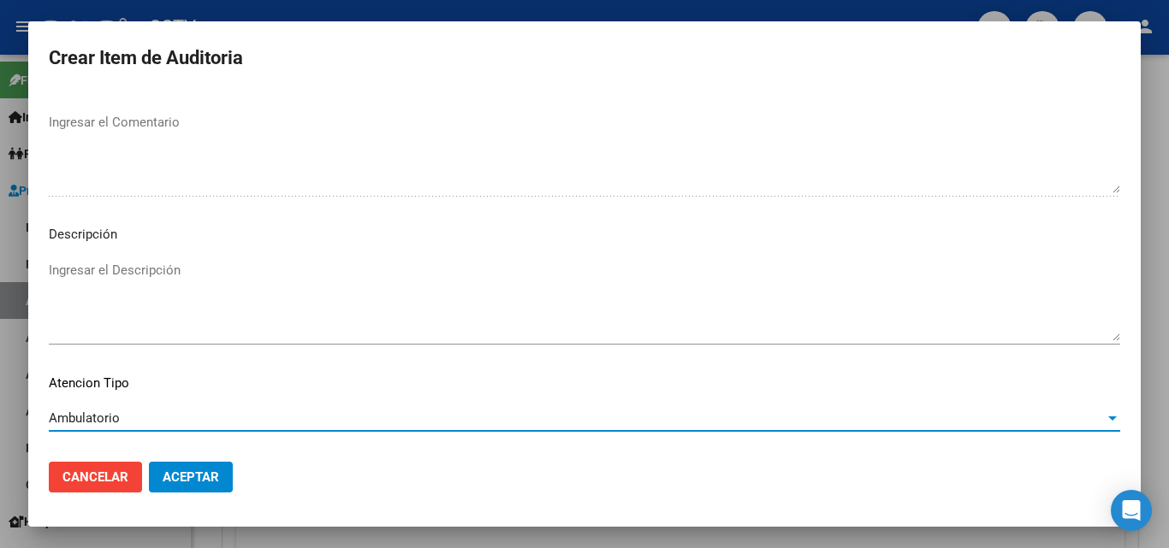
click at [188, 470] on span "Aceptar" at bounding box center [191, 477] width 56 height 15
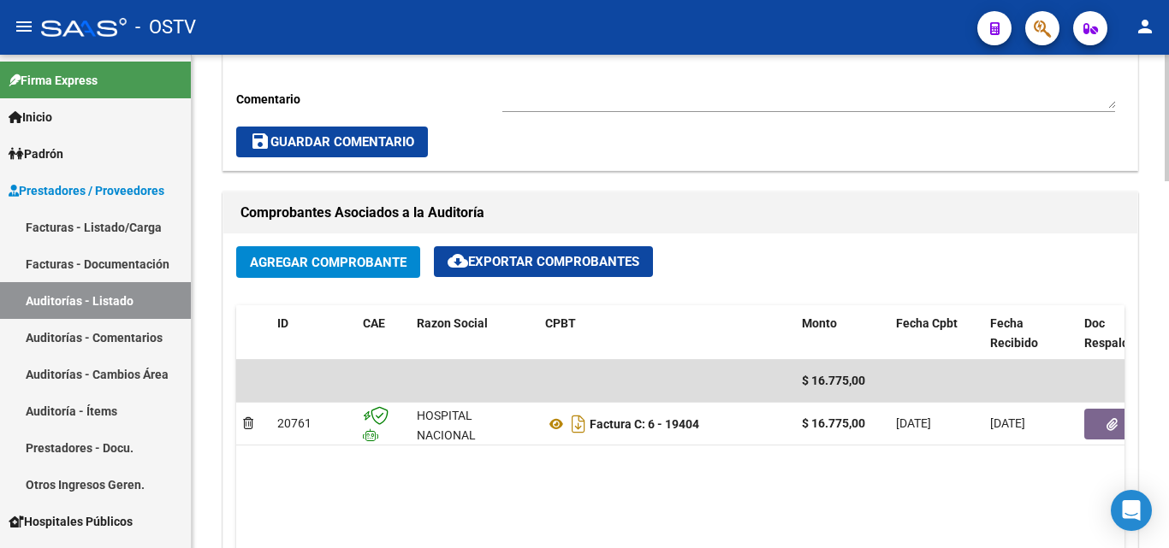
scroll to position [600, 0]
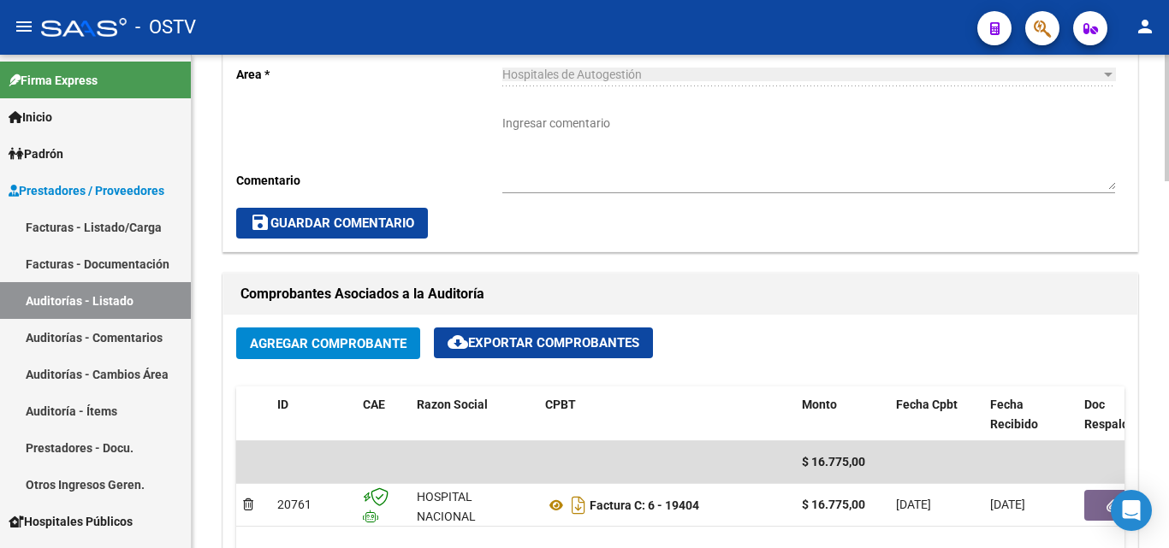
click at [548, 129] on textarea "Ingresar comentario" at bounding box center [808, 152] width 612 height 75
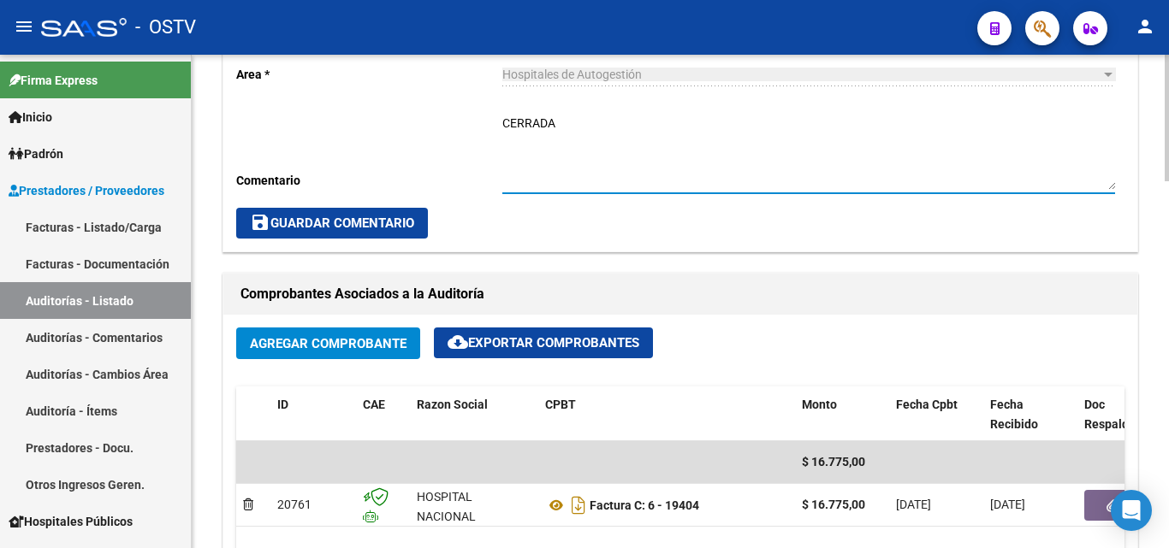
type textarea "CERRADA"
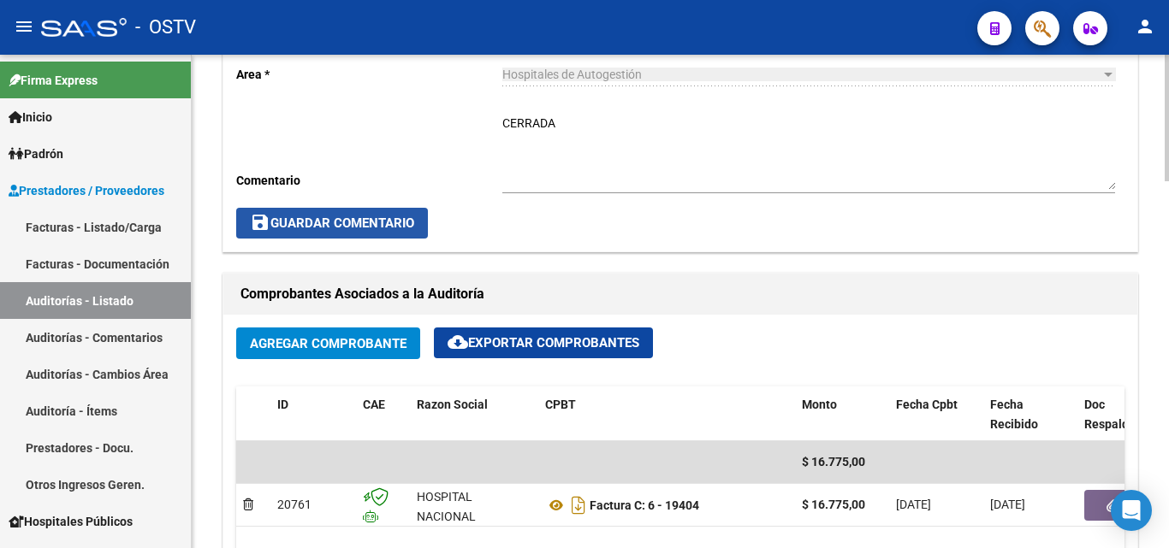
click at [363, 222] on span "save Guardar Comentario" at bounding box center [332, 223] width 164 height 15
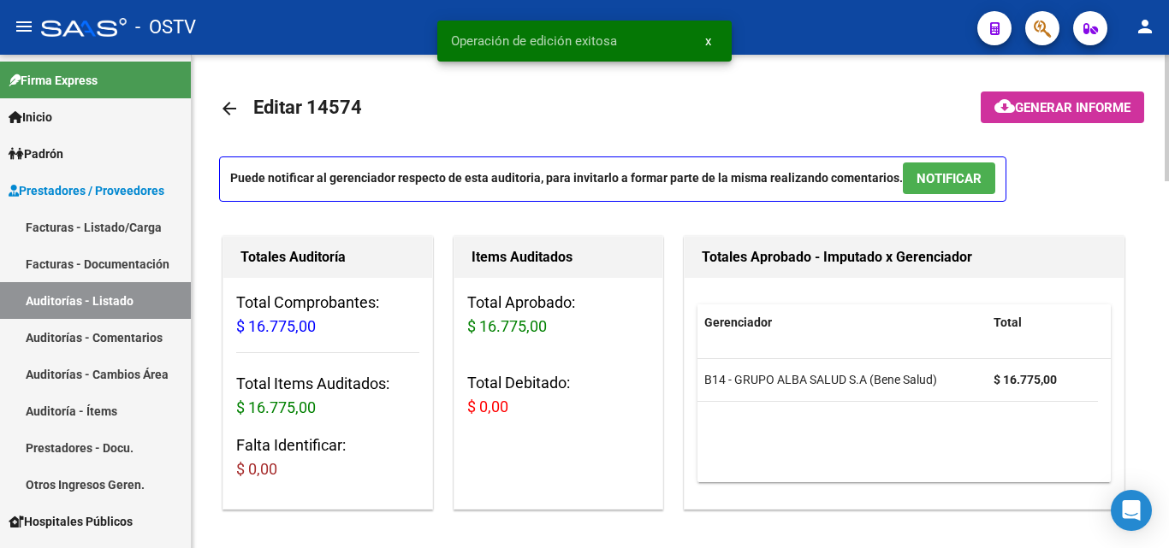
scroll to position [0, 0]
click at [225, 114] on mat-icon "arrow_back" at bounding box center [229, 109] width 21 height 21
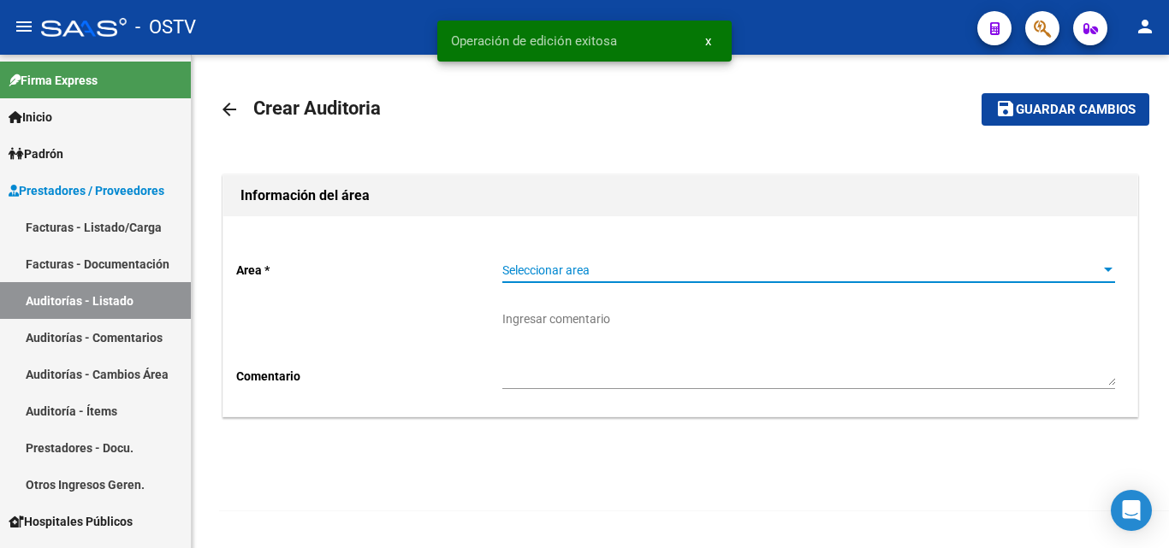
click at [603, 273] on span "Seleccionar area" at bounding box center [800, 270] width 597 height 15
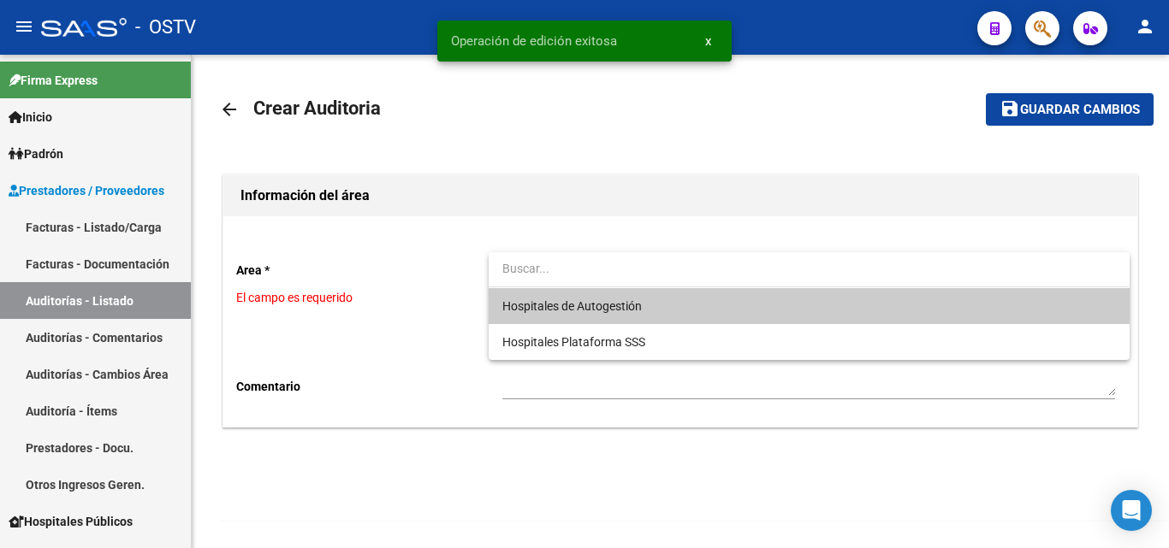
click at [643, 310] on span "Hospitales de Autogestión" at bounding box center [808, 306] width 612 height 36
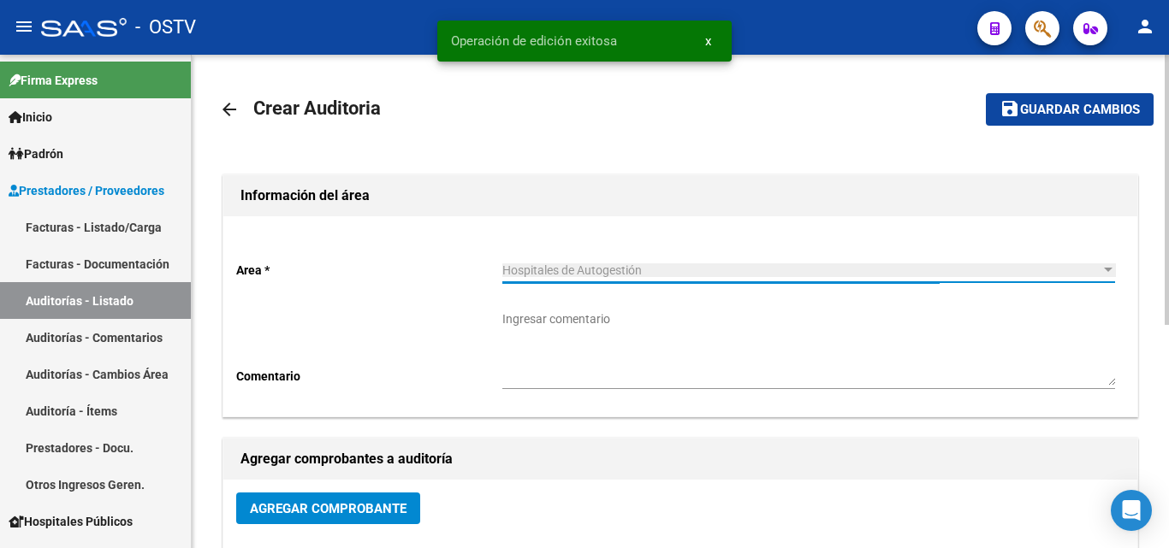
click at [346, 509] on span "Agregar Comprobante" at bounding box center [328, 508] width 157 height 15
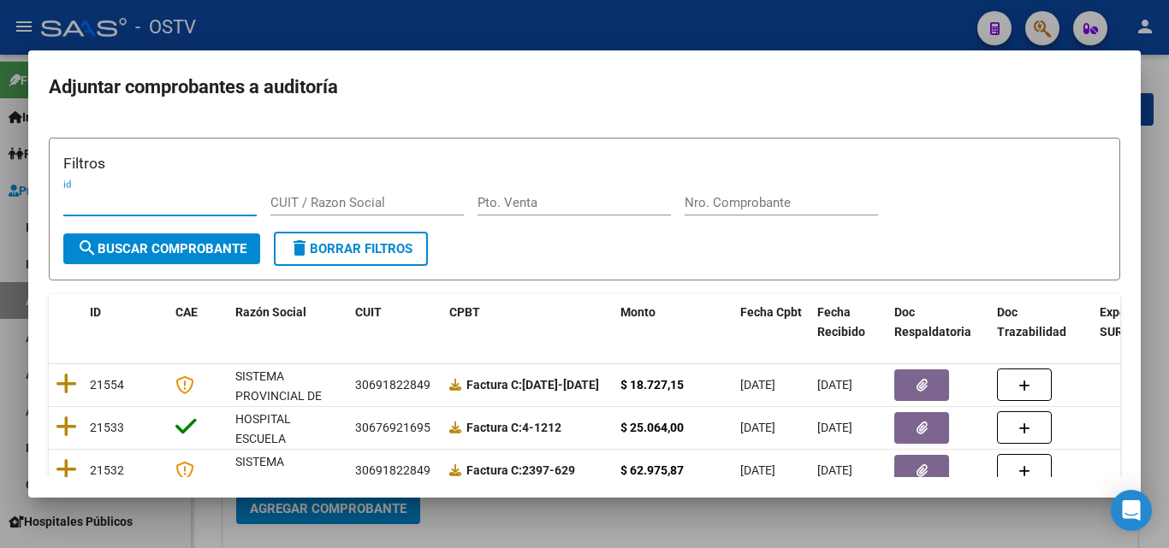
click at [713, 206] on input "Nro. Comprobante" at bounding box center [780, 202] width 193 height 15
paste input "19407"
type input "19407"
click at [215, 243] on span "search Buscar Comprobante" at bounding box center [161, 248] width 169 height 15
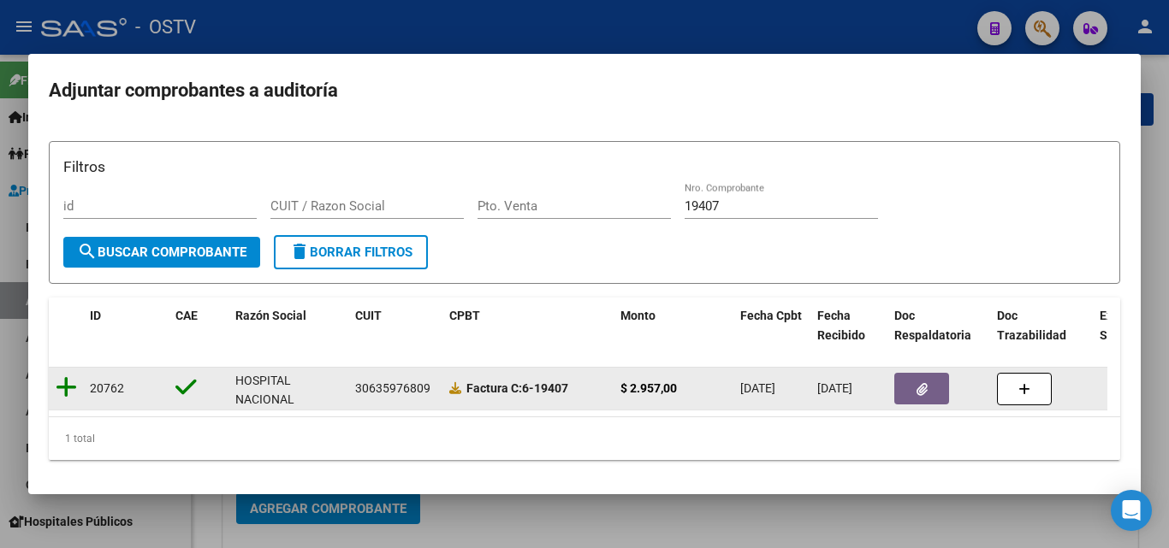
click at [73, 383] on icon at bounding box center [66, 388] width 21 height 24
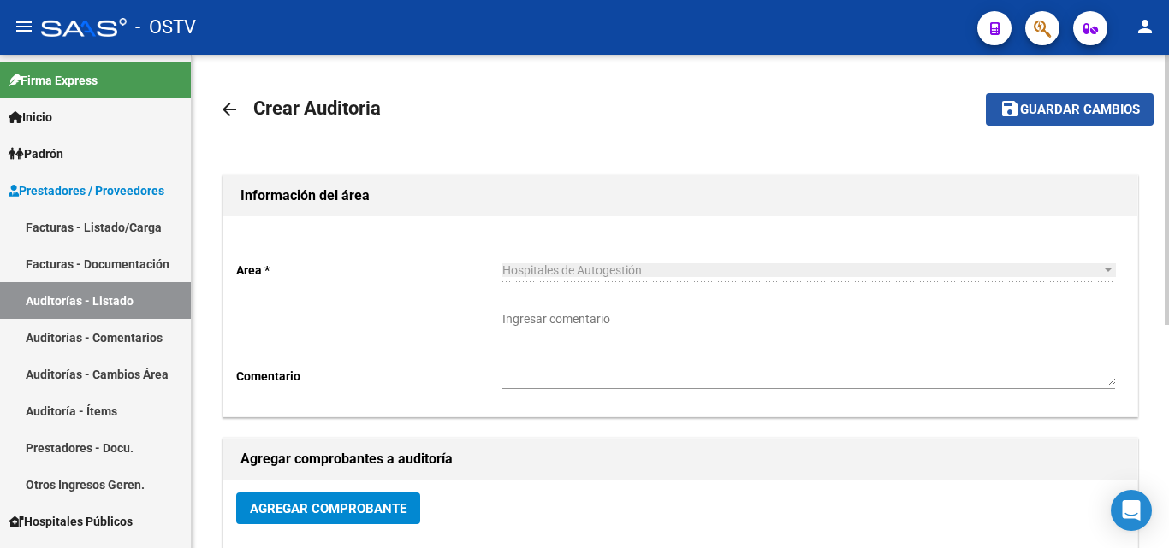
click at [1026, 104] on span "Guardar cambios" at bounding box center [1080, 110] width 120 height 15
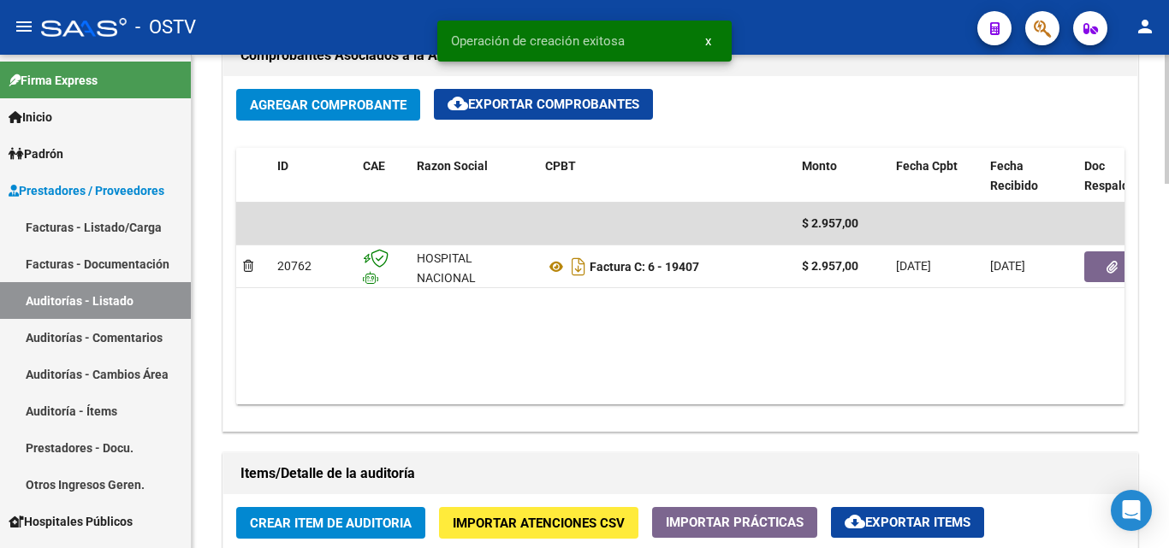
scroll to position [855, 0]
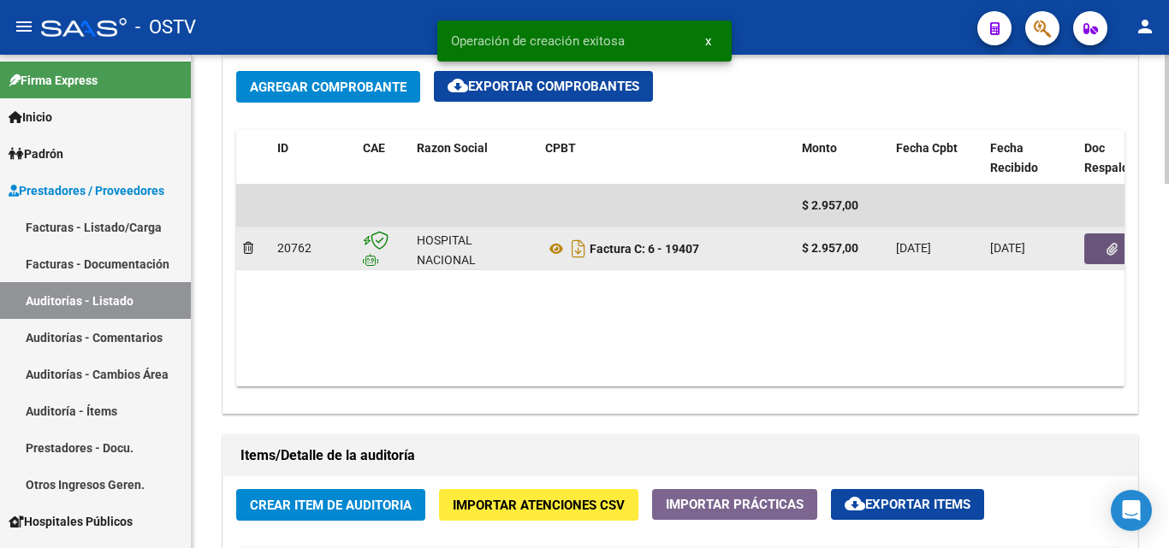
click at [1096, 242] on button "button" at bounding box center [1111, 249] width 55 height 31
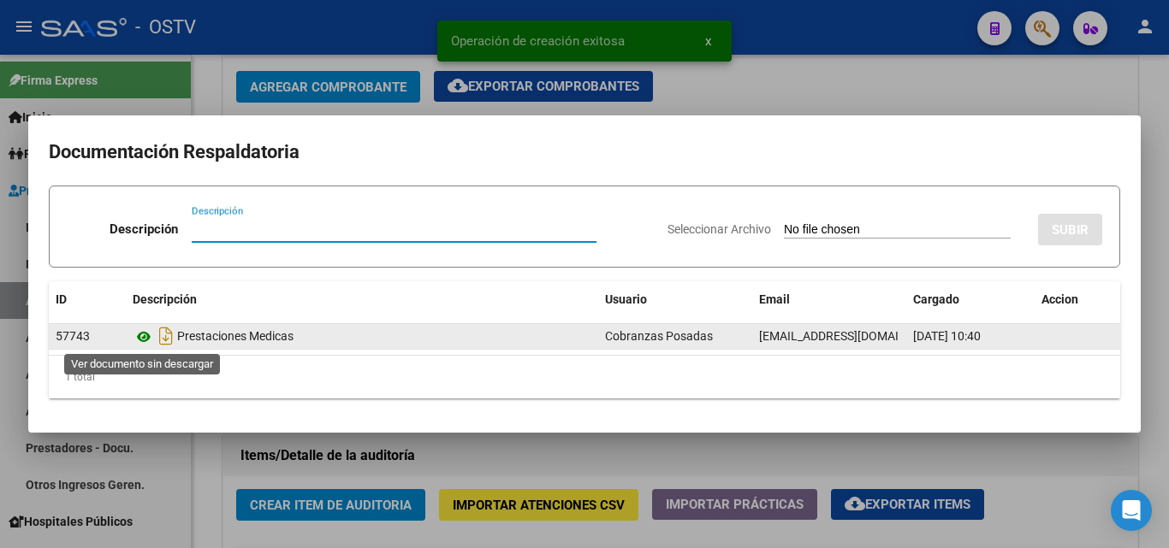
click at [148, 334] on icon at bounding box center [144, 337] width 22 height 21
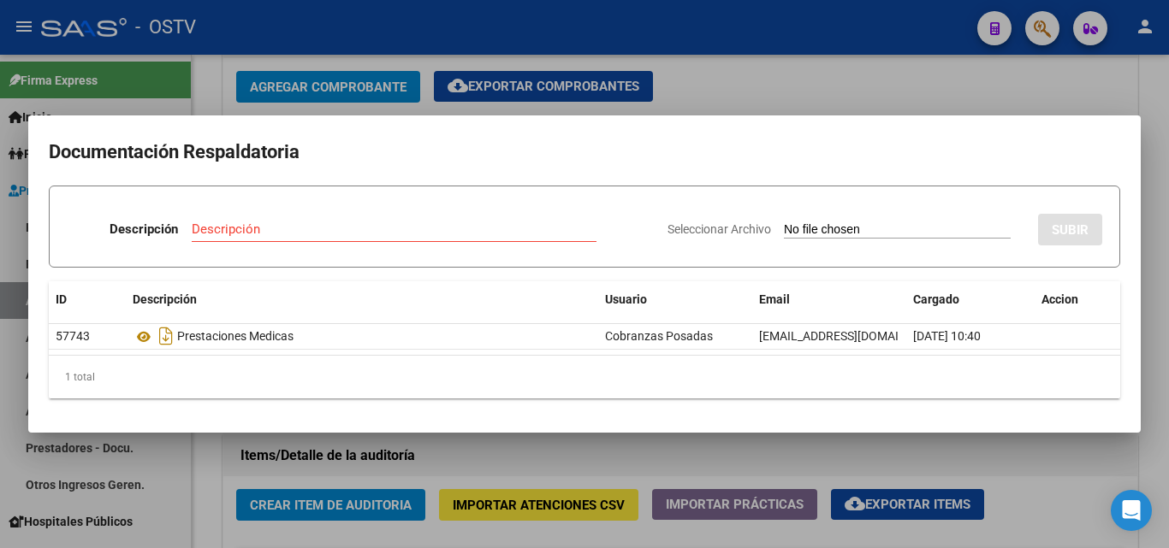
click at [285, 475] on div at bounding box center [584, 274] width 1169 height 548
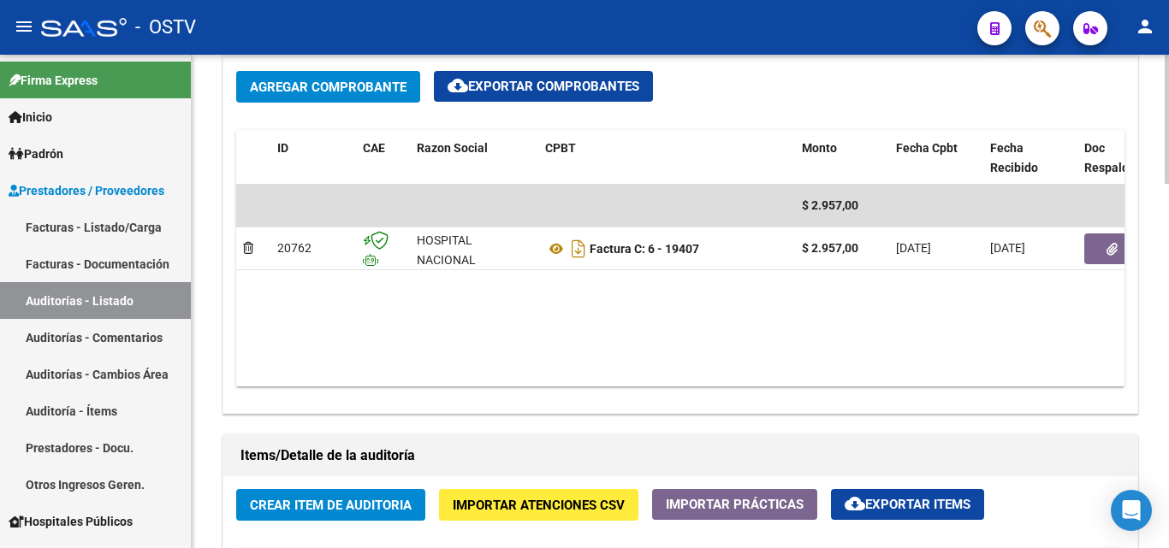
click at [296, 507] on span "Crear Item de Auditoria" at bounding box center [331, 505] width 162 height 15
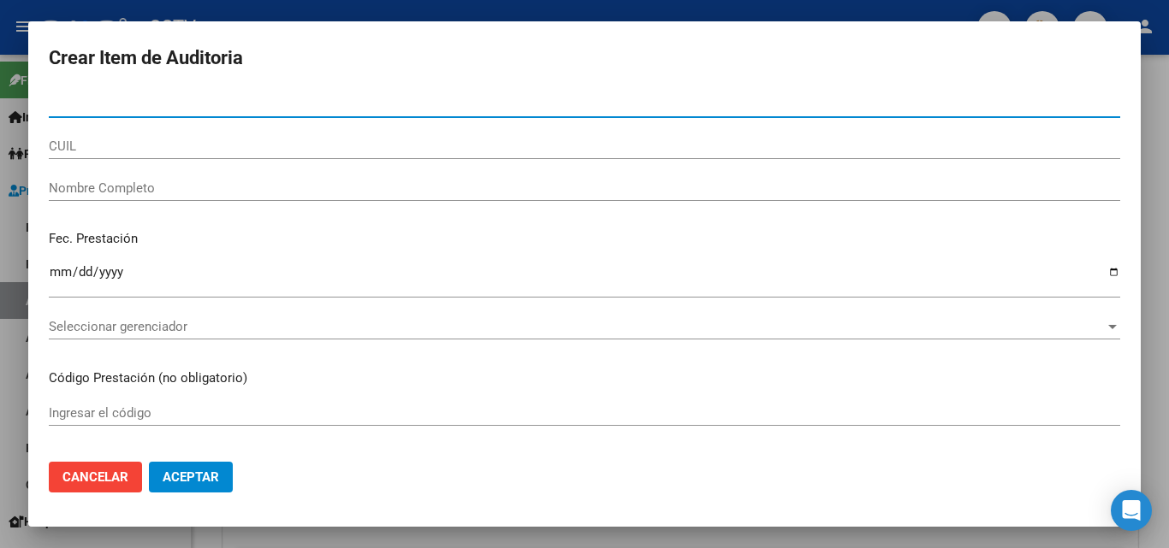
paste input "49839952"
type input "49839952"
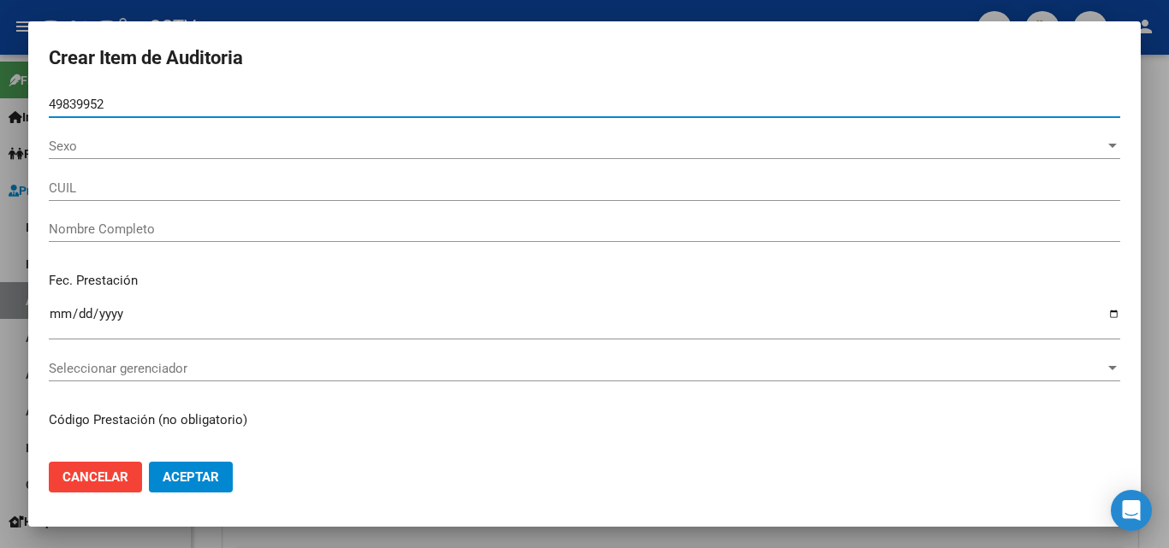
type input "20498399526"
type input "[PERSON_NAME]"
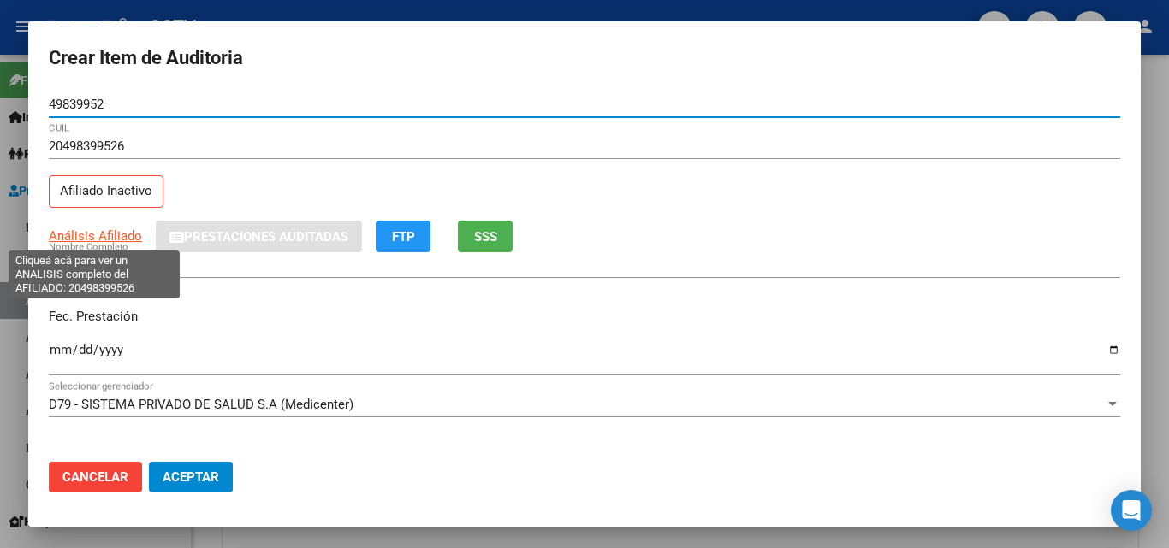
type input "49839952"
click at [95, 237] on span "Análisis Afiliado" at bounding box center [95, 235] width 93 height 15
type textarea "20498399526"
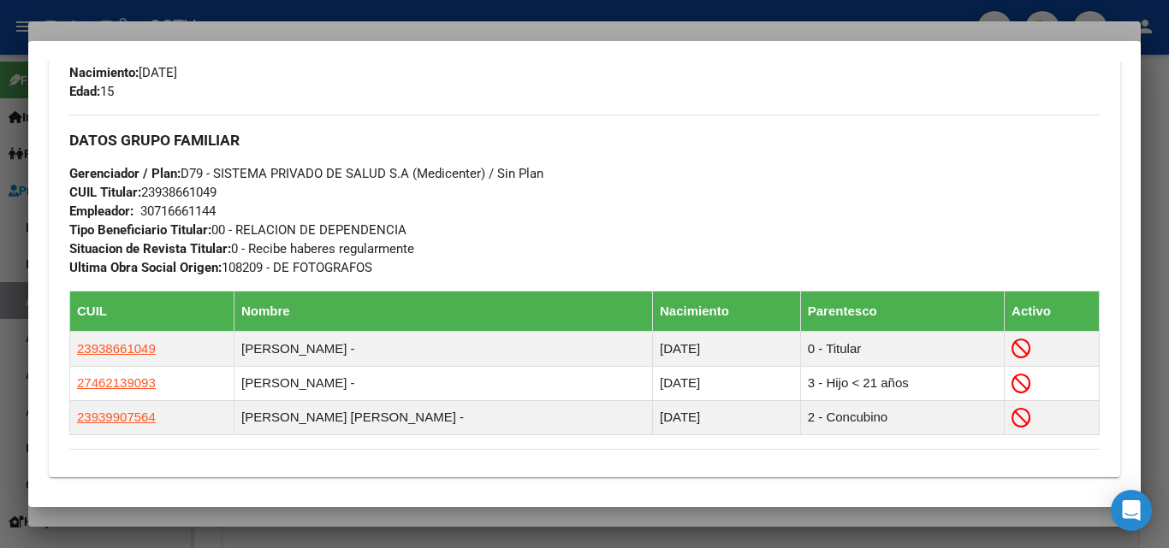
scroll to position [1041, 0]
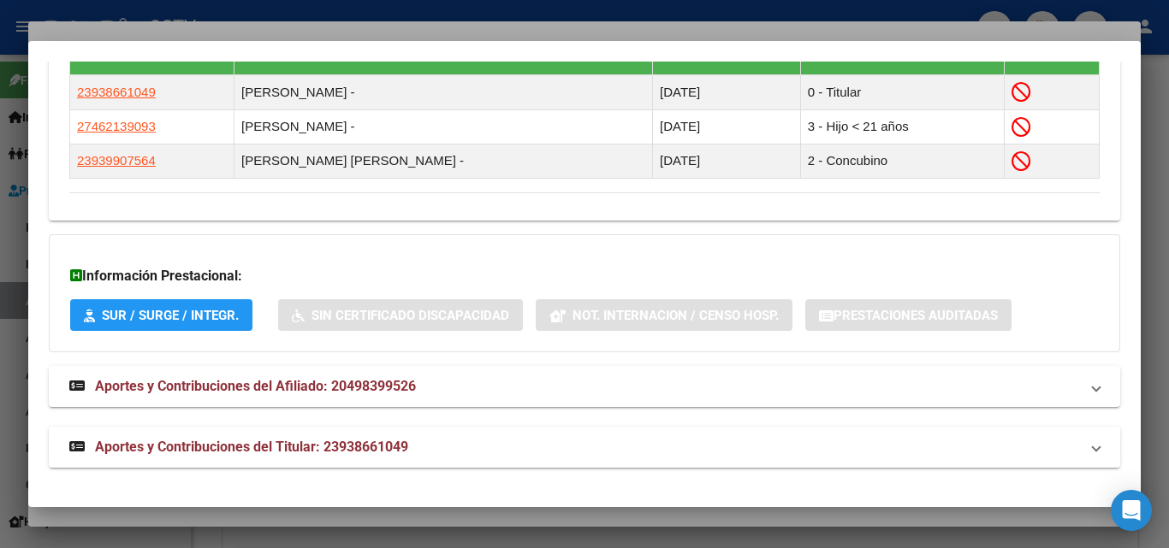
click at [378, 428] on mat-expansion-panel-header "Aportes y Contribuciones del Titular: 23938661049" at bounding box center [584, 447] width 1071 height 41
